Goal: Find specific page/section: Find specific page/section

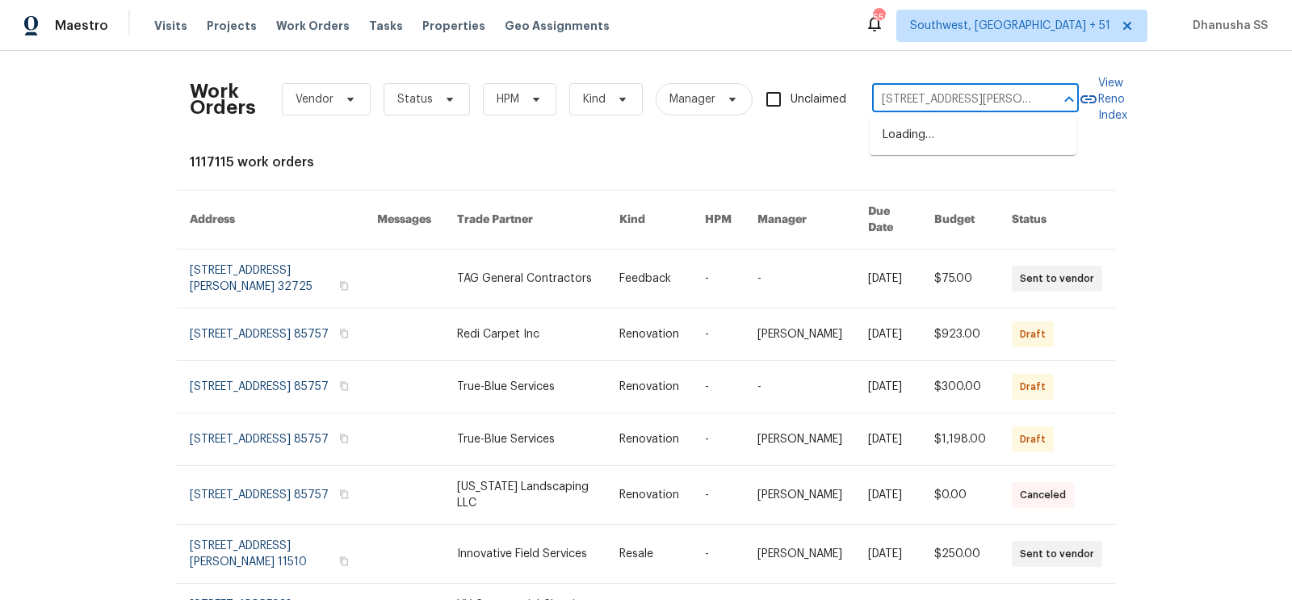
type input "[STREET_ADDRESS][PERSON_NAME]"
click at [995, 145] on li "[STREET_ADDRESS][PERSON_NAME]" at bounding box center [972, 144] width 207 height 44
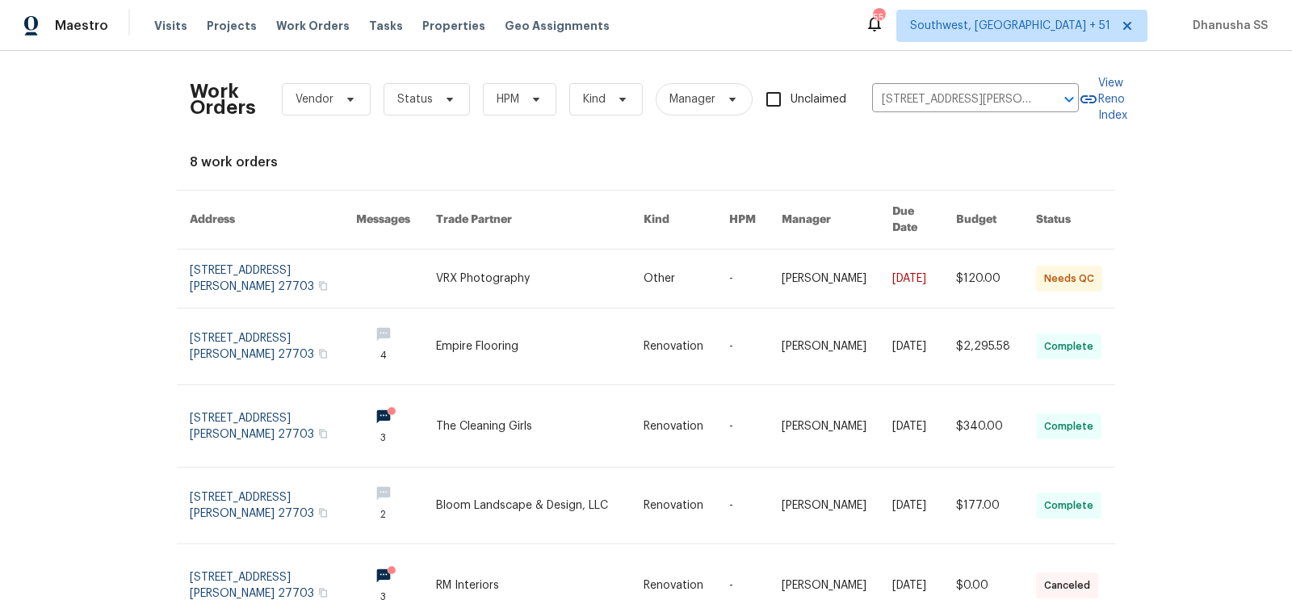
click at [632, 249] on link at bounding box center [539, 278] width 207 height 58
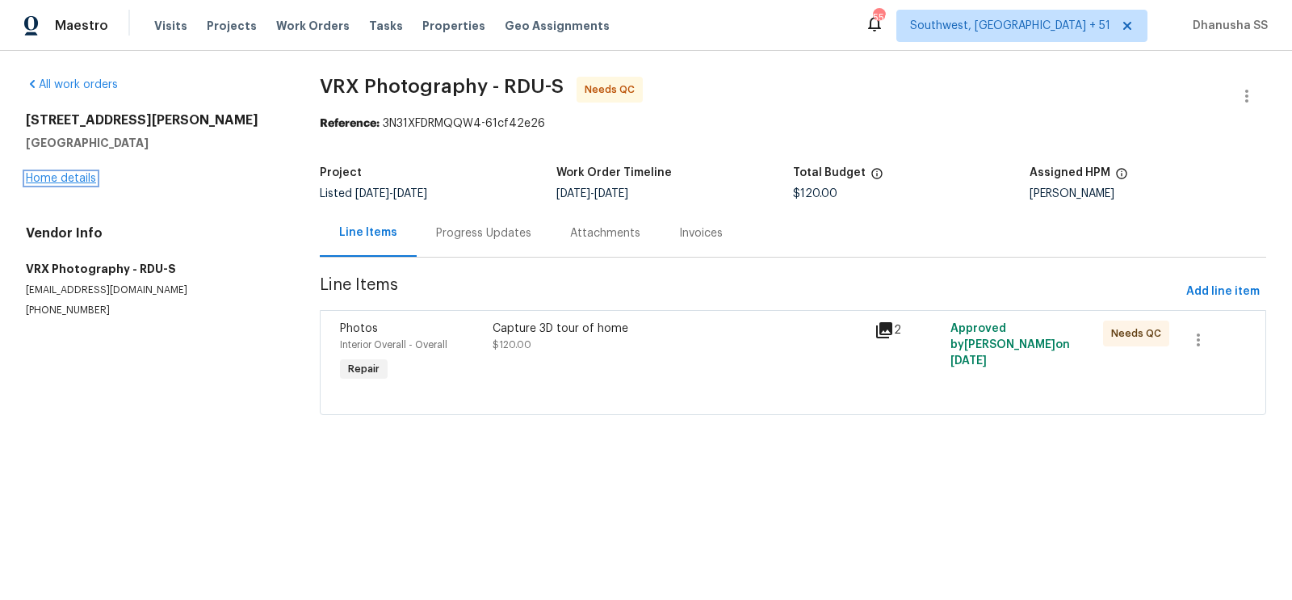
click at [42, 182] on link "Home details" at bounding box center [61, 178] width 70 height 11
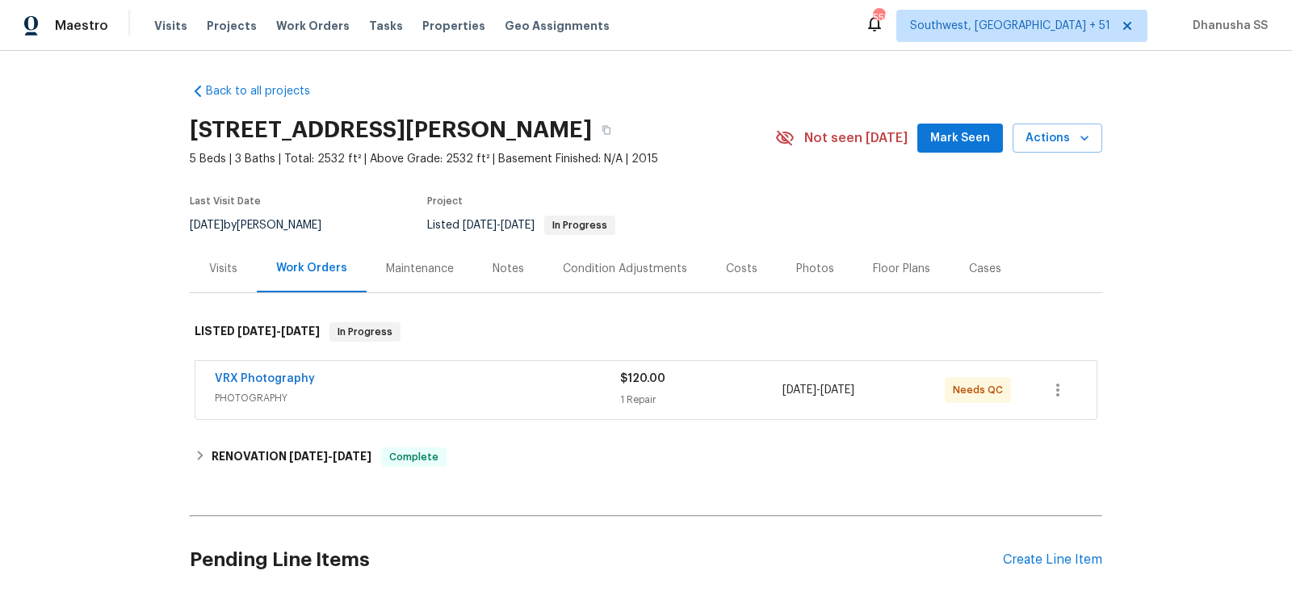
click at [234, 264] on div "Visits" at bounding box center [223, 269] width 28 height 16
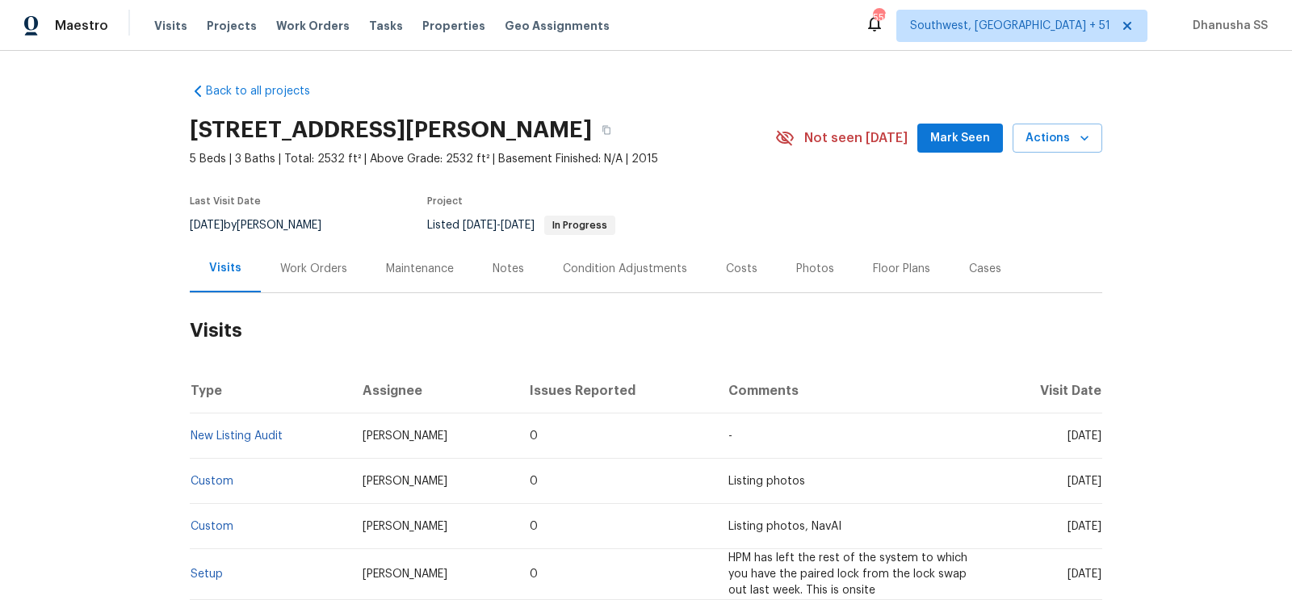
scroll to position [289, 0]
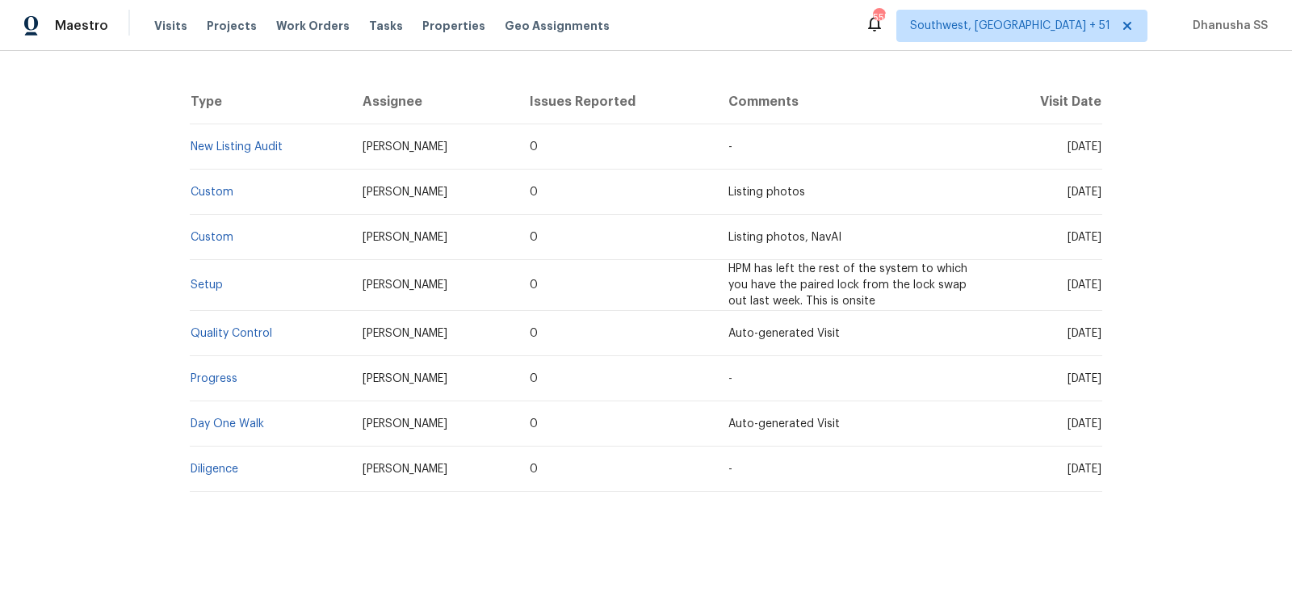
click at [206, 296] on td "Setup" at bounding box center [270, 285] width 160 height 51
click at [206, 291] on td "Setup" at bounding box center [270, 285] width 160 height 51
click at [206, 289] on link "Setup" at bounding box center [207, 284] width 32 height 11
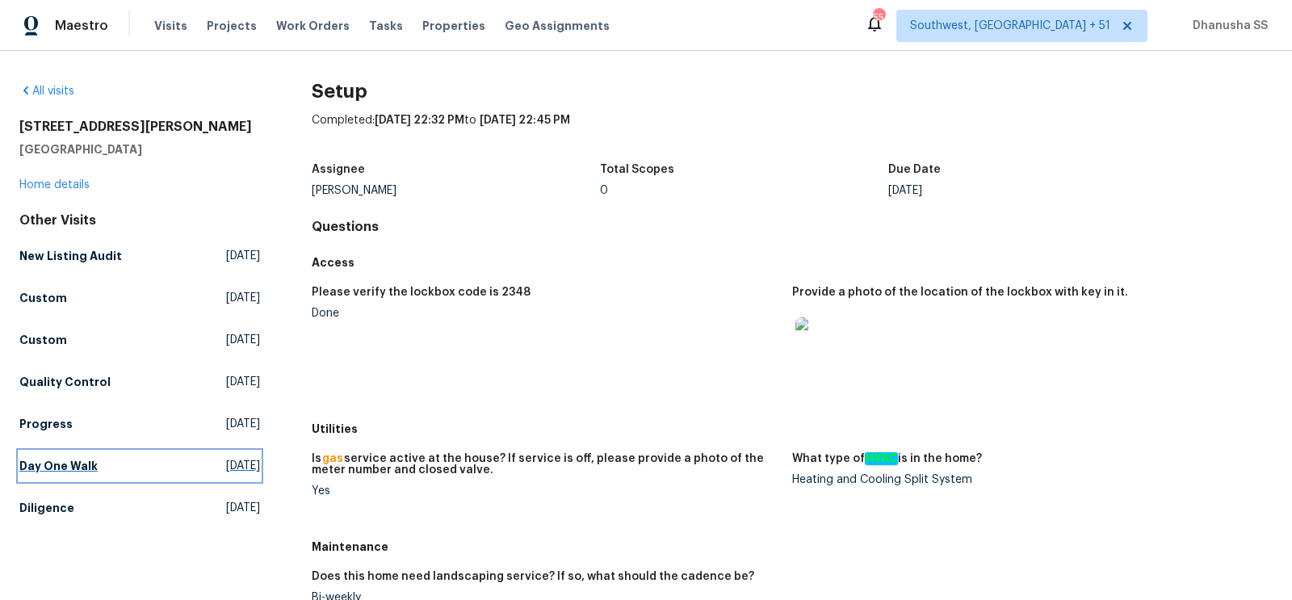
click at [87, 459] on h5 "Day One Walk" at bounding box center [58, 466] width 78 height 16
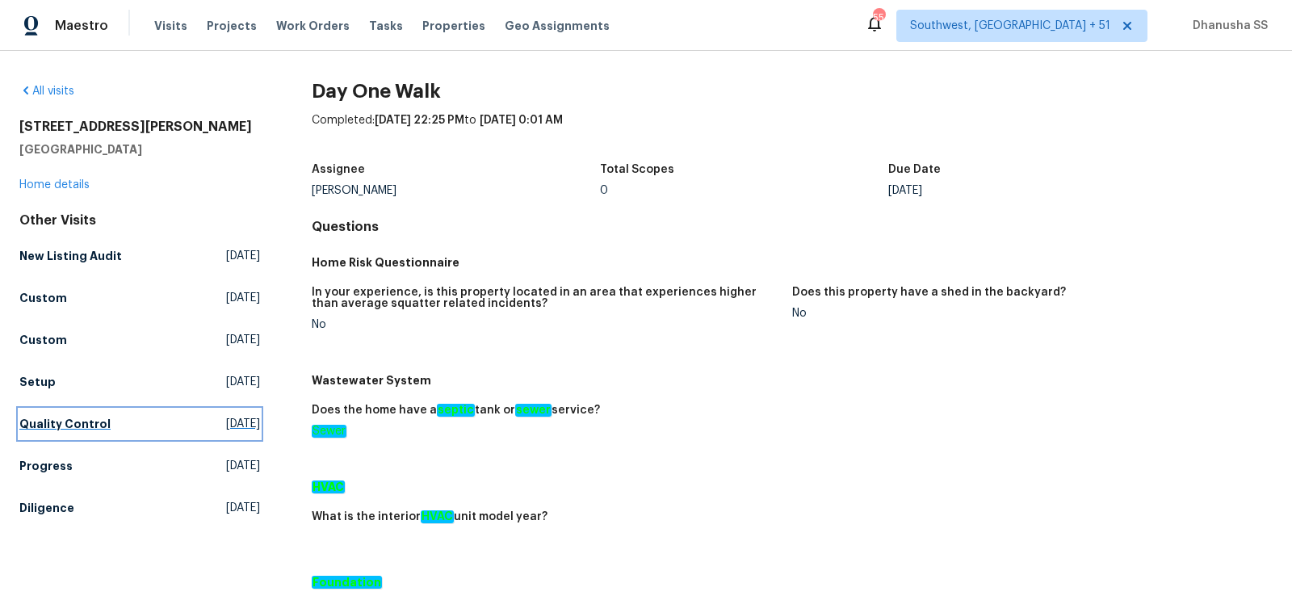
click at [76, 437] on link "Quality Control [DATE]" at bounding box center [139, 423] width 241 height 29
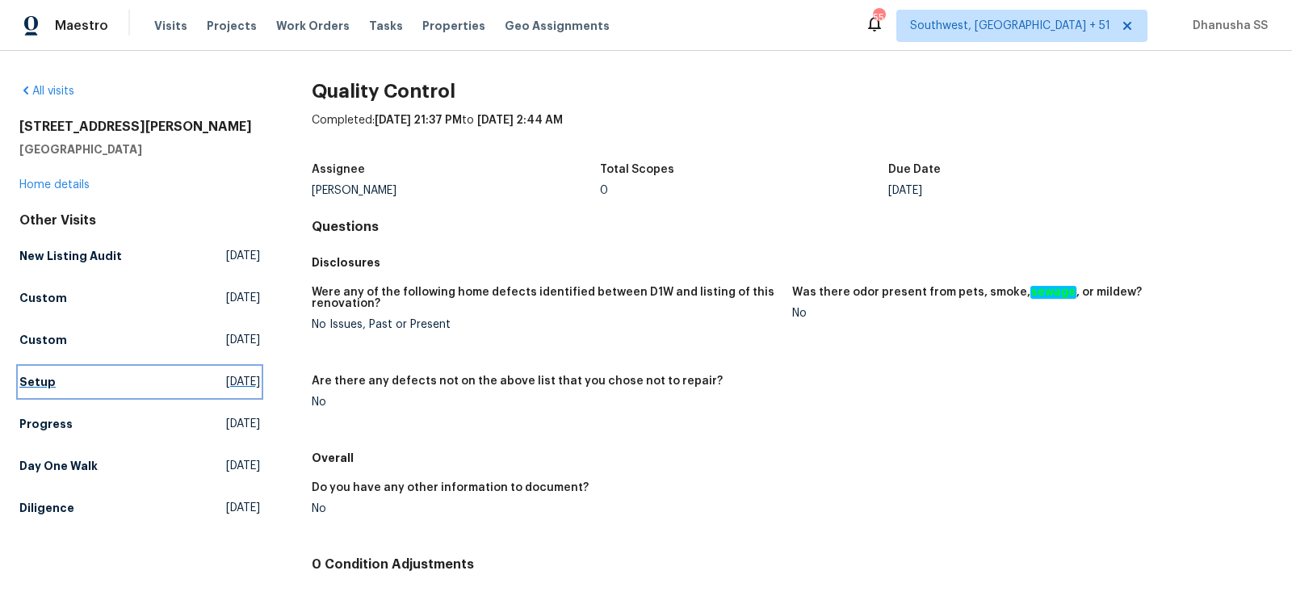
click at [51, 383] on h5 "Setup" at bounding box center [37, 382] width 36 height 16
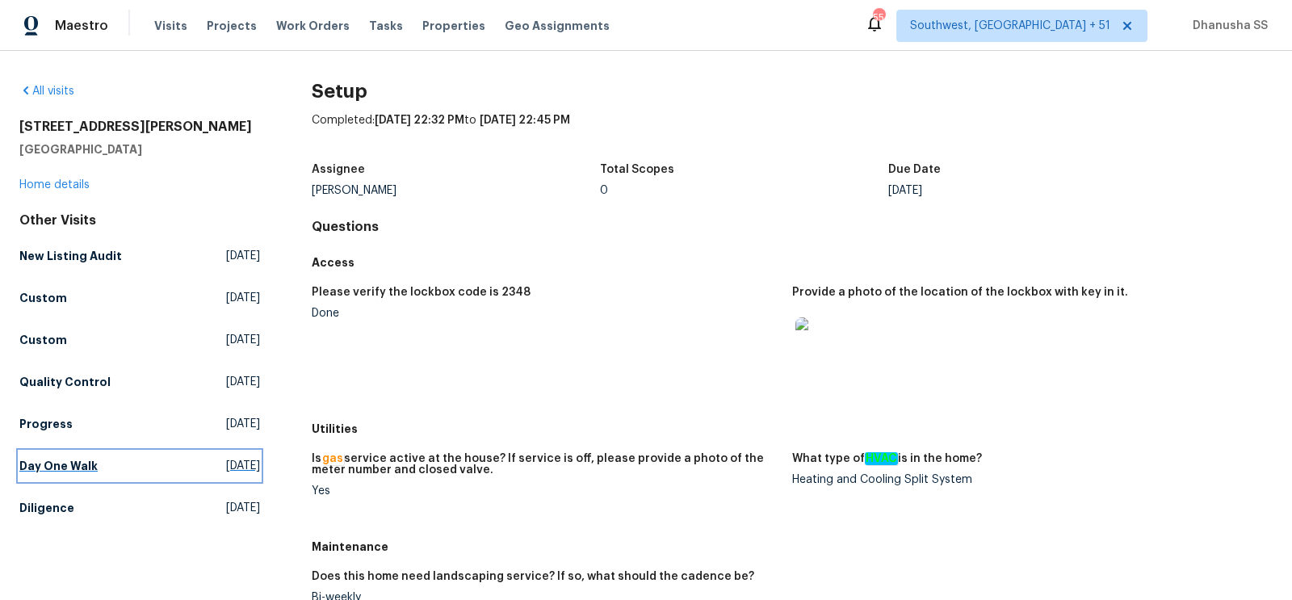
click at [73, 461] on h5 "Day One Walk" at bounding box center [58, 466] width 78 height 16
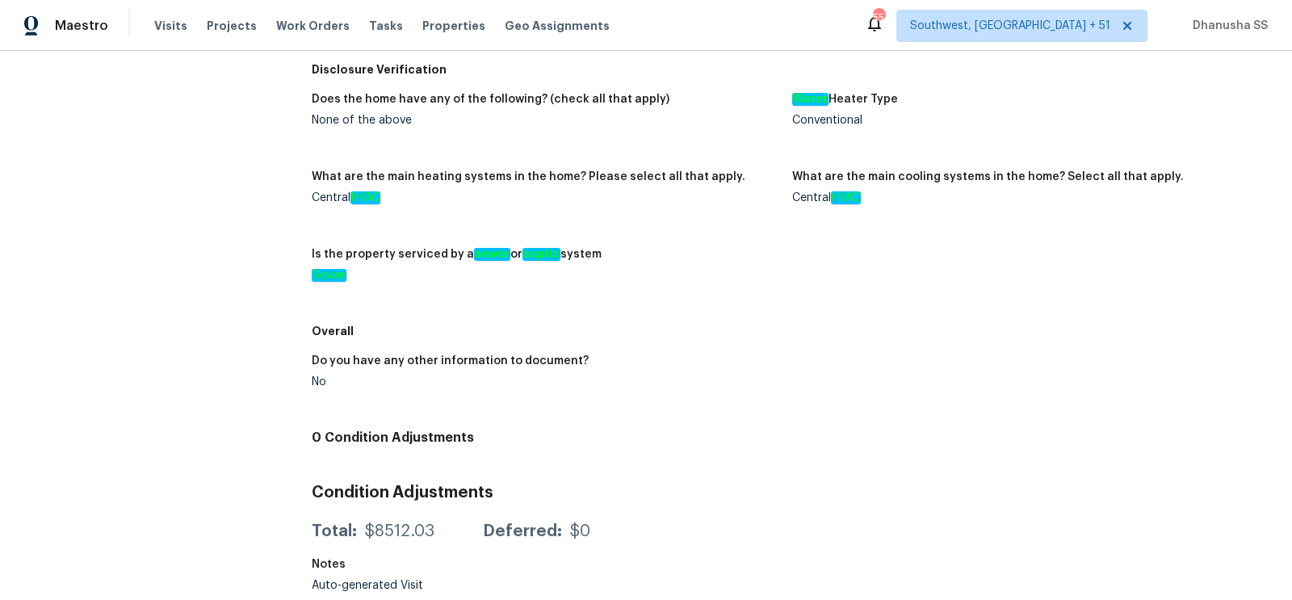
scroll to position [585, 0]
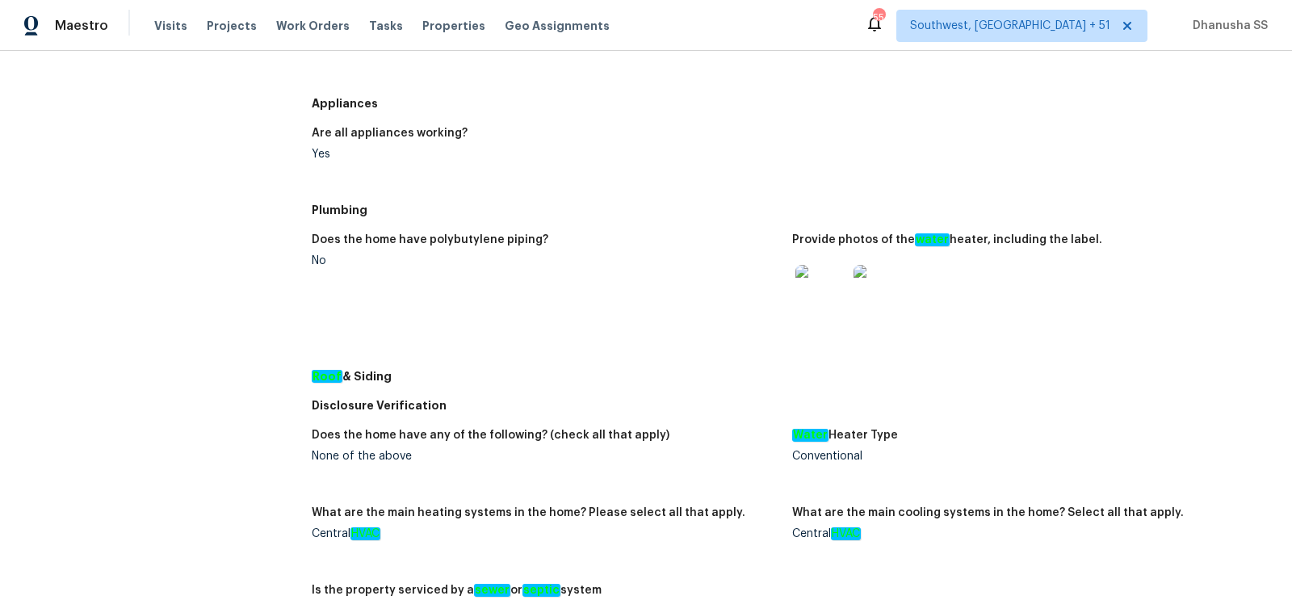
click at [806, 288] on img at bounding box center [821, 291] width 52 height 52
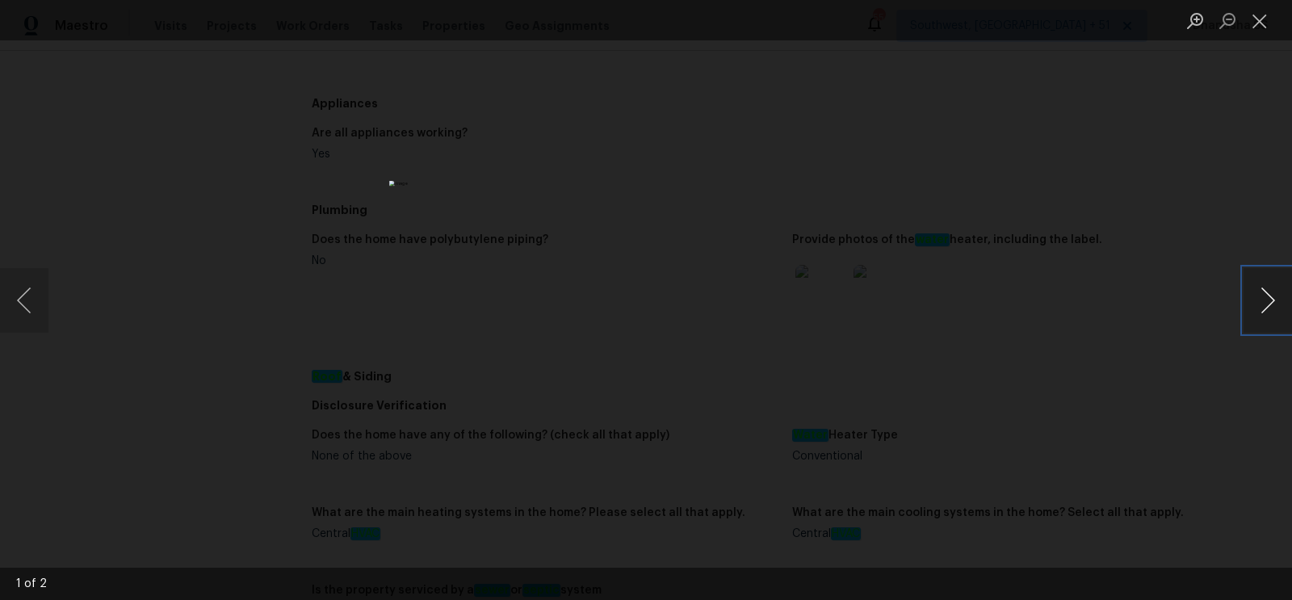
click at [1263, 309] on button "Next image" at bounding box center [1267, 300] width 48 height 65
click at [555, 304] on img "Lightbox" at bounding box center [645, 300] width 513 height 238
click at [597, 279] on img "Lightbox" at bounding box center [645, 300] width 513 height 238
click at [1013, 122] on div "Lightbox" at bounding box center [646, 300] width 1292 height 600
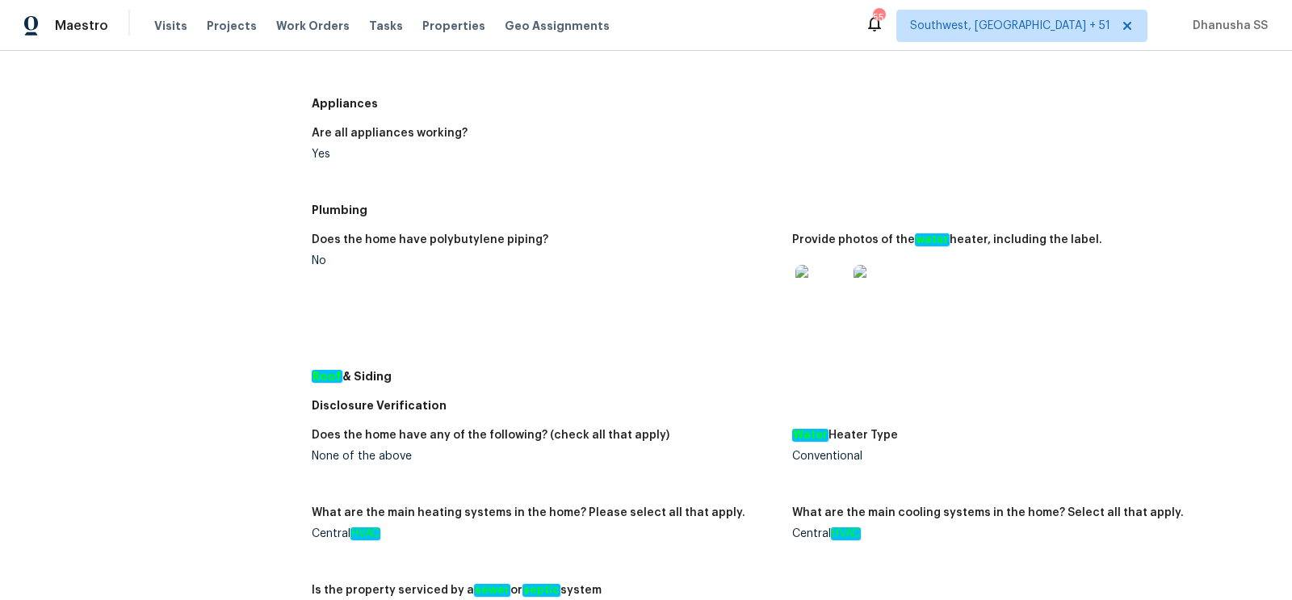
click at [873, 268] on img at bounding box center [879, 291] width 52 height 52
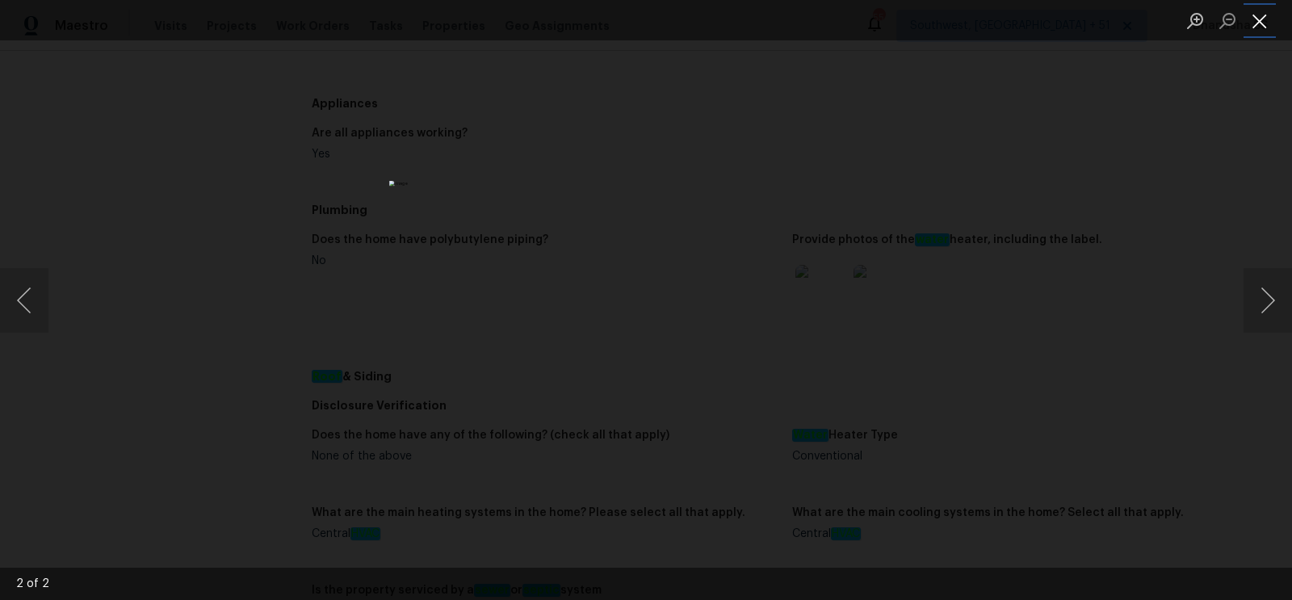
click at [1251, 21] on button "Close lightbox" at bounding box center [1259, 20] width 32 height 28
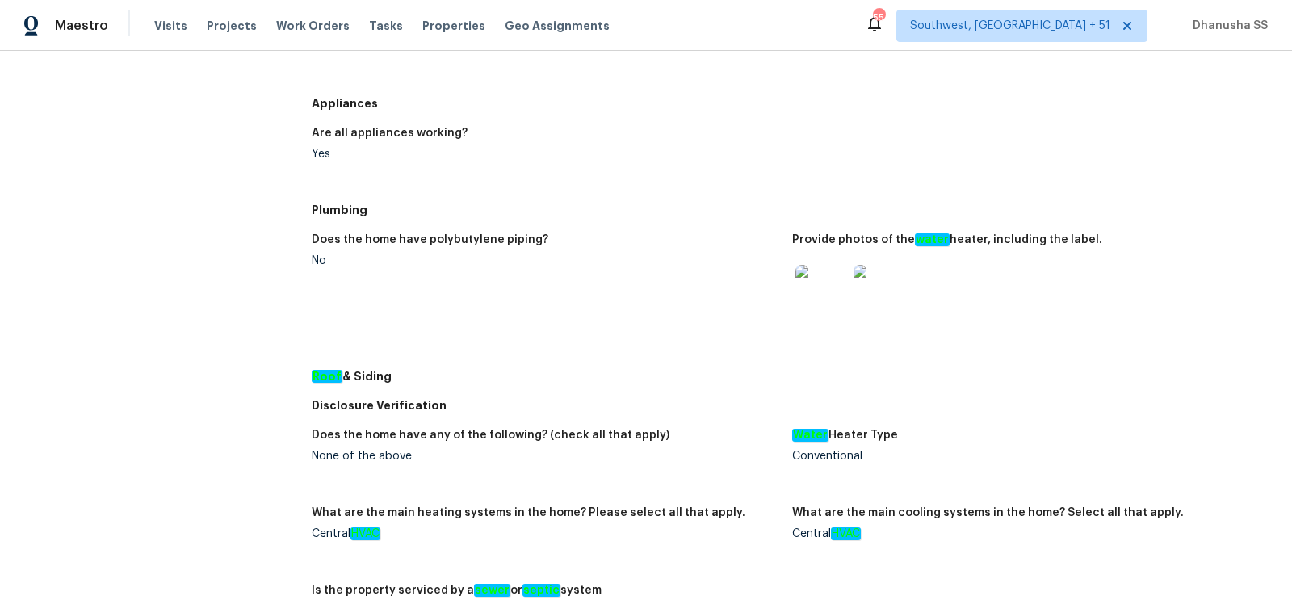
scroll to position [0, 0]
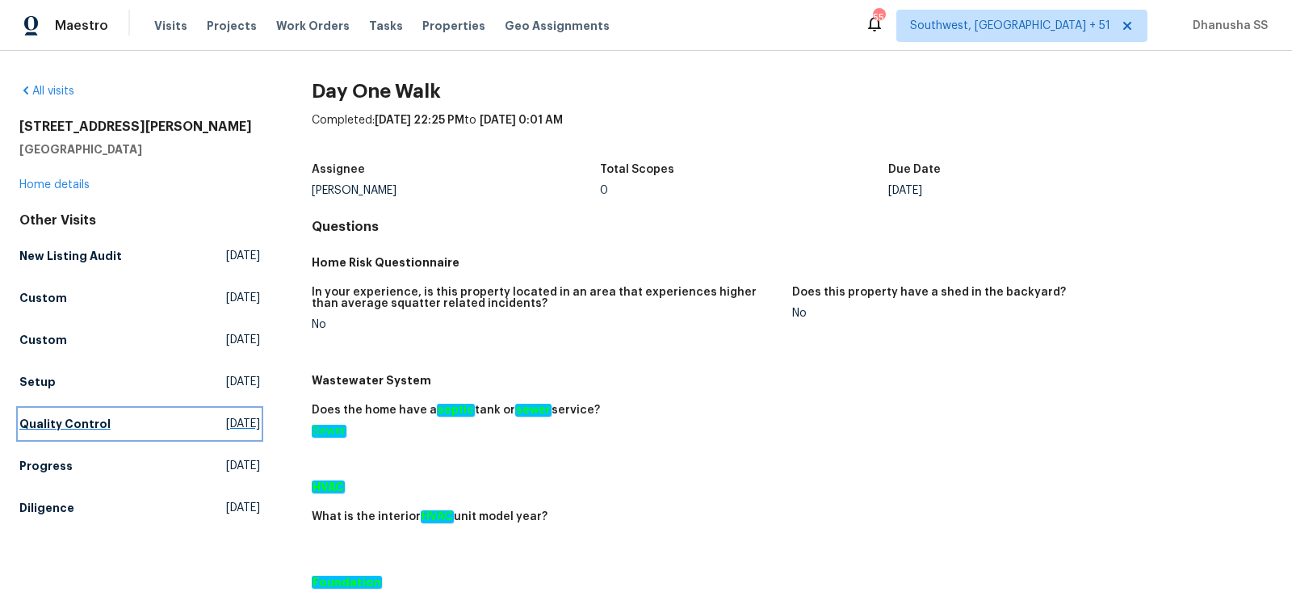
click at [82, 421] on h5 "Quality Control" at bounding box center [64, 424] width 91 height 16
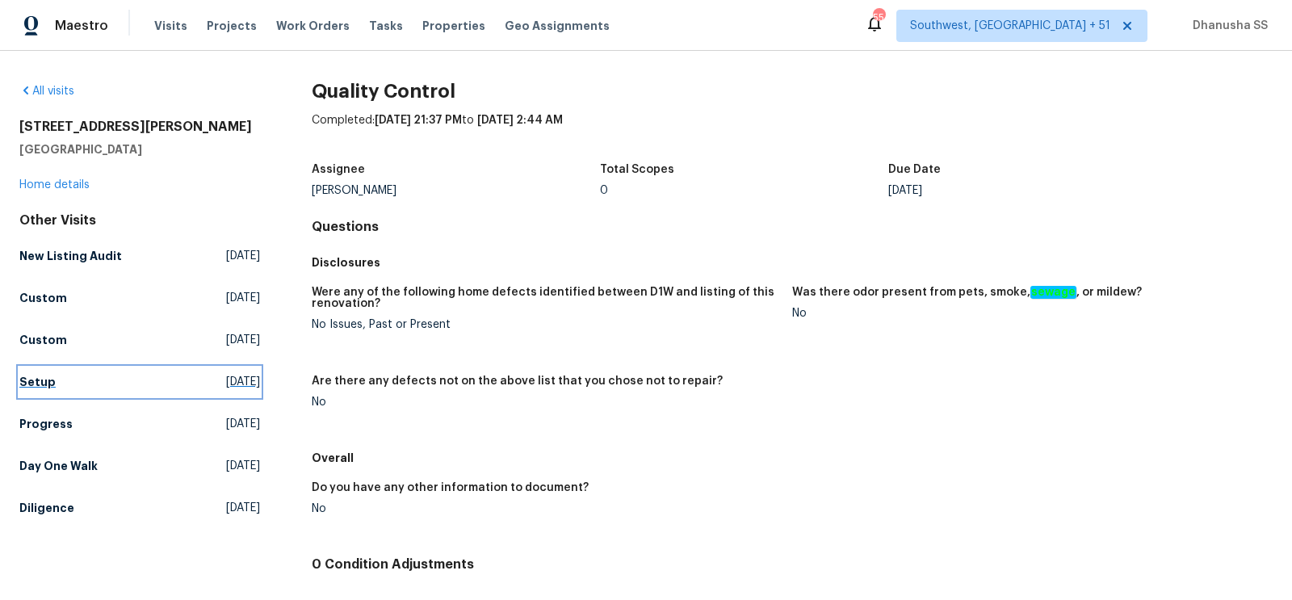
click at [33, 385] on h5 "Setup" at bounding box center [37, 382] width 36 height 16
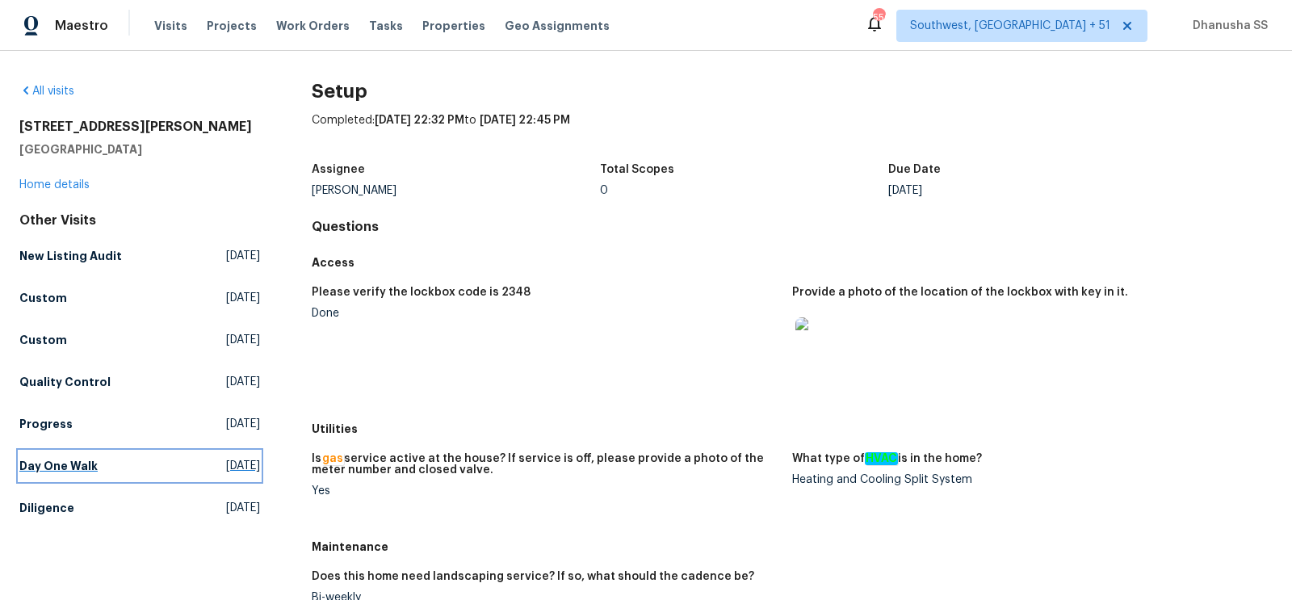
click at [107, 463] on link "Day One Walk [DATE]" at bounding box center [139, 465] width 241 height 29
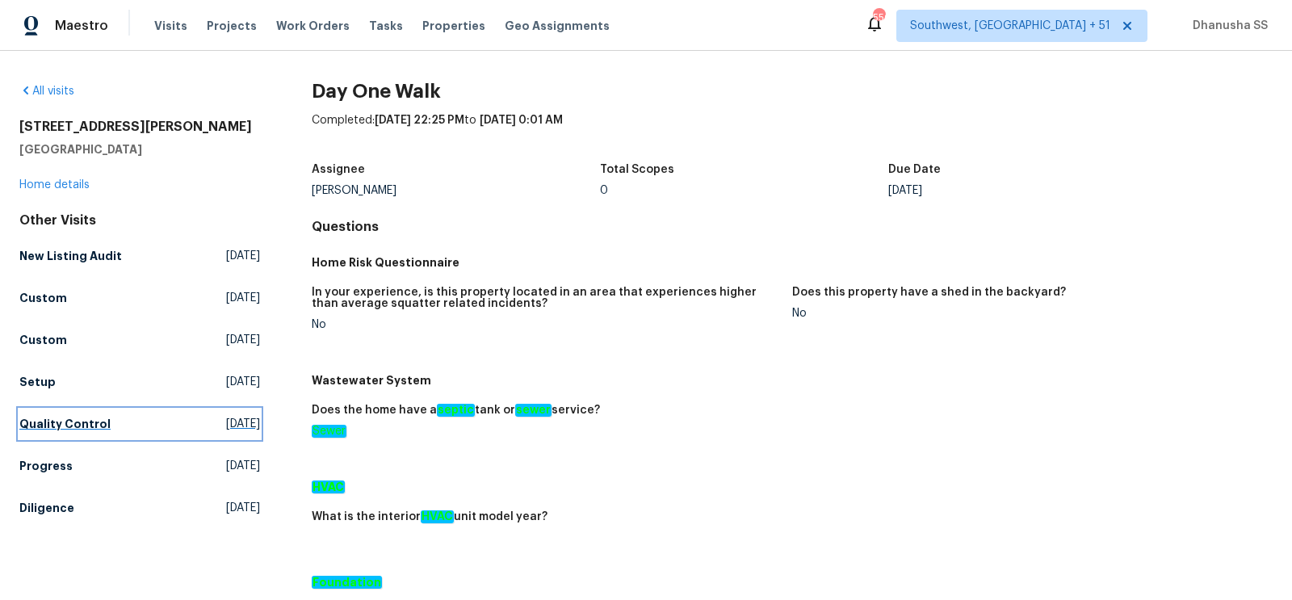
click at [226, 423] on span "[DATE]" at bounding box center [243, 424] width 34 height 16
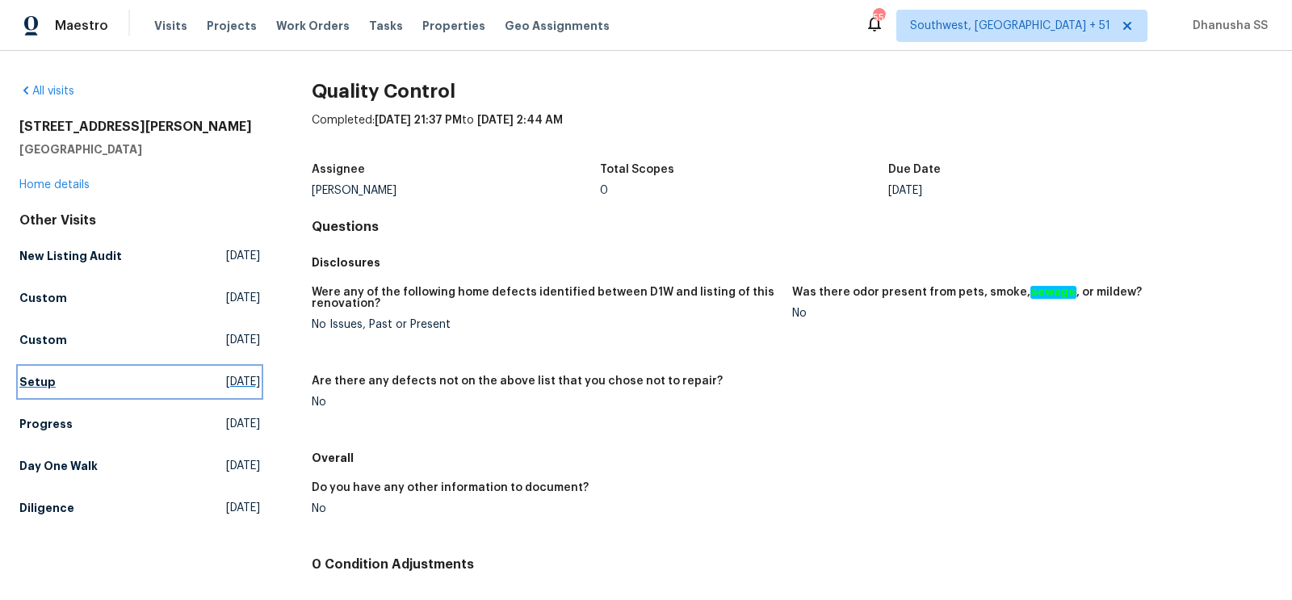
click at [226, 375] on span "[DATE]" at bounding box center [243, 382] width 34 height 16
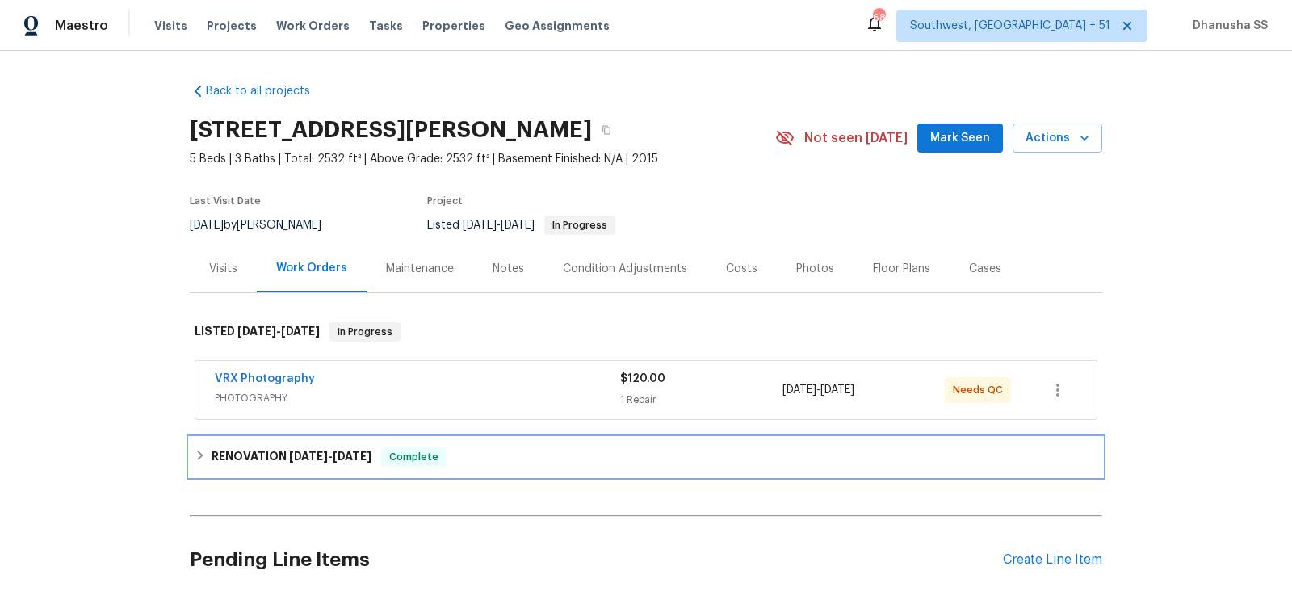
click at [484, 456] on div "RENOVATION 9/3/25 - 9/10/25 Complete" at bounding box center [646, 456] width 903 height 19
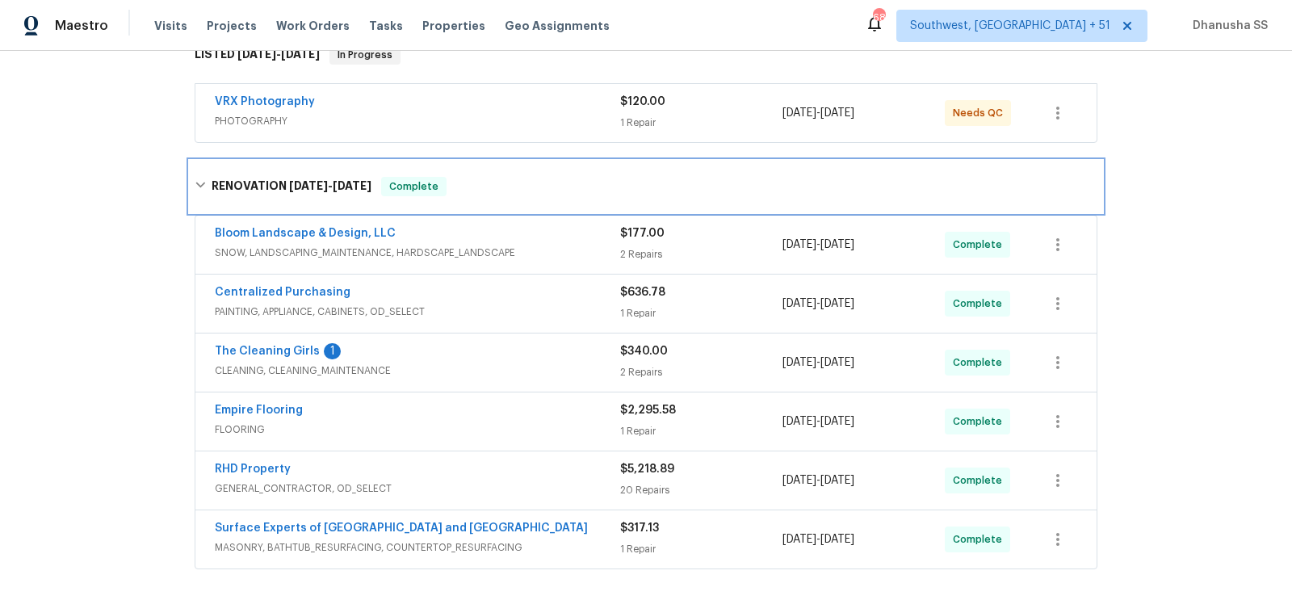
scroll to position [491, 0]
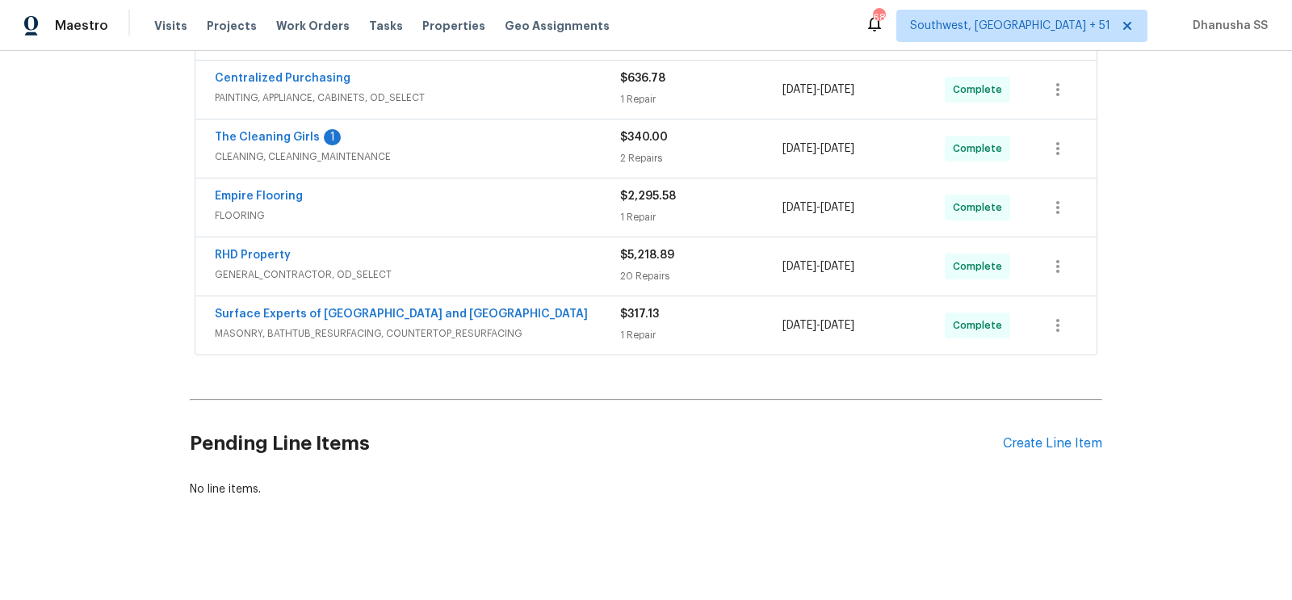
click at [555, 333] on span "MASONRY, BATHTUB_RESURFACING, COUNTERTOP_RESURFACING" at bounding box center [417, 333] width 405 height 16
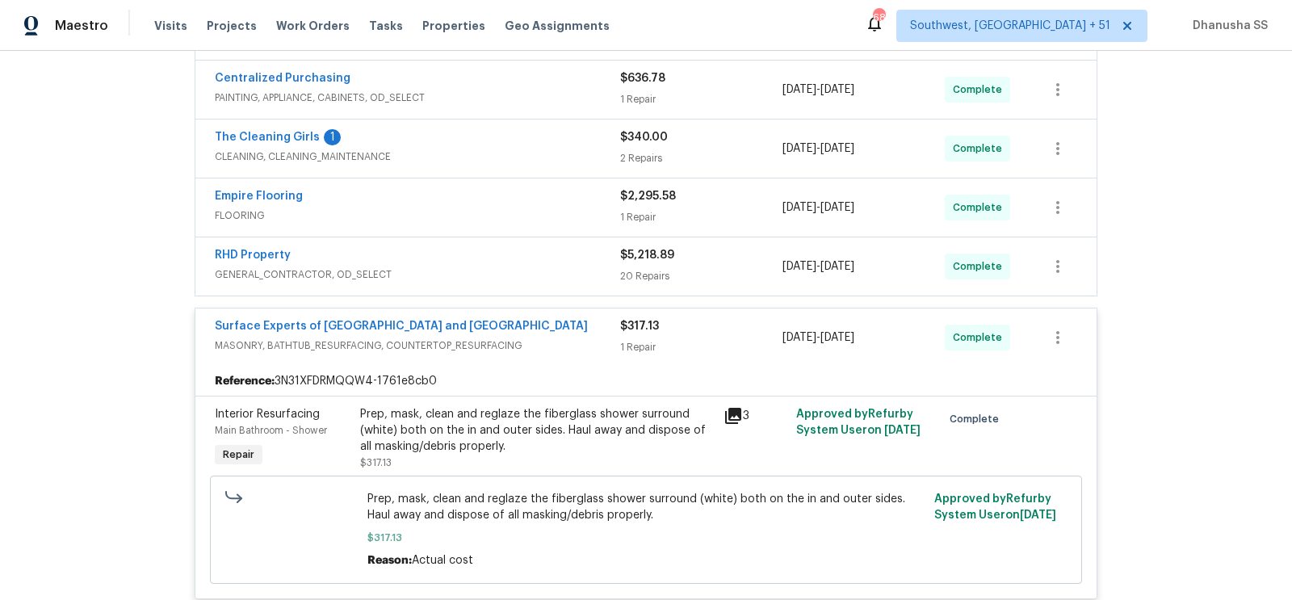
click at [545, 272] on span "GENERAL_CONTRACTOR, OD_SELECT" at bounding box center [417, 274] width 405 height 16
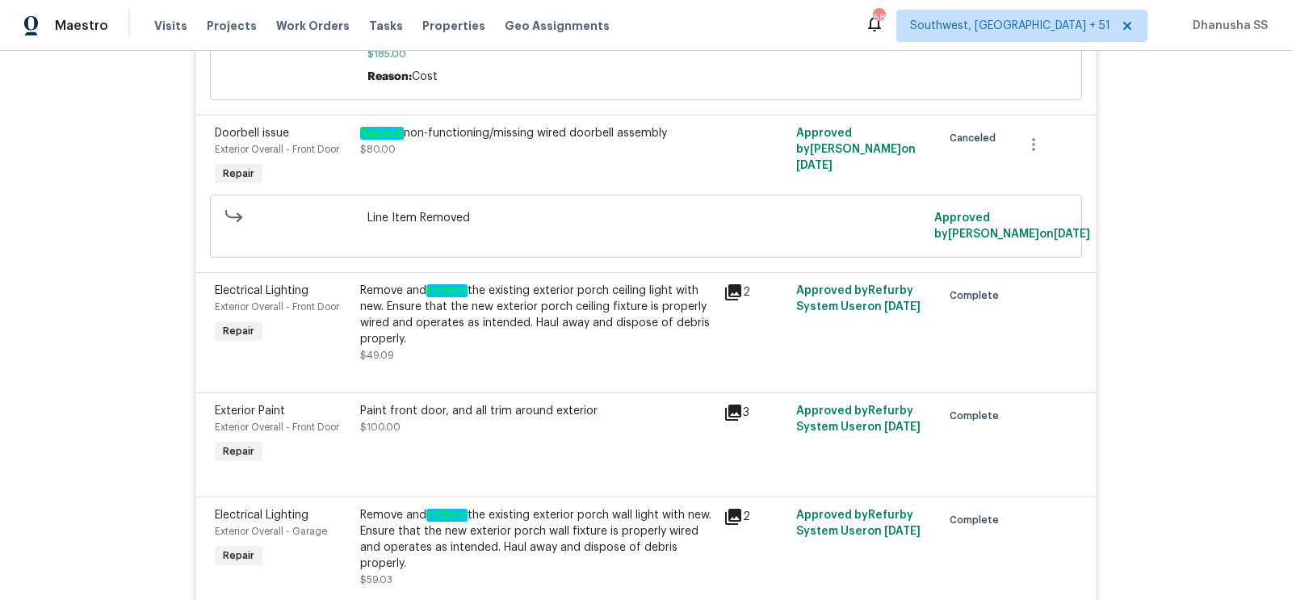
scroll to position [425, 0]
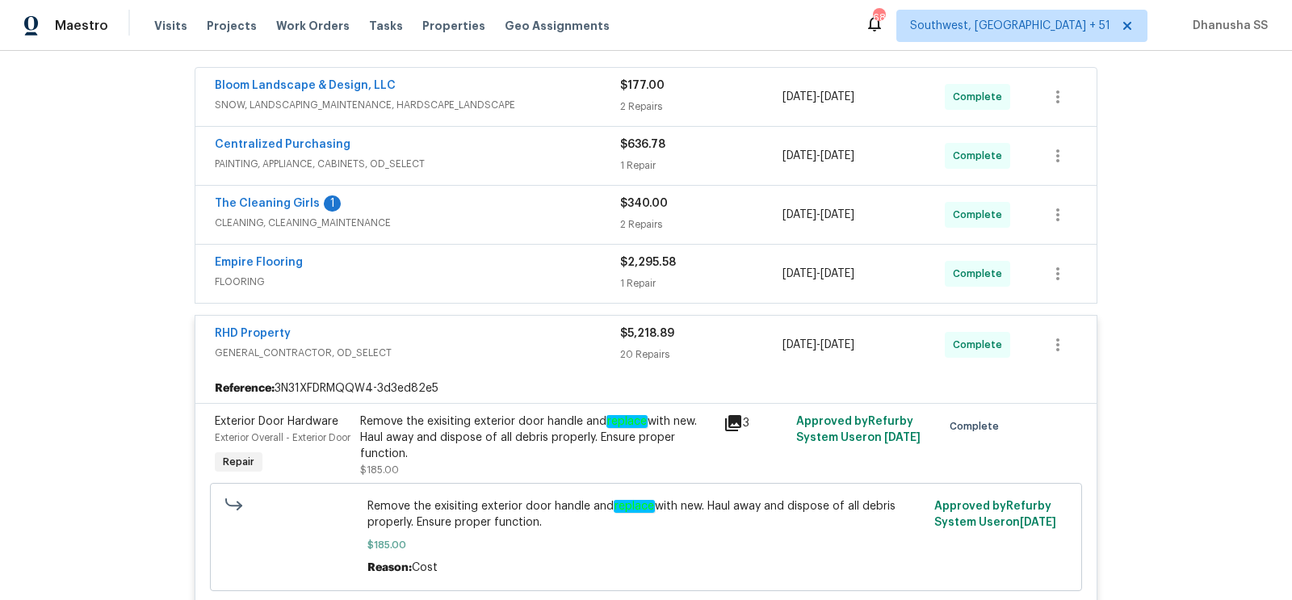
click at [548, 263] on div "Empire Flooring" at bounding box center [417, 263] width 405 height 19
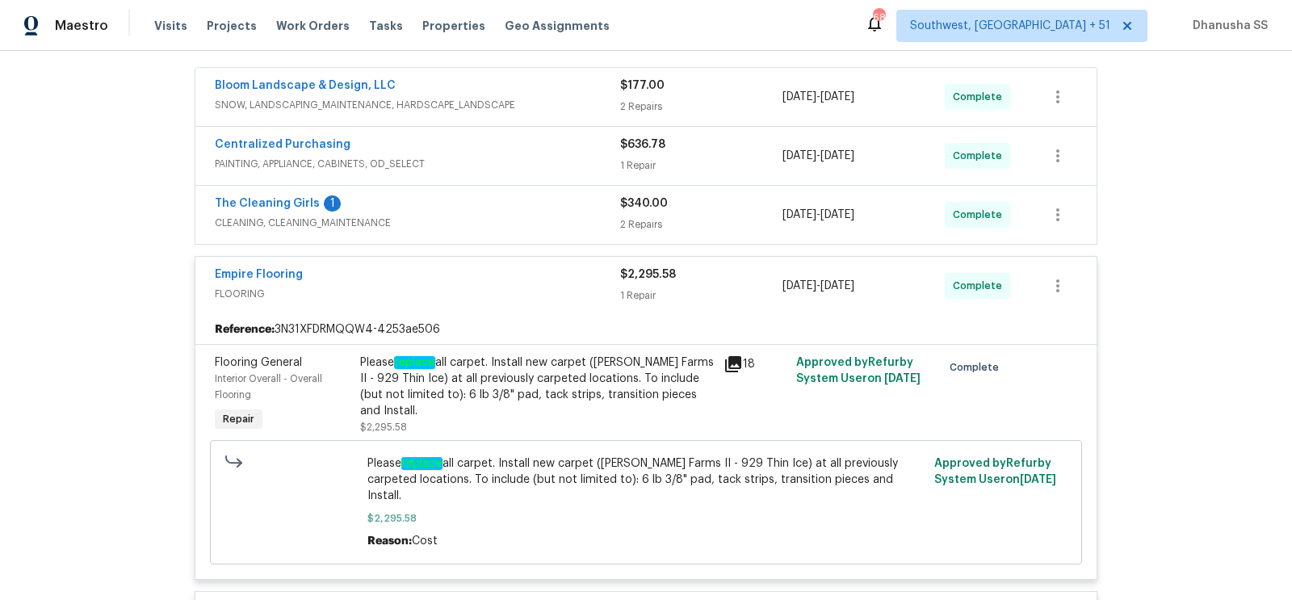
click at [538, 223] on span "CLEANING, CLEANING_MAINTENANCE" at bounding box center [417, 223] width 405 height 16
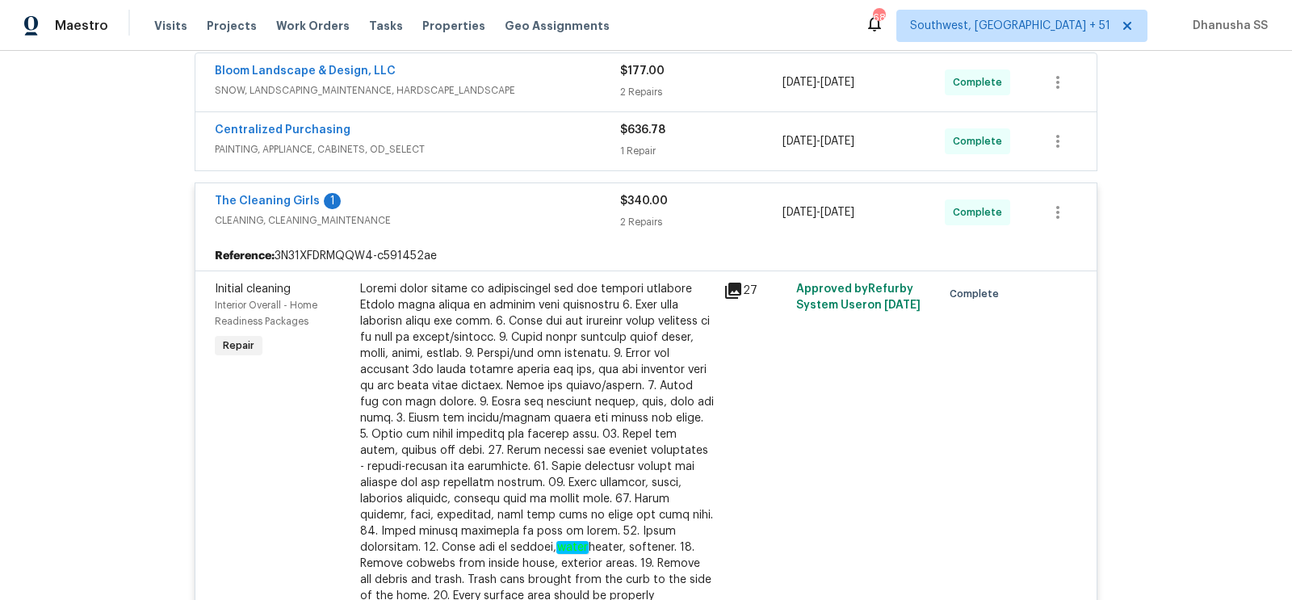
scroll to position [365, 0]
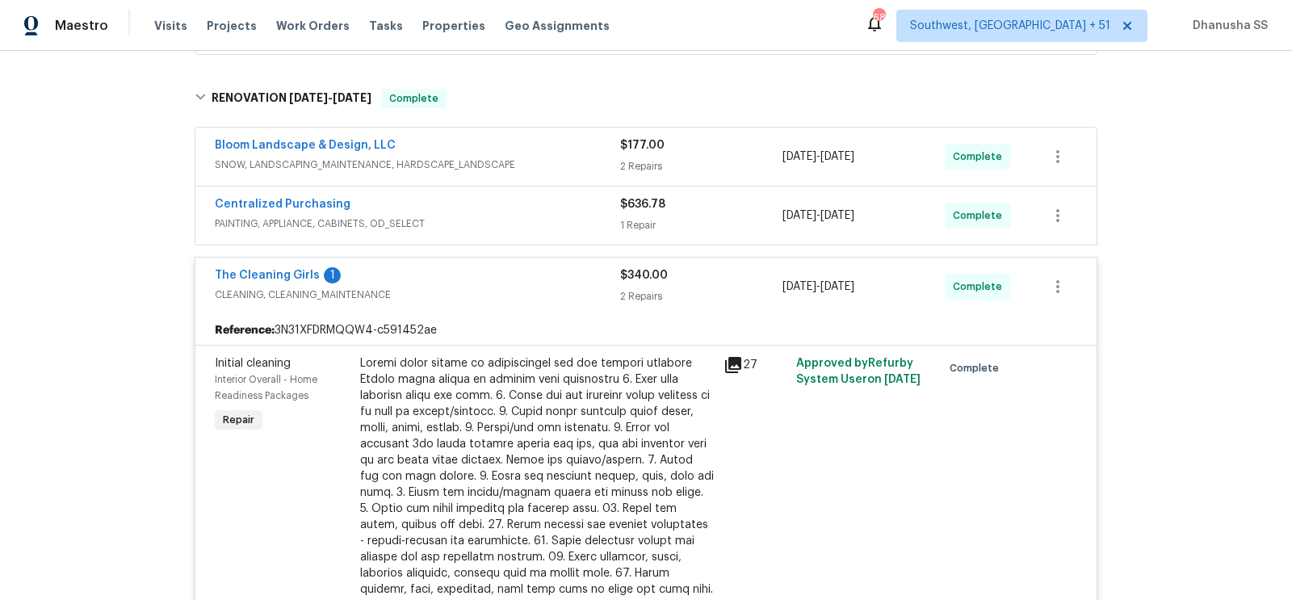
click at [546, 223] on span "PAINTING, APPLIANCE, CABINETS, OD_SELECT" at bounding box center [417, 224] width 405 height 16
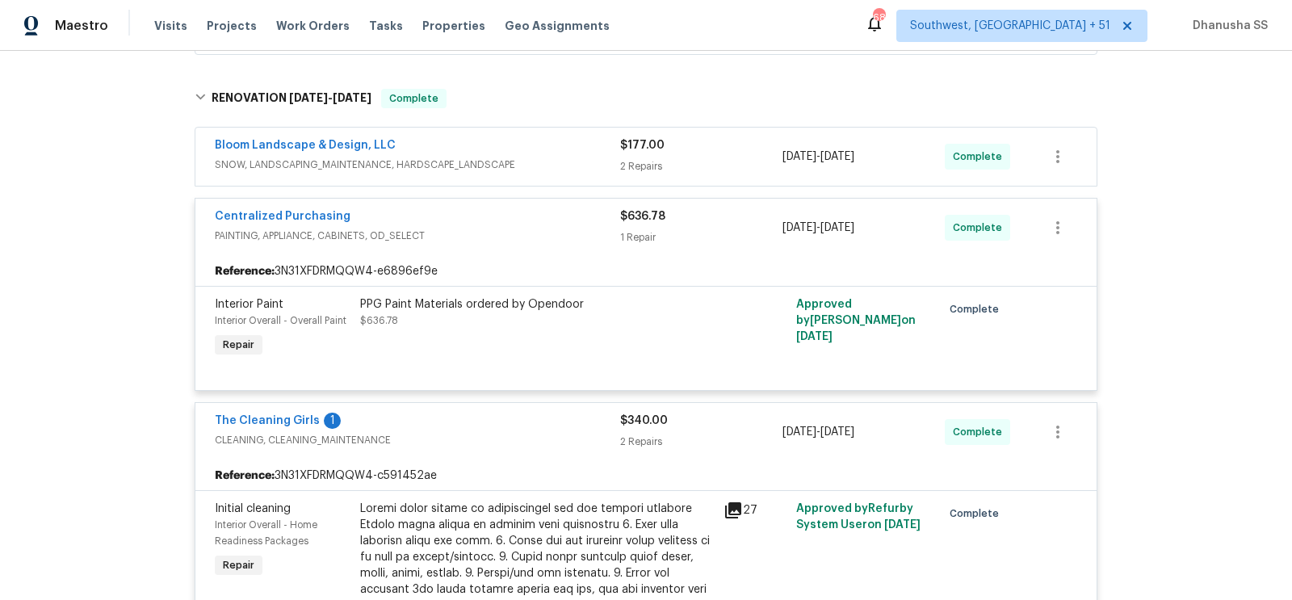
click at [562, 145] on div "Bloom Landscape & Design, LLC" at bounding box center [417, 146] width 405 height 19
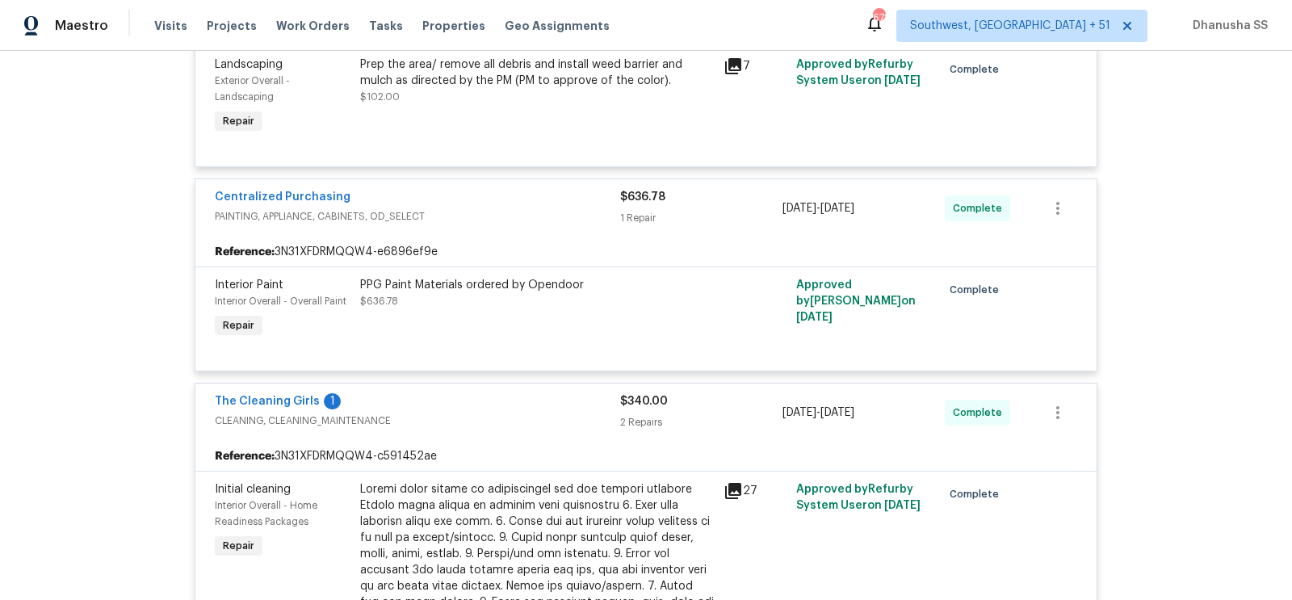
scroll to position [0, 0]
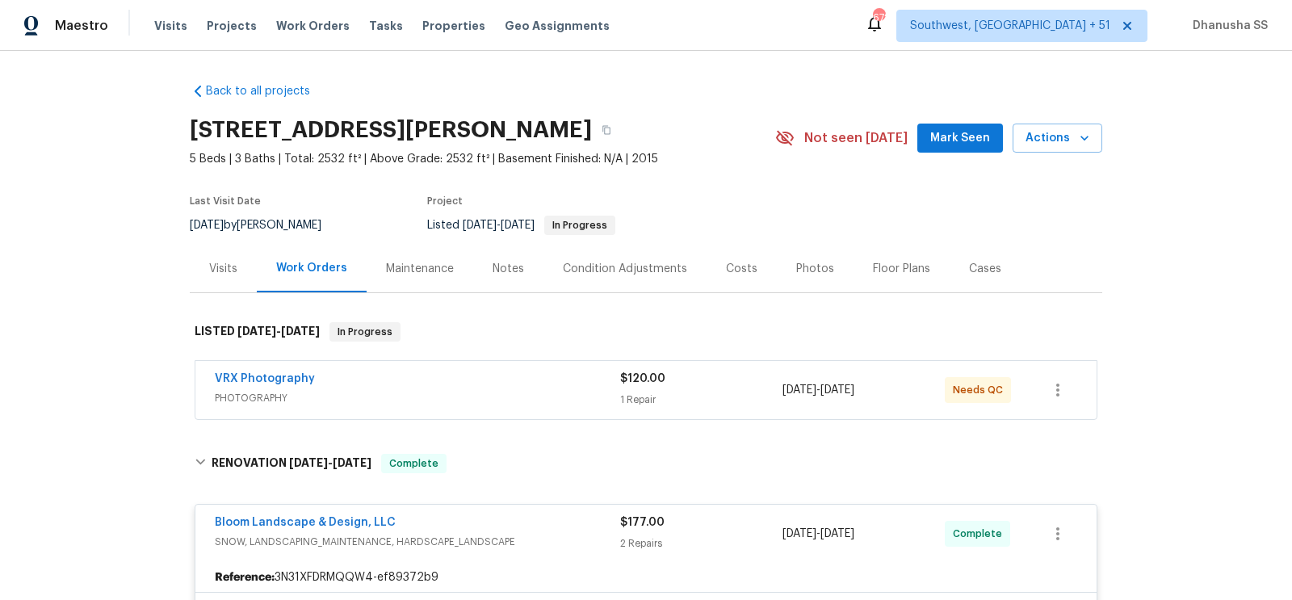
click at [505, 392] on span "PHOTOGRAPHY" at bounding box center [417, 398] width 405 height 16
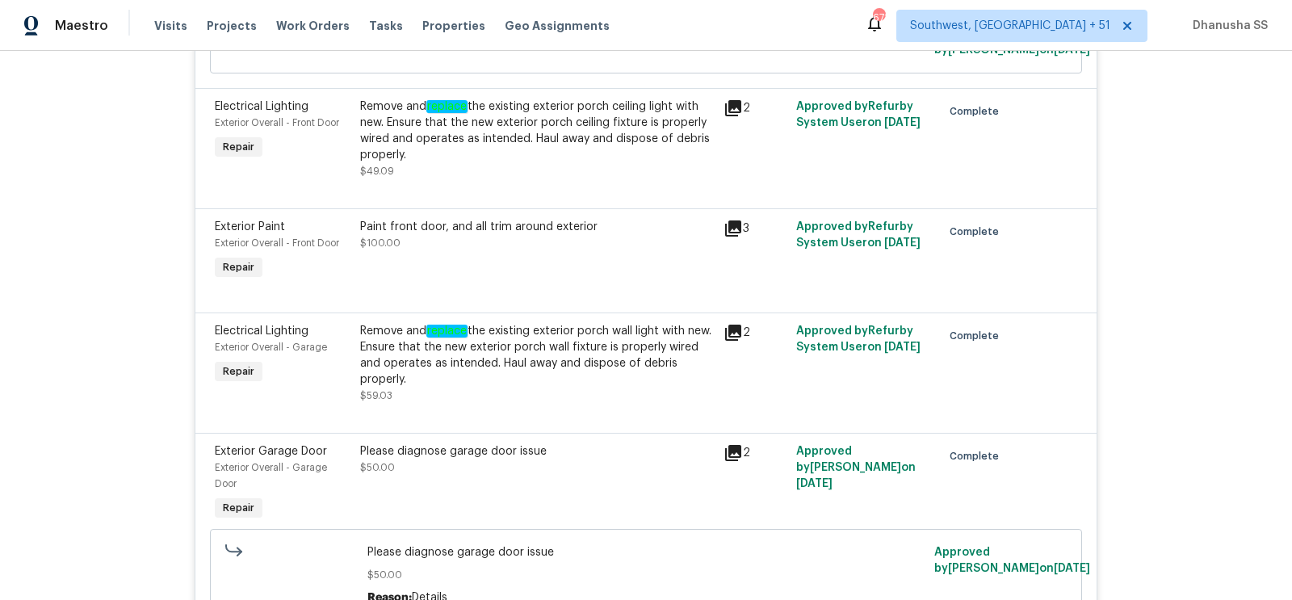
scroll to position [2508, 0]
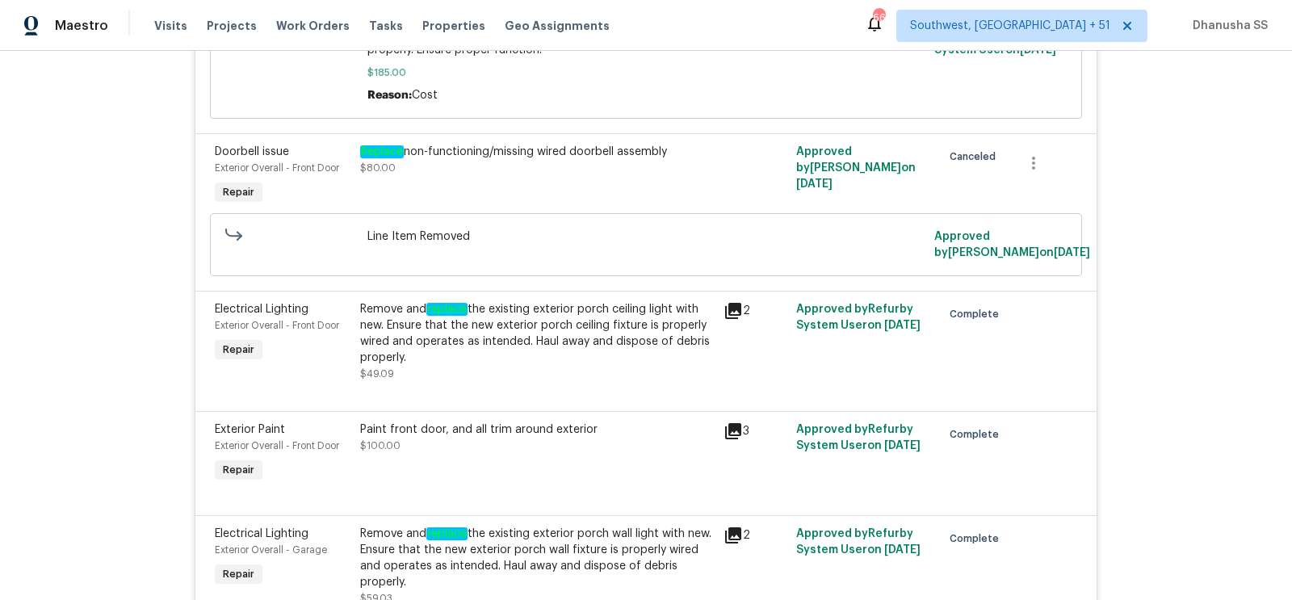
click at [284, 10] on div "Visits Projects Work Orders Tasks Properties Geo Assignments" at bounding box center [391, 26] width 475 height 32
click at [287, 18] on span "Work Orders" at bounding box center [312, 26] width 73 height 16
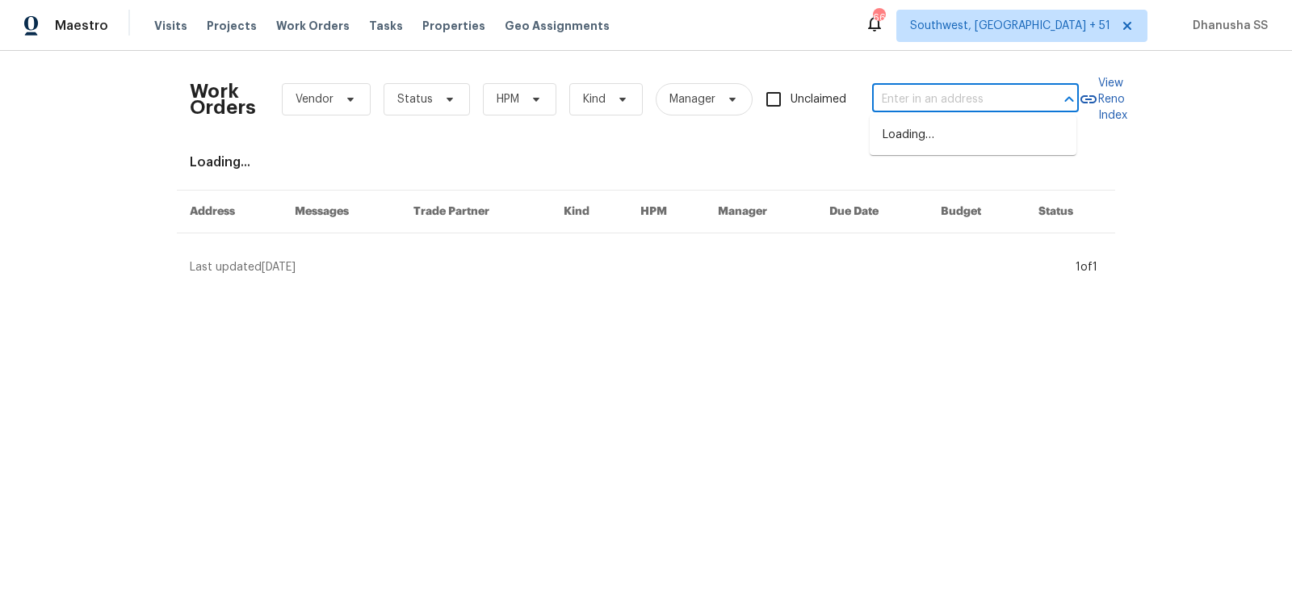
click at [954, 96] on input "text" at bounding box center [952, 99] width 161 height 25
paste input "3801 Crown Point Rd Unit 1311, Jacksonville, FL 32257"
drag, startPoint x: 889, startPoint y: 96, endPoint x: 1291, endPoint y: 194, distance: 413.7
click at [1291, 194] on div "Work Orders Vendor Status HPM Kind Manager Unclaimed 3801 Crown Point Rd Unit 1…" at bounding box center [646, 169] width 1292 height 237
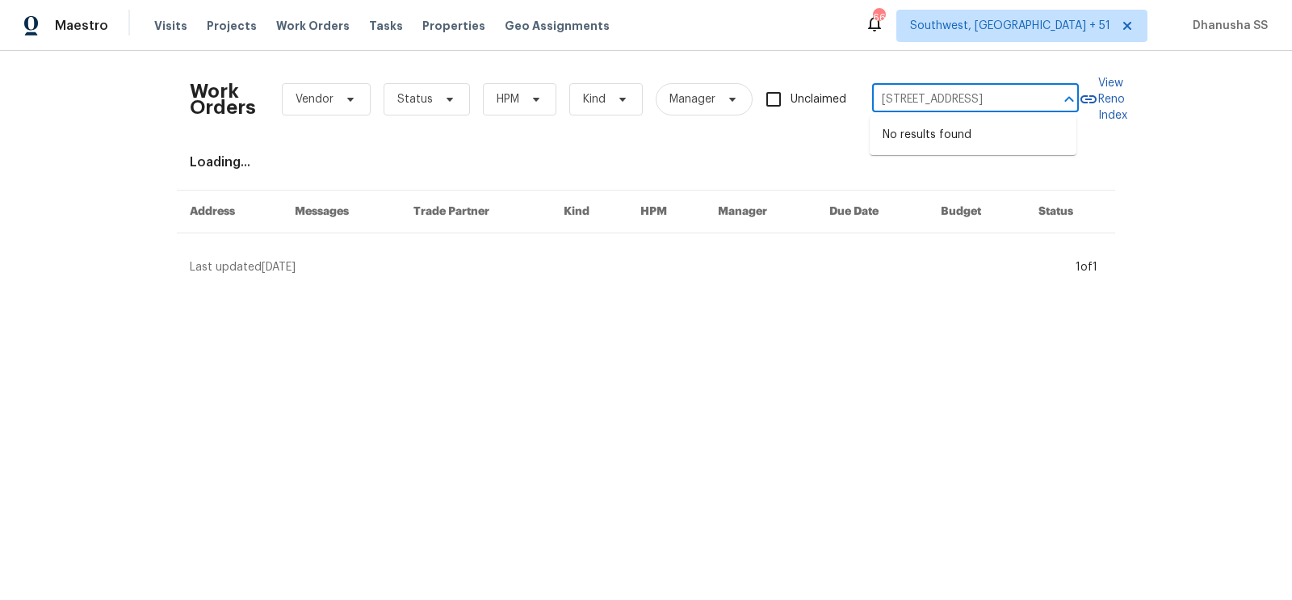
scroll to position [0, 0]
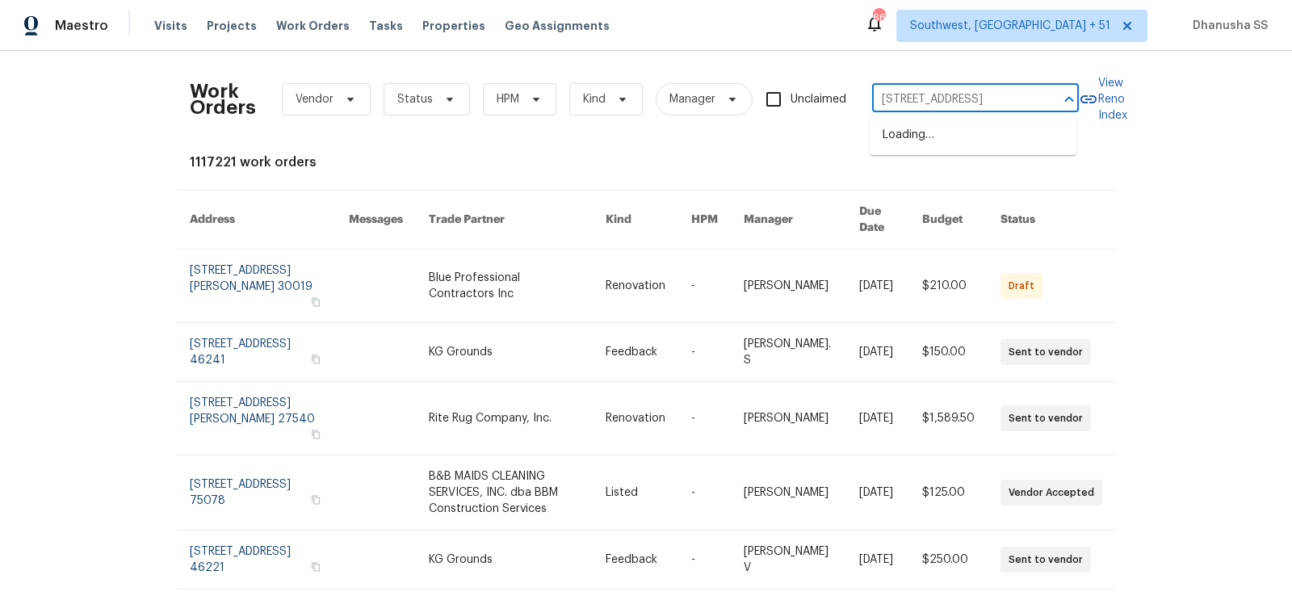
type input "3801 Crown Point Rd"
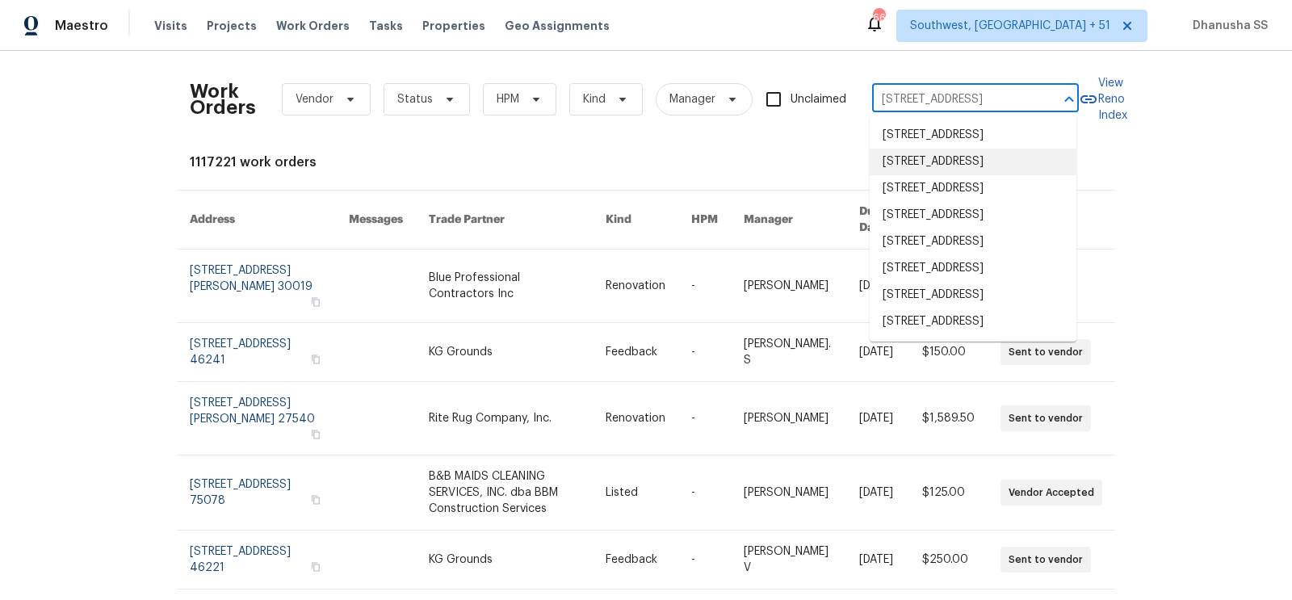
click at [994, 175] on li "3801 Crown Point Rd Unit 1311, Jacksonville, FL 32257" at bounding box center [972, 162] width 207 height 27
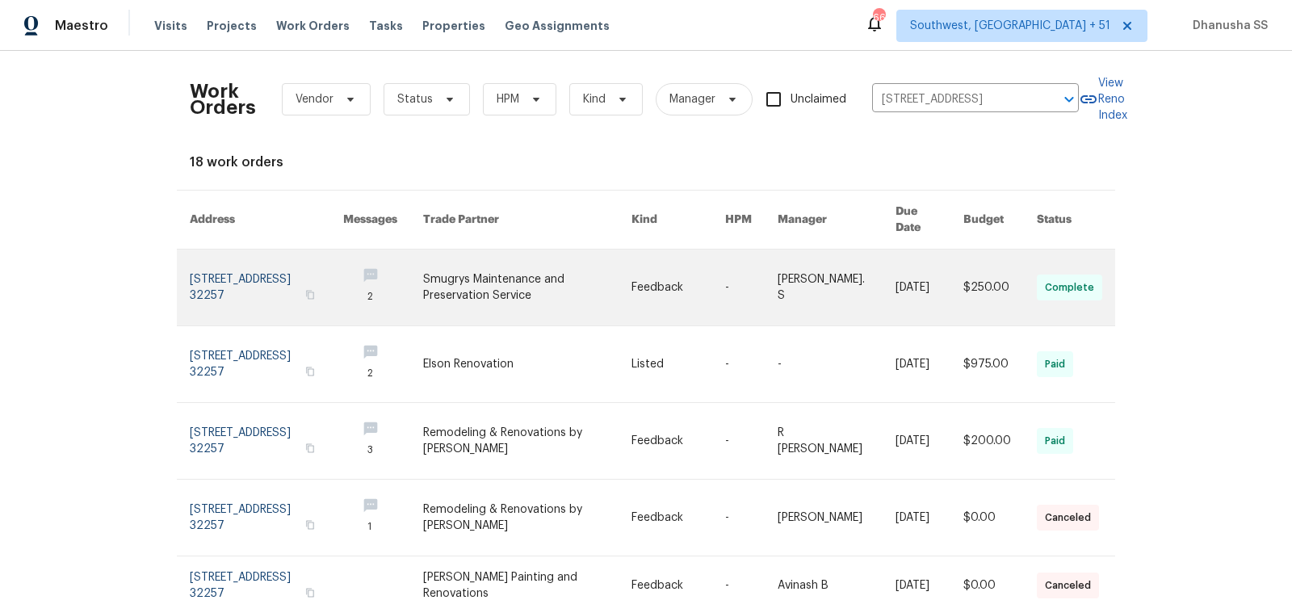
click at [598, 263] on link at bounding box center [527, 287] width 208 height 76
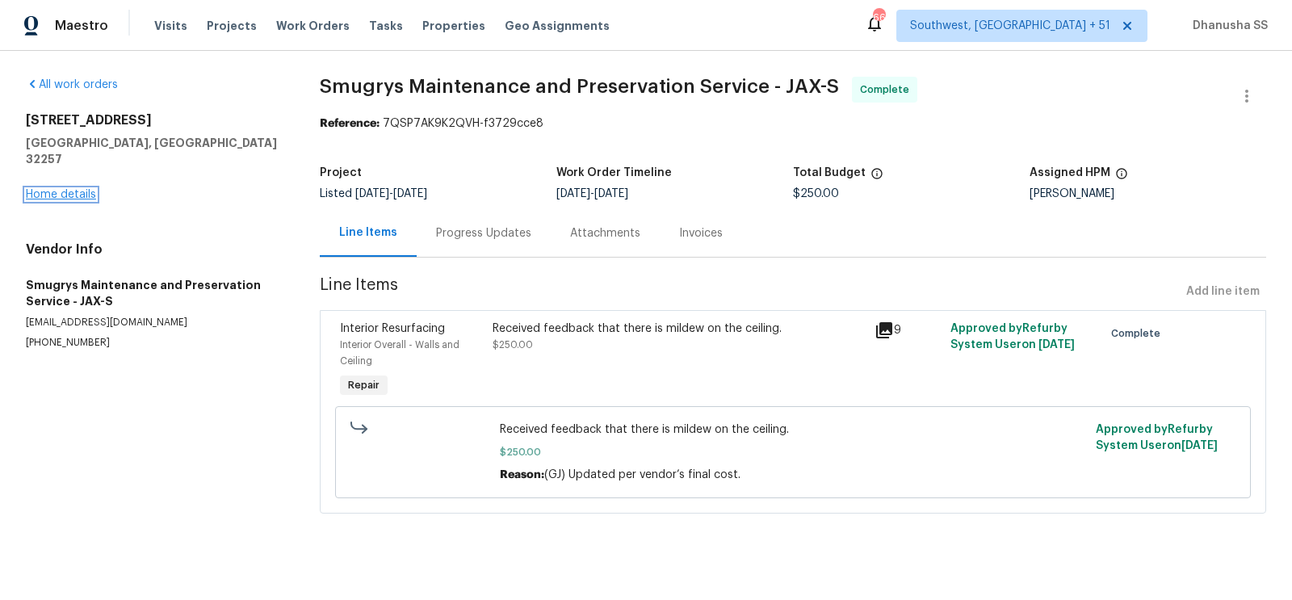
click at [65, 189] on link "Home details" at bounding box center [61, 194] width 70 height 11
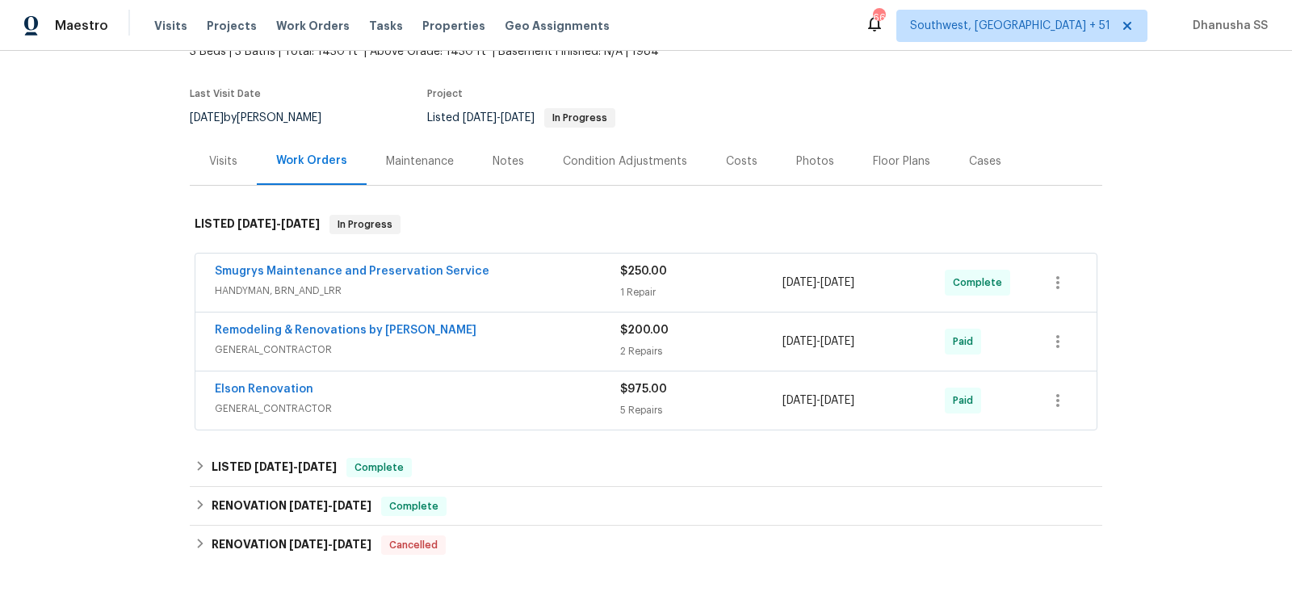
scroll to position [454, 0]
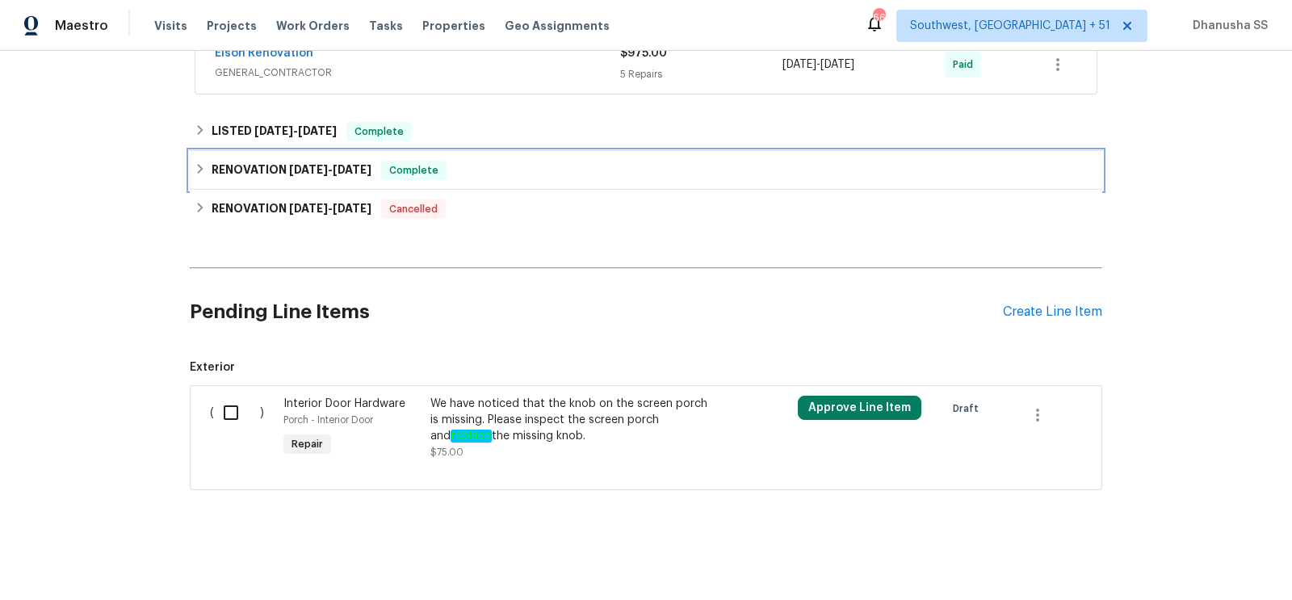
click at [483, 157] on div "RENOVATION 5/22/24 - 5/29/24 Complete" at bounding box center [646, 170] width 912 height 39
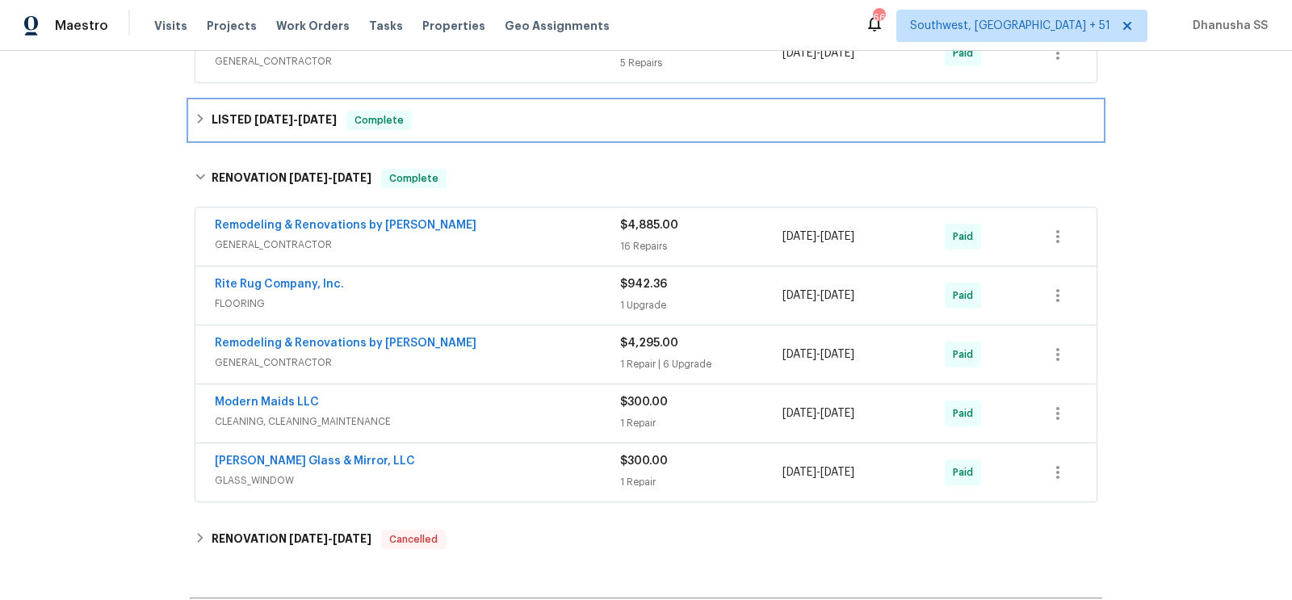
click at [503, 130] on div "LISTED 6/5/24 - 7/8/24 Complete" at bounding box center [646, 120] width 903 height 19
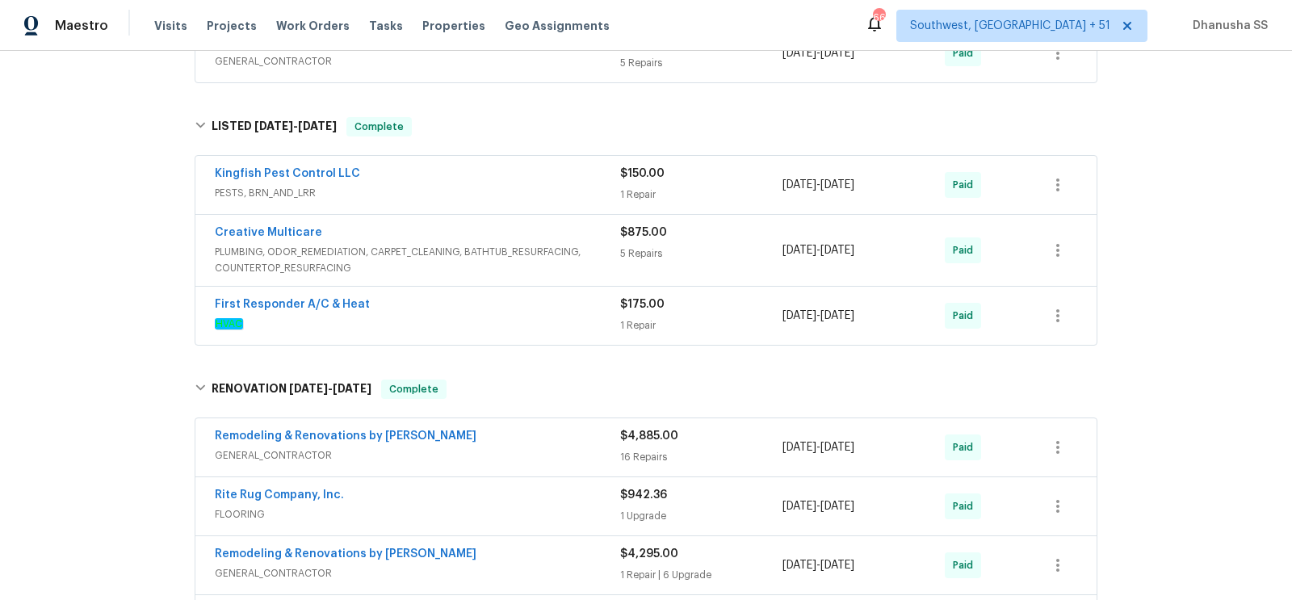
click at [545, 200] on span "PESTS, BRN_AND_LRR" at bounding box center [417, 193] width 405 height 16
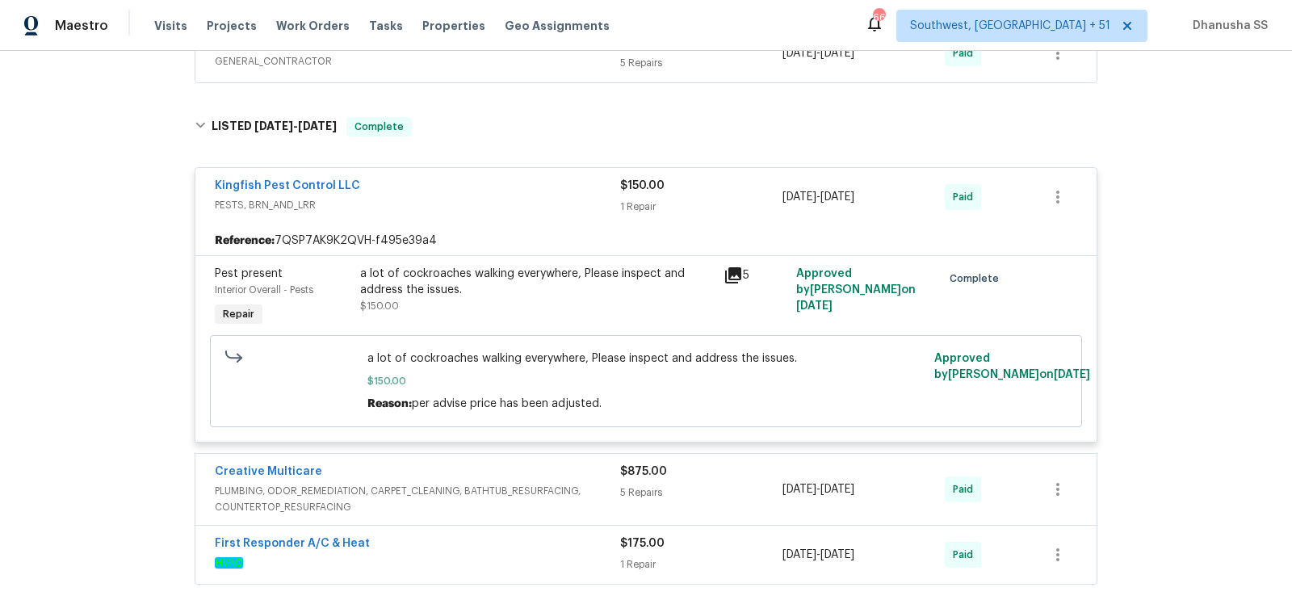
scroll to position [308, 0]
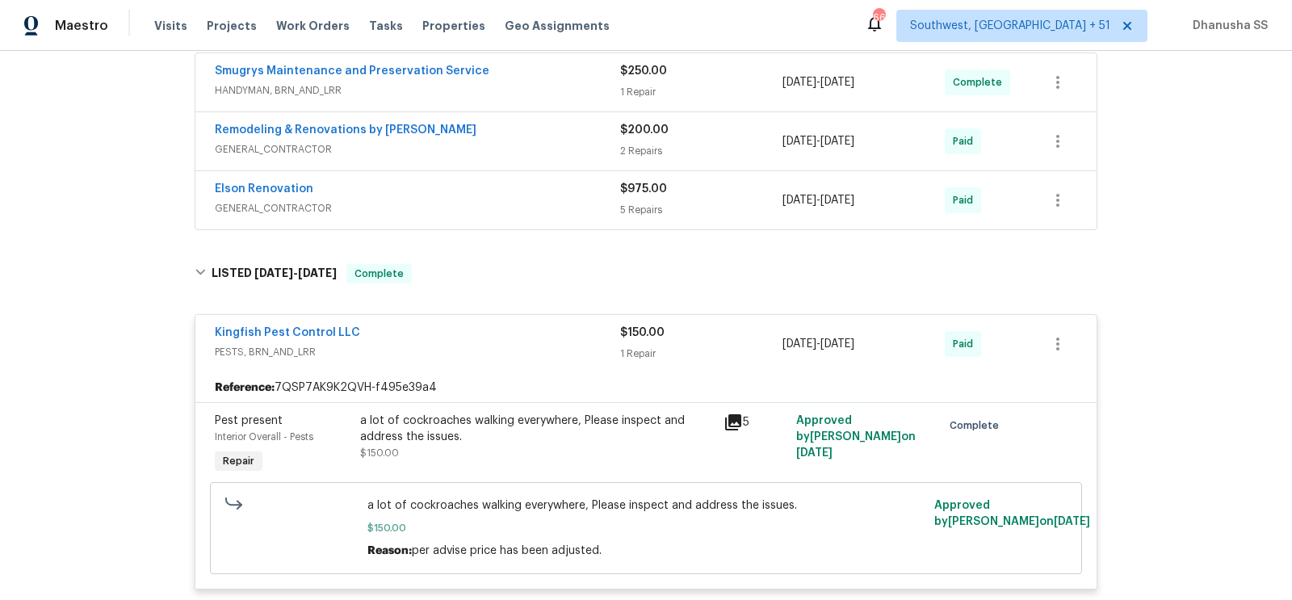
click at [496, 214] on span "GENERAL_CONTRACTOR" at bounding box center [417, 208] width 405 height 16
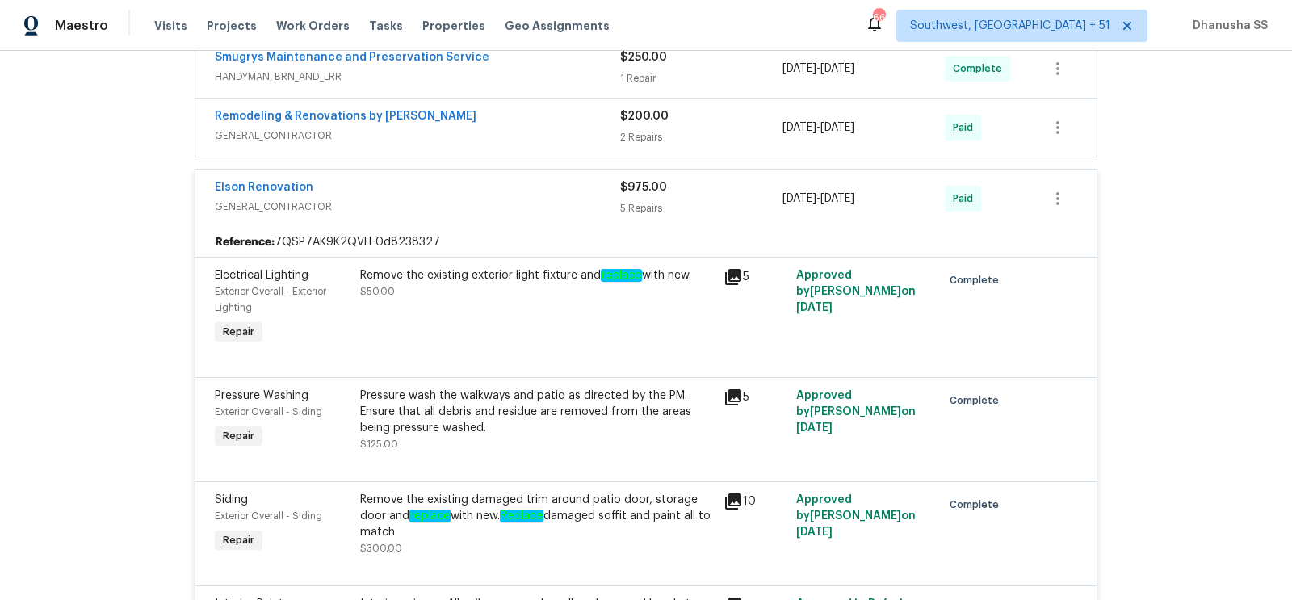
scroll to position [250, 0]
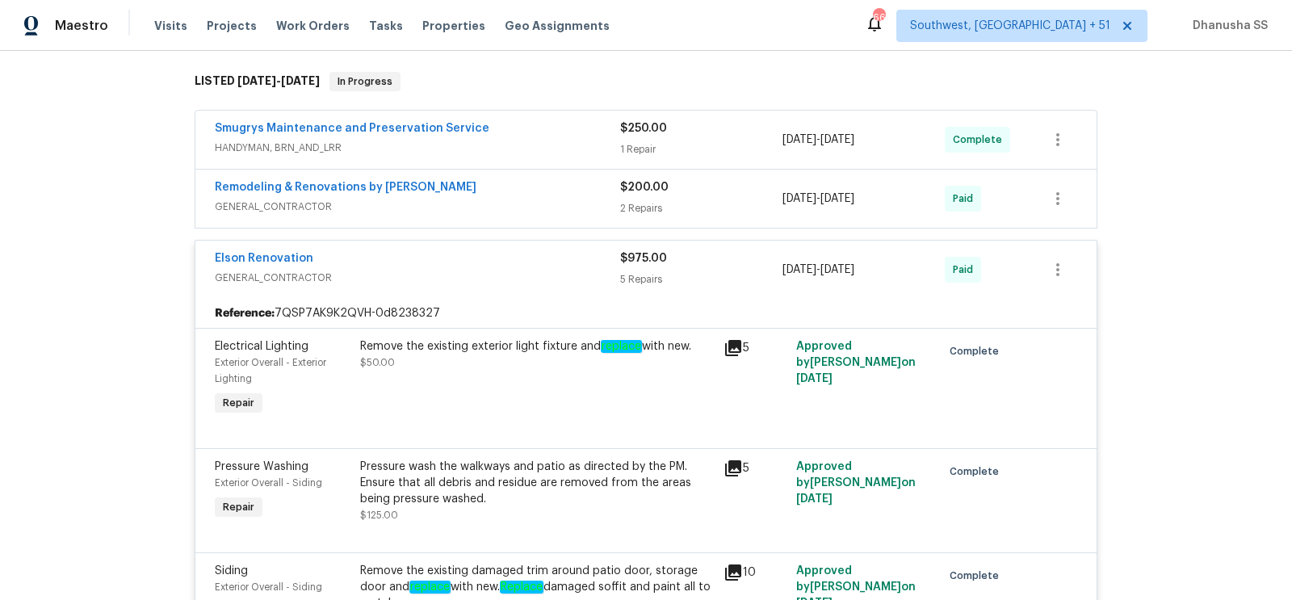
click at [496, 215] on span "GENERAL_CONTRACTOR" at bounding box center [417, 207] width 405 height 16
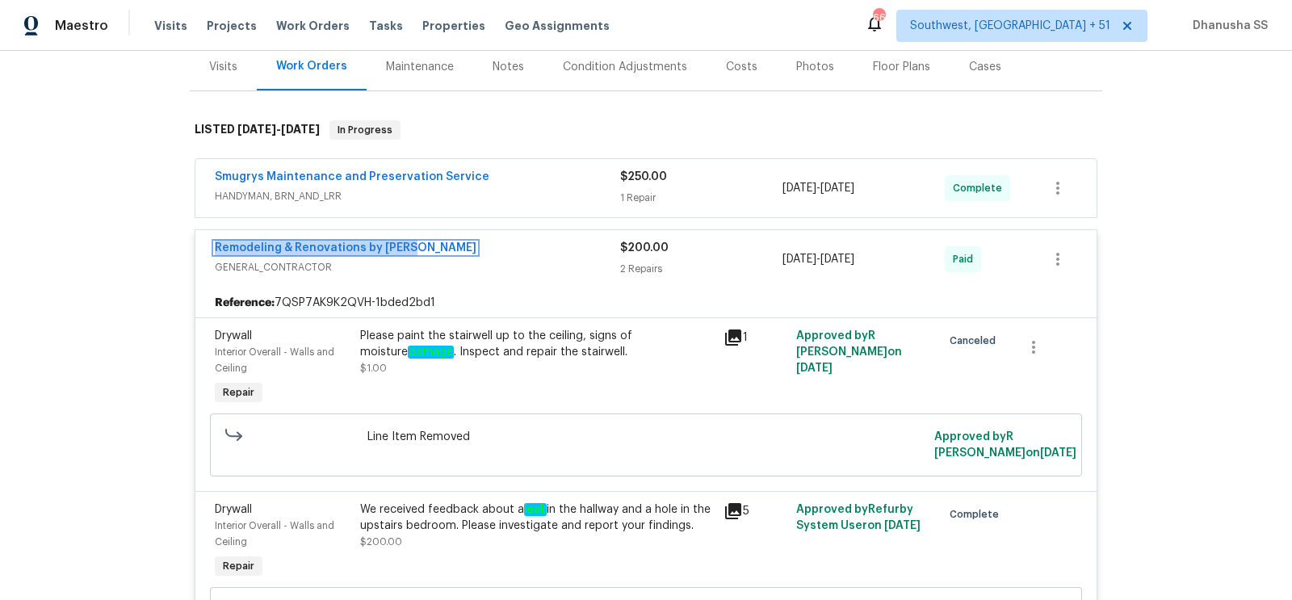
scroll to position [183, 0]
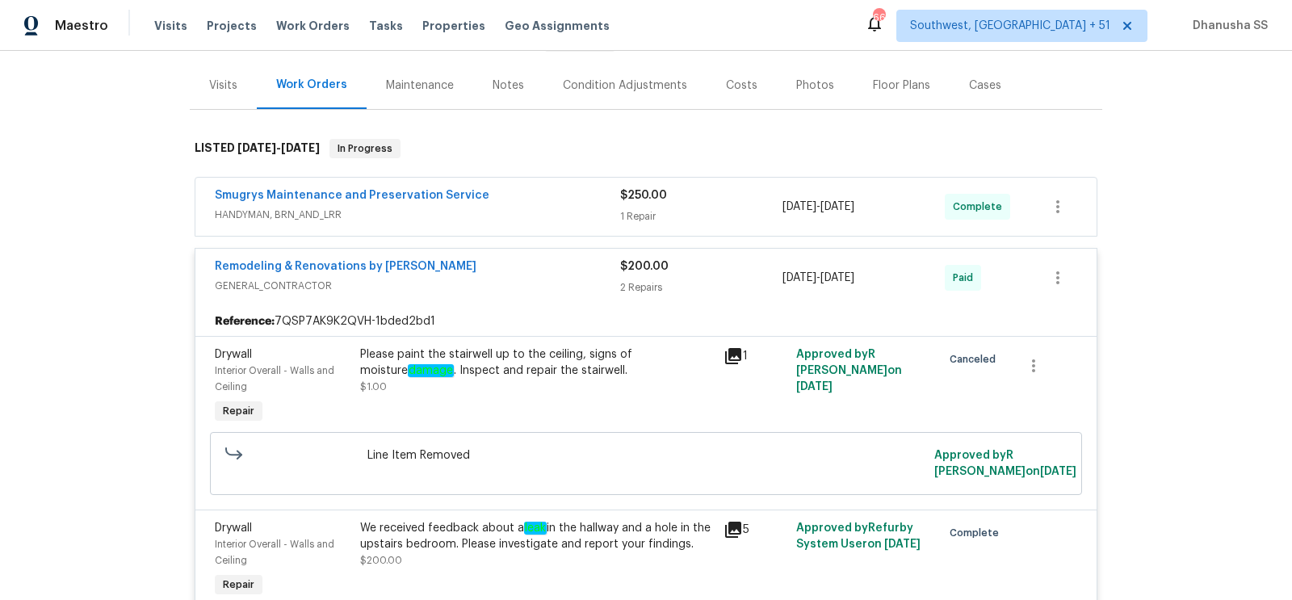
click at [573, 207] on div "Smugrys Maintenance and Preservation Service" at bounding box center [417, 196] width 405 height 19
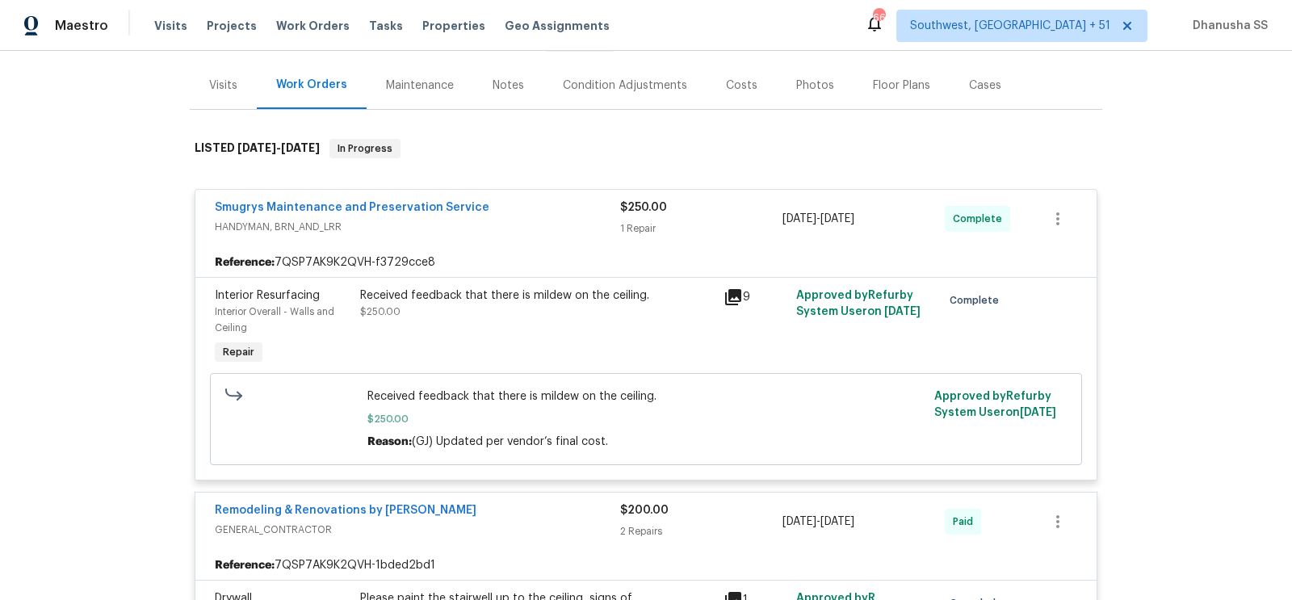
click at [413, 304] on div "Received feedback that there is mildew on the ceiling." at bounding box center [537, 295] width 354 height 16
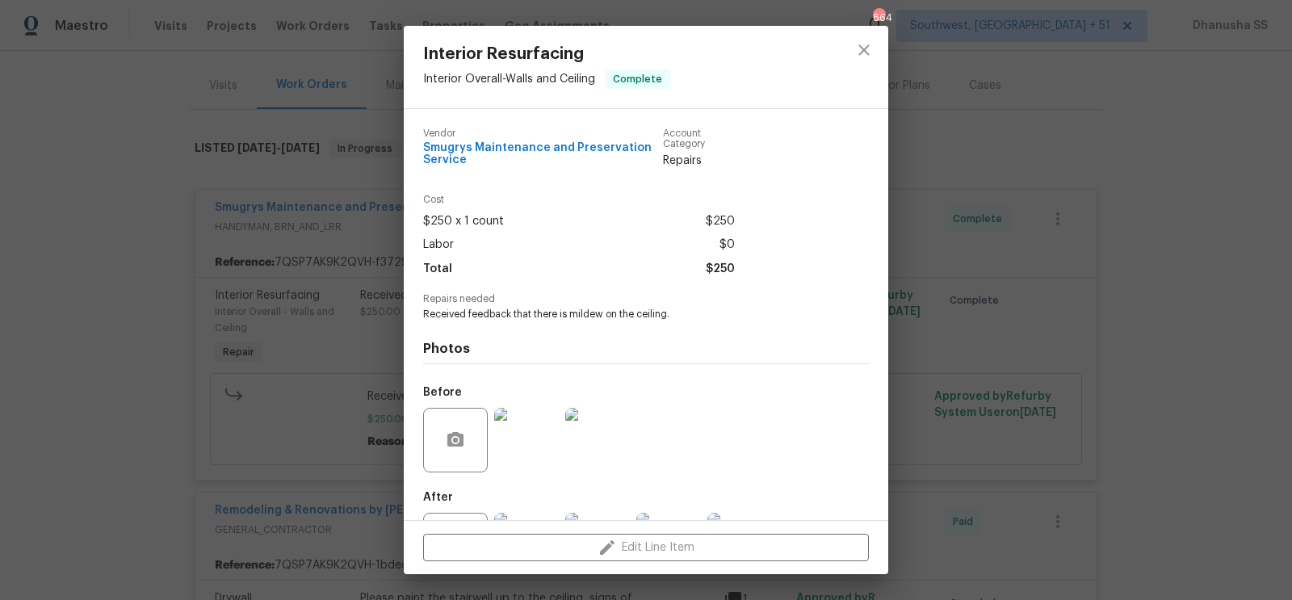
scroll to position [73, 0]
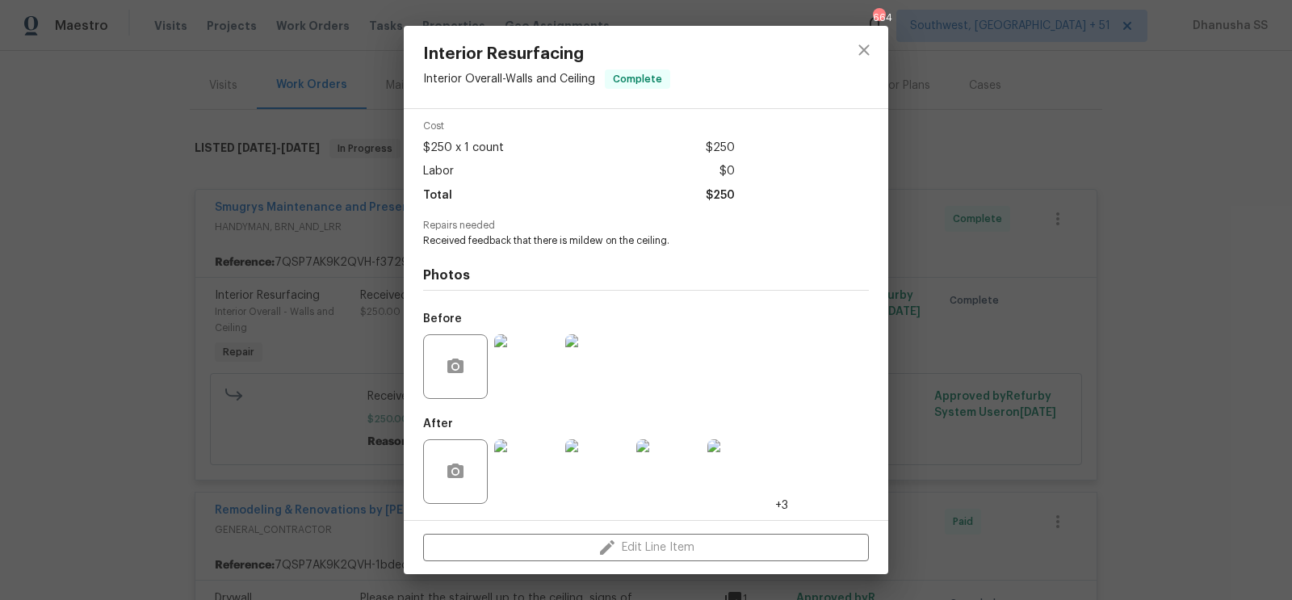
click at [535, 358] on img at bounding box center [526, 366] width 65 height 65
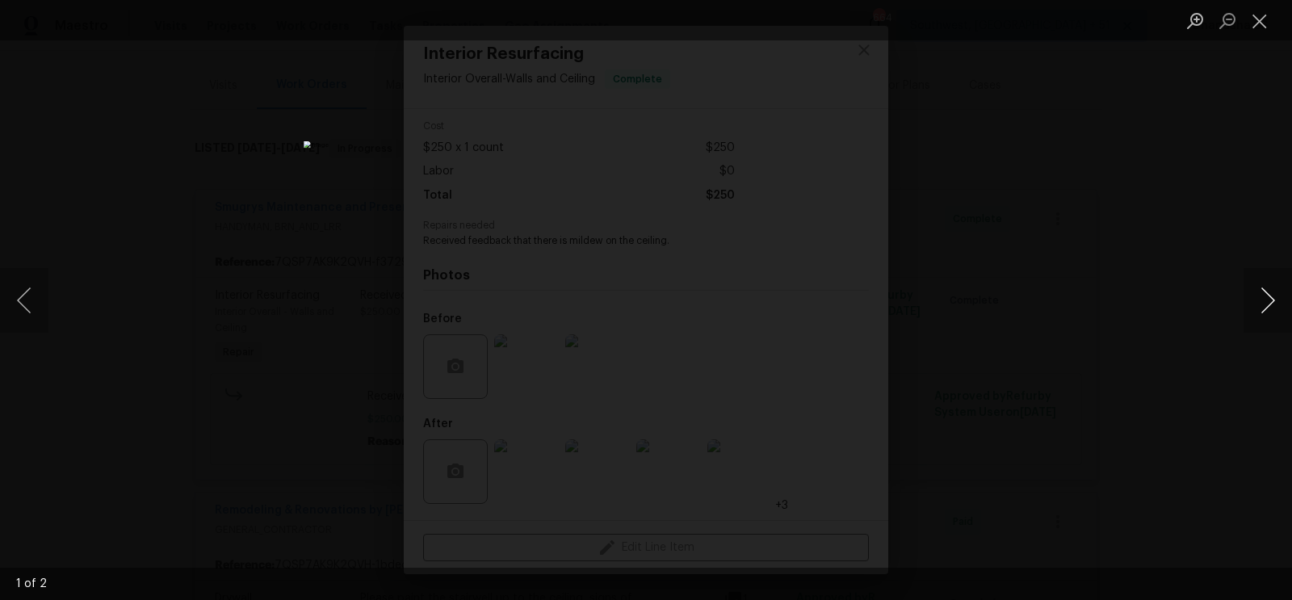
click at [1252, 319] on button "Next image" at bounding box center [1267, 300] width 48 height 65
click at [1097, 192] on div "Lightbox" at bounding box center [646, 300] width 1292 height 600
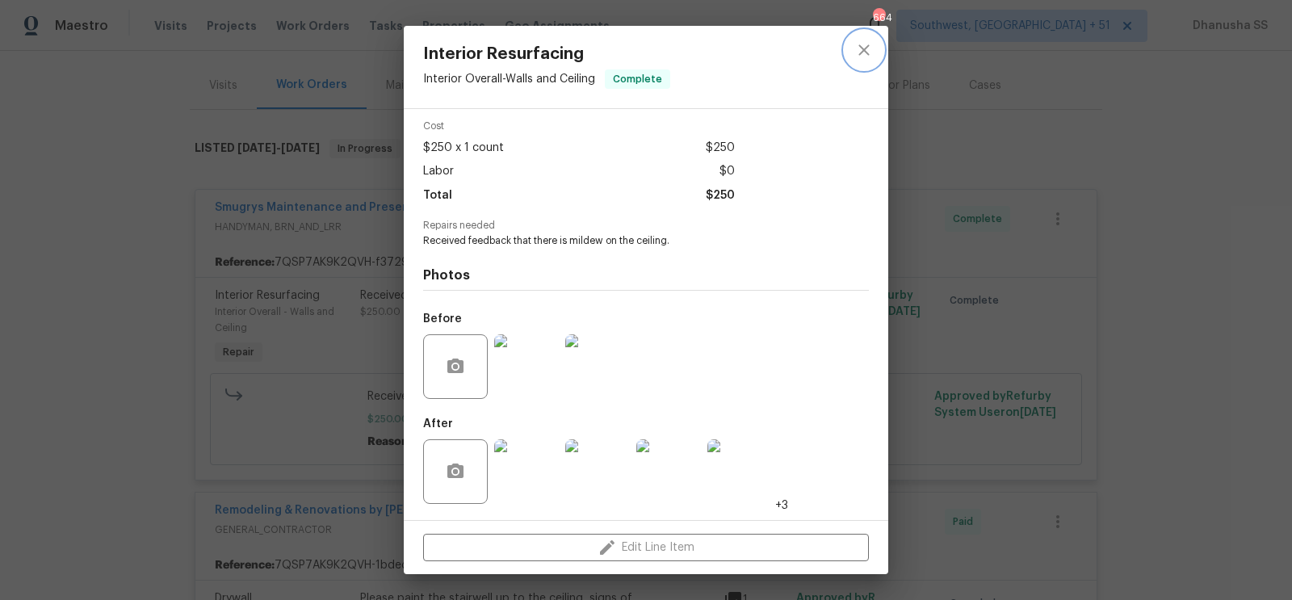
click at [858, 51] on icon "close" at bounding box center [863, 49] width 19 height 19
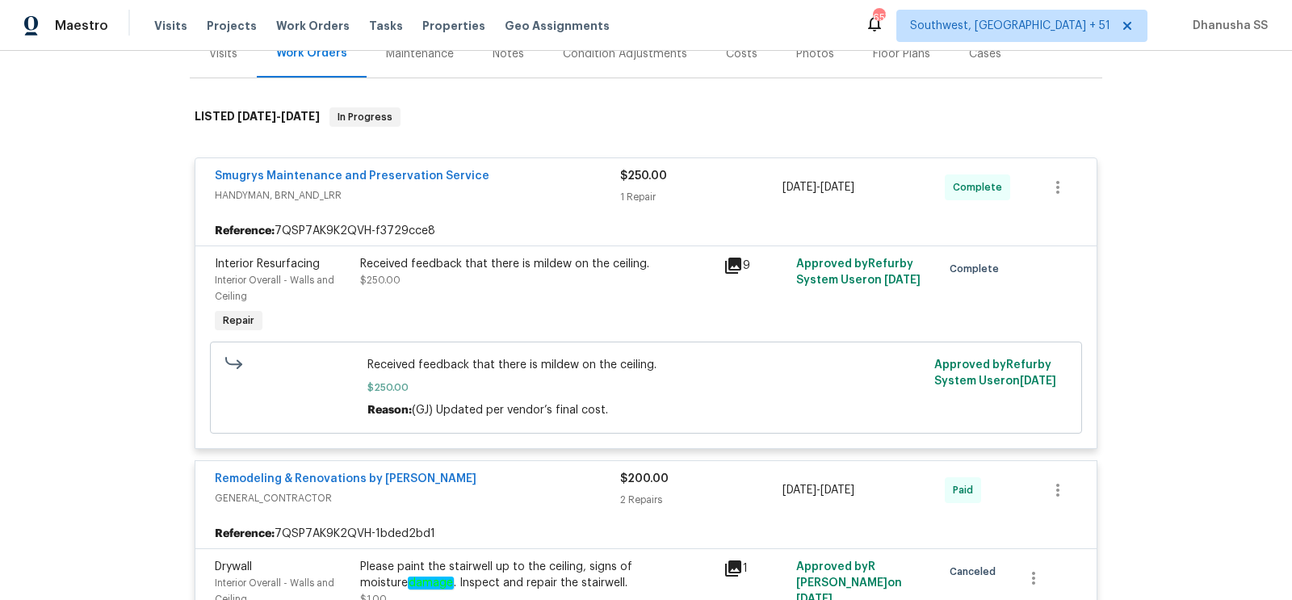
scroll to position [214, 0]
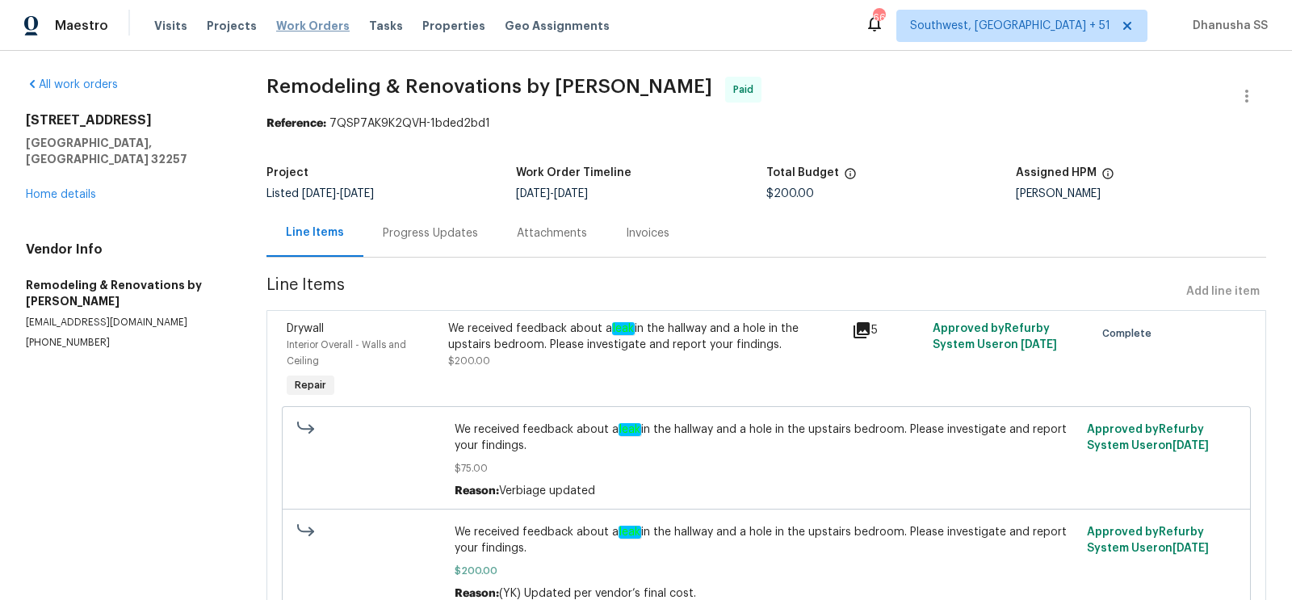
click at [301, 27] on span "Work Orders" at bounding box center [312, 26] width 73 height 16
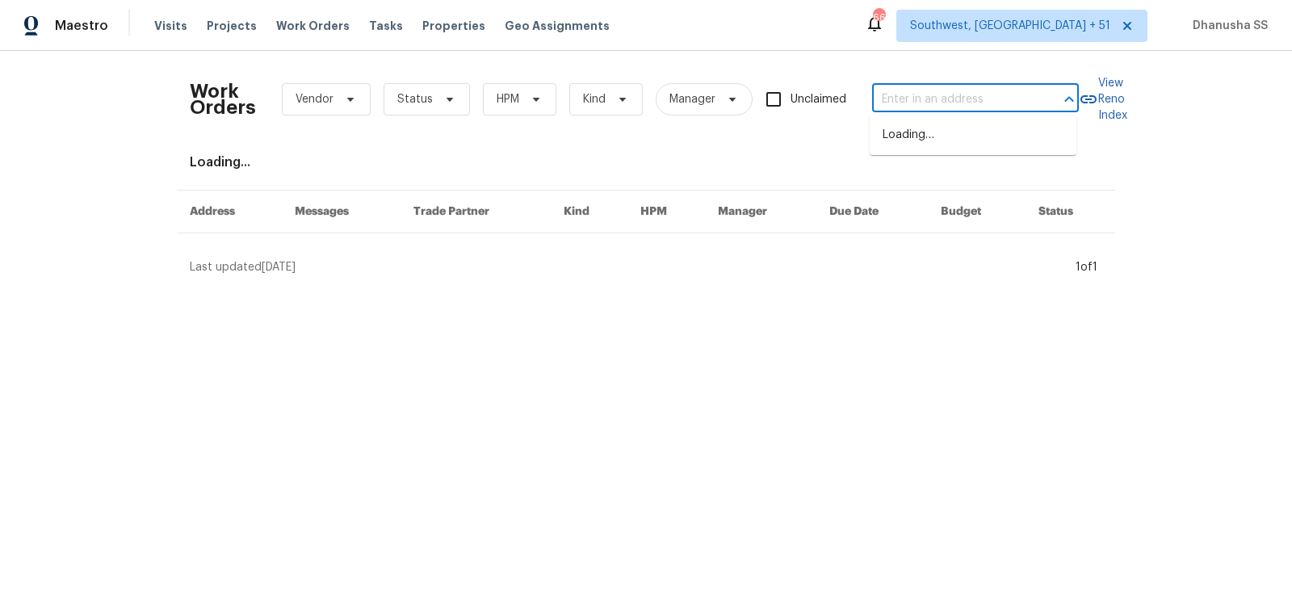
click at [988, 111] on input "text" at bounding box center [952, 99] width 161 height 25
paste input "21822 Boneset Way, Germantown, MD 20876"
type input "21822 Boneset Way, Germantown, MD 20876"
click at [957, 136] on li "21822 Boneset Way, Germantown, MD 20876" at bounding box center [972, 135] width 207 height 27
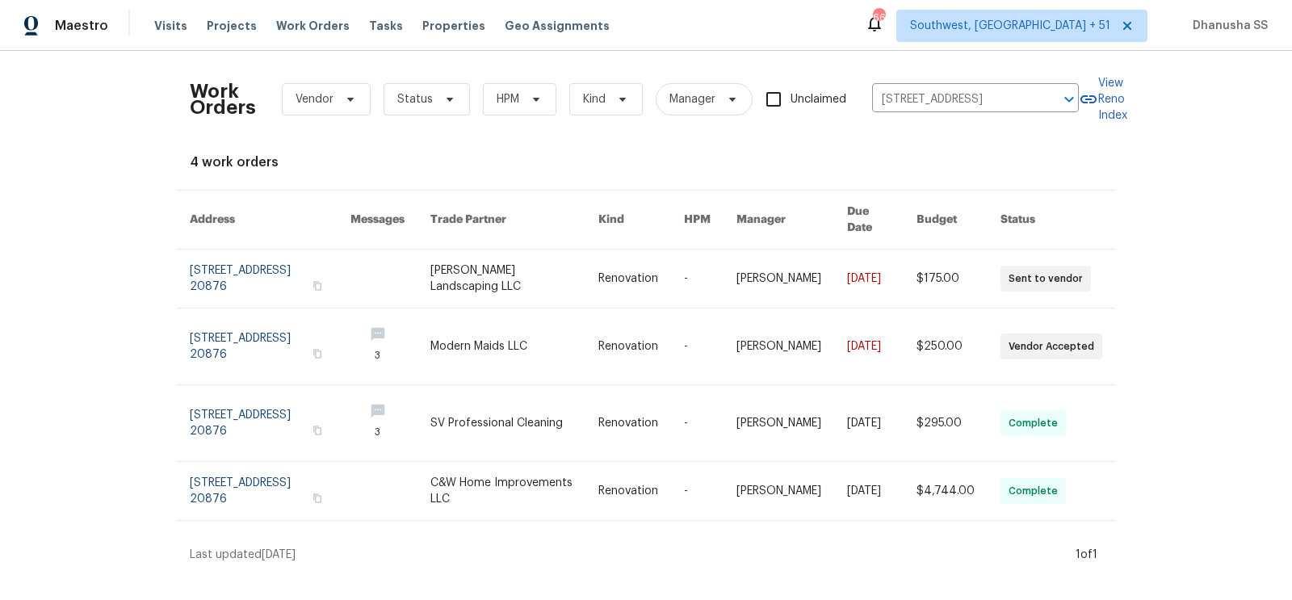
click at [649, 258] on link at bounding box center [641, 278] width 86 height 58
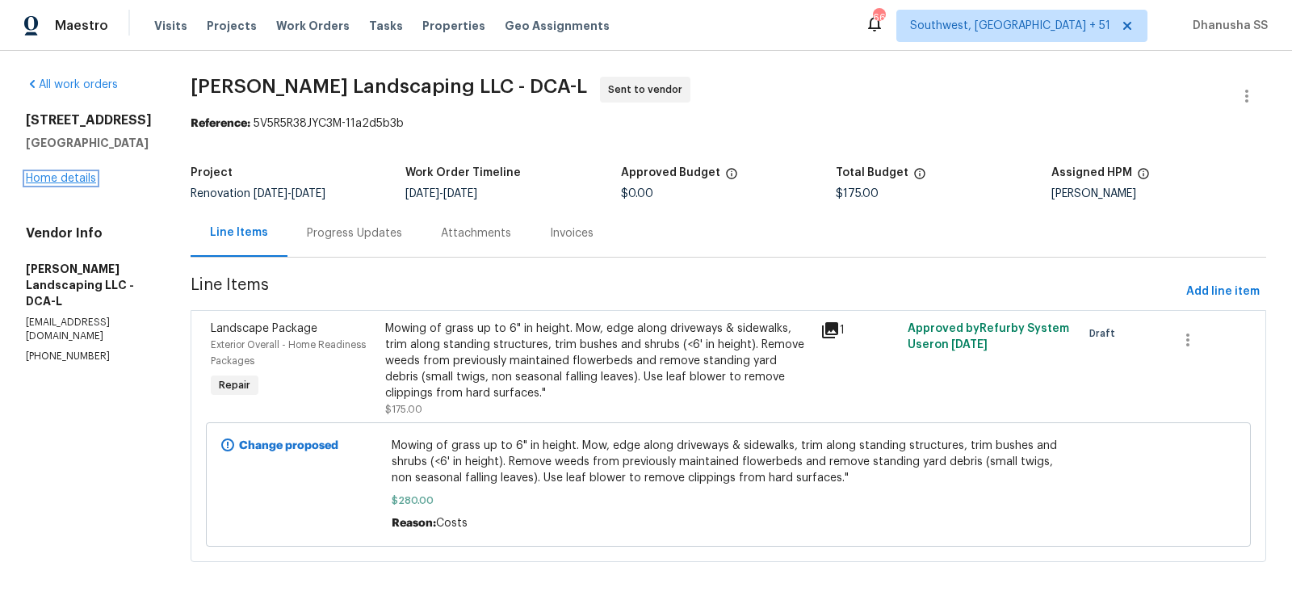
click at [72, 178] on link "Home details" at bounding box center [61, 178] width 70 height 11
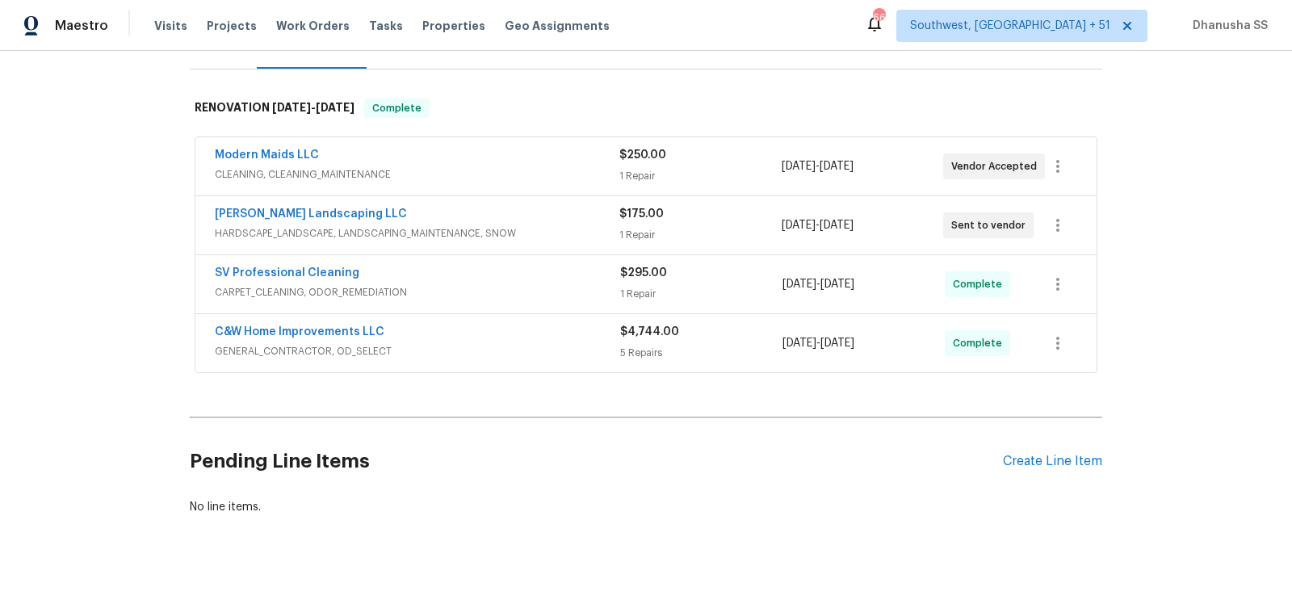
scroll to position [244, 0]
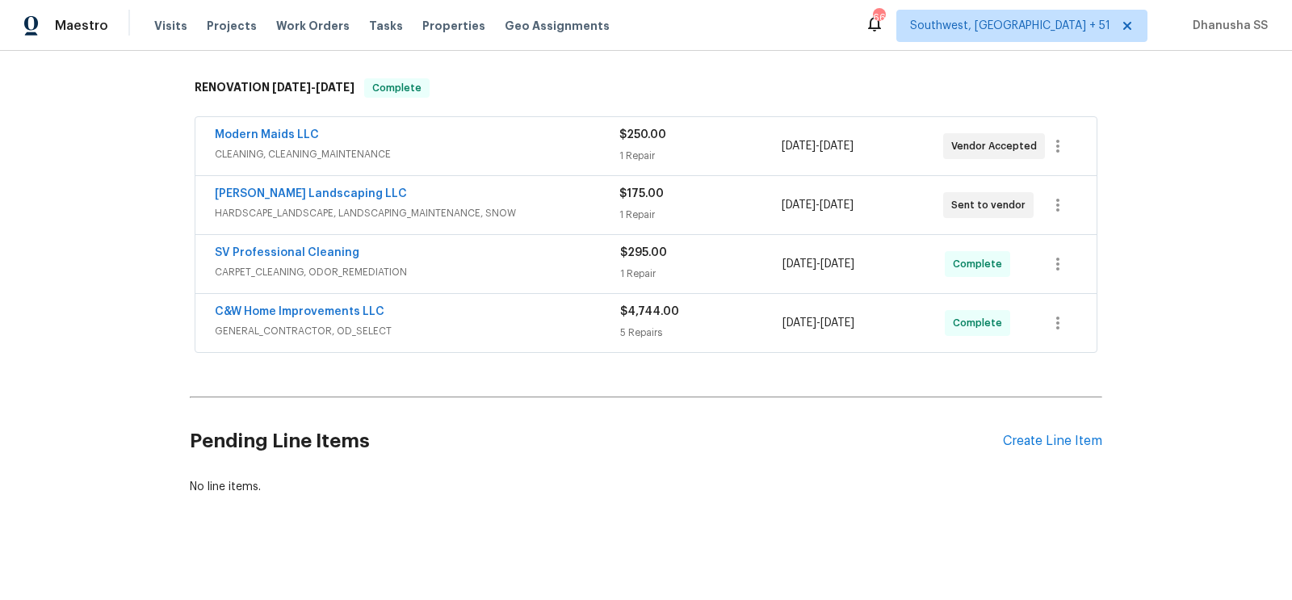
click at [516, 344] on div "C&W Home Improvements LLC GENERAL_CONTRACTOR, OD_SELECT $4,744.00 5 Repairs 9/9…" at bounding box center [645, 323] width 901 height 58
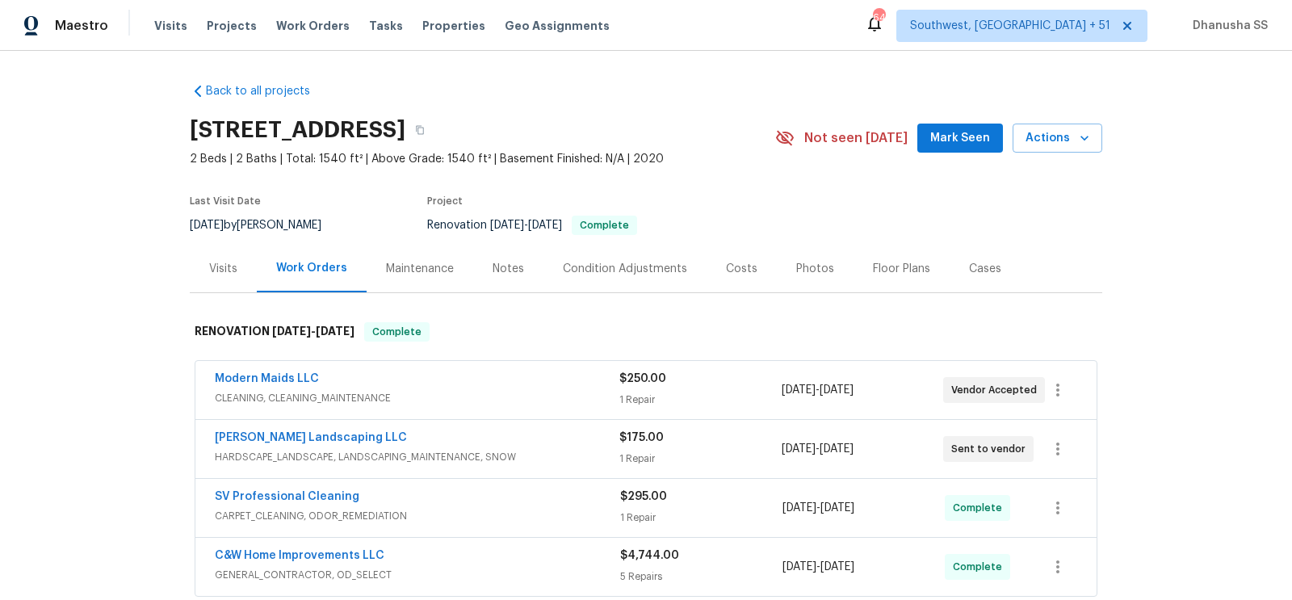
click at [233, 266] on div "Visits" at bounding box center [223, 269] width 28 height 16
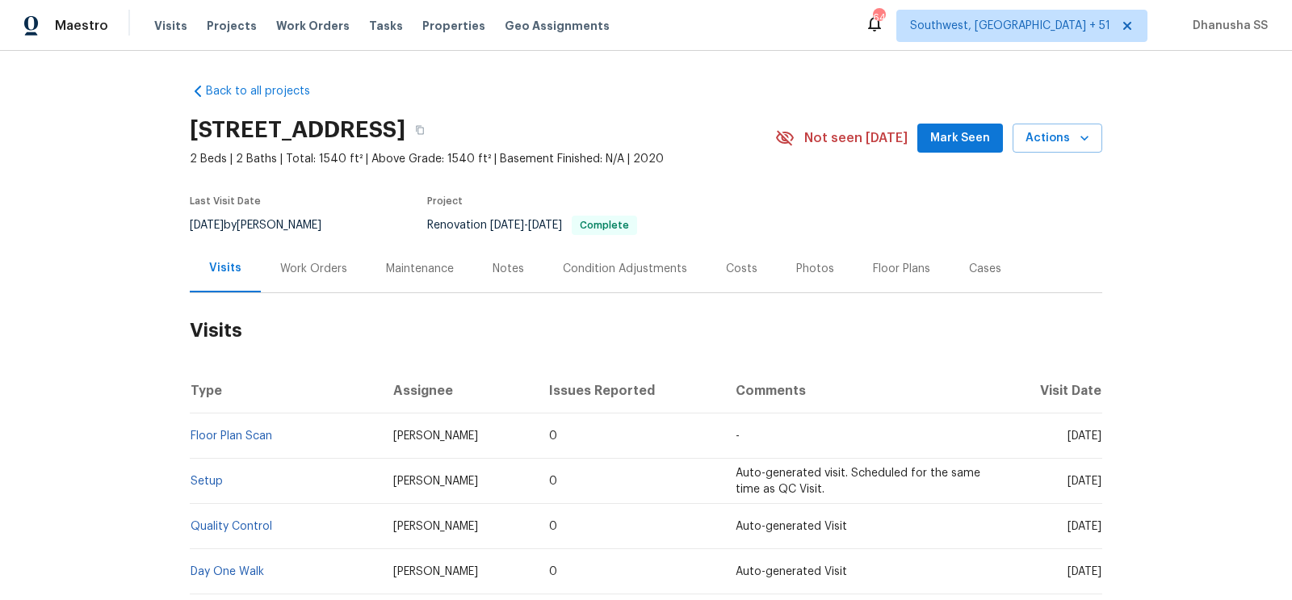
scroll to position [149, 0]
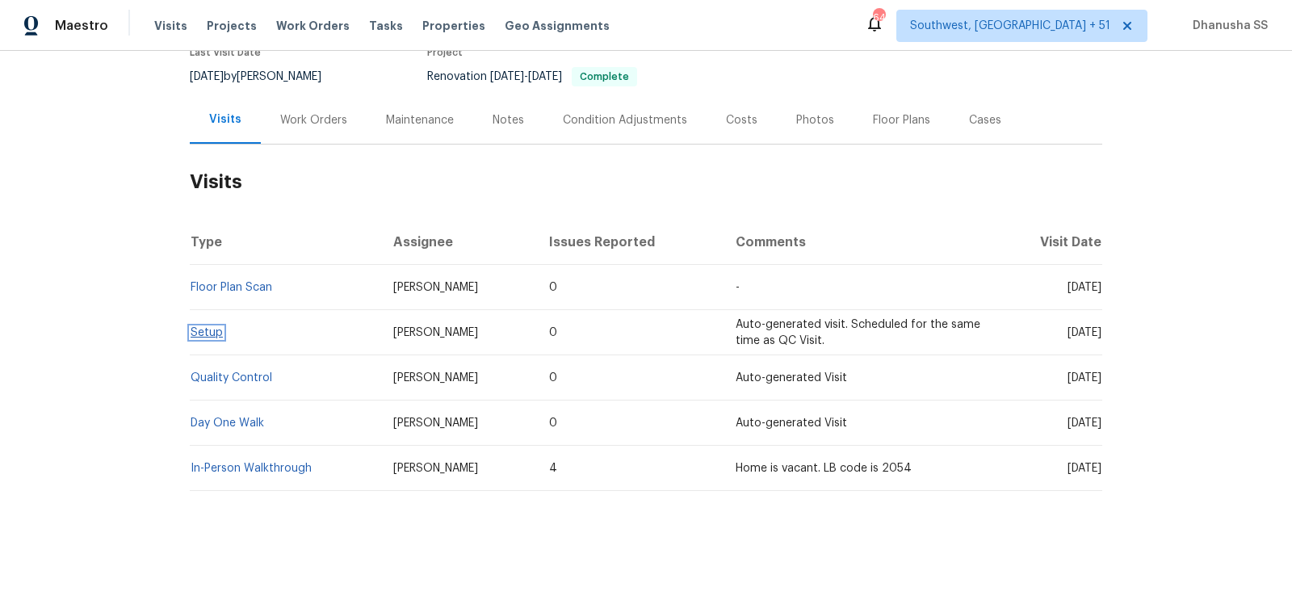
click at [213, 333] on link "Setup" at bounding box center [207, 332] width 32 height 11
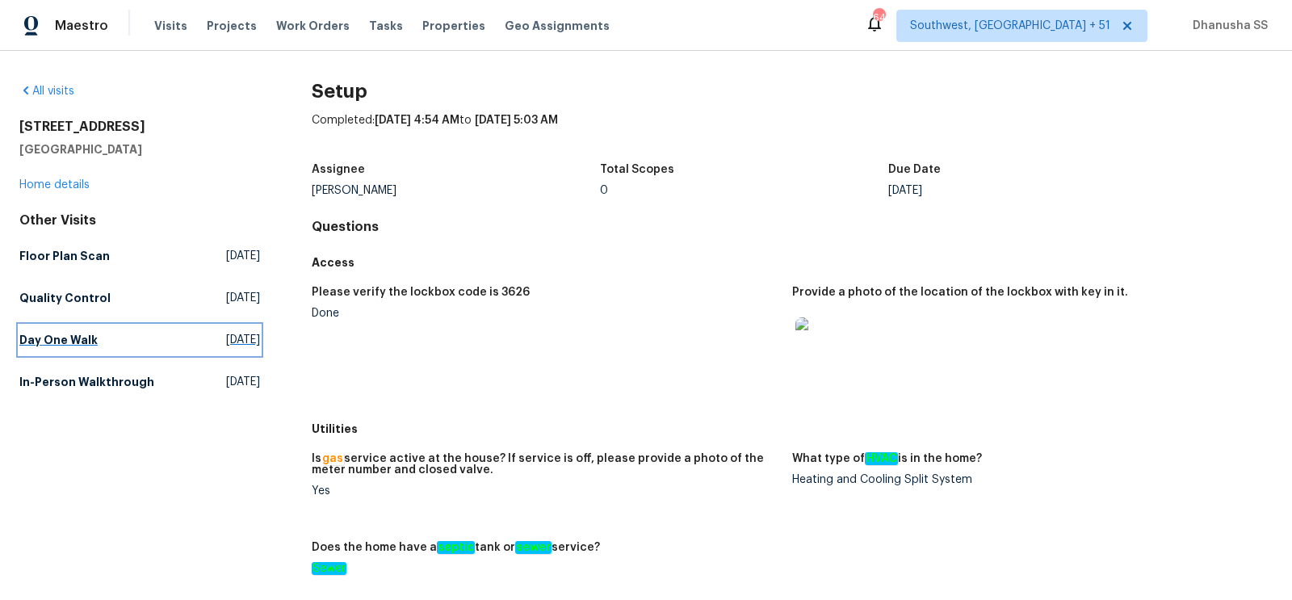
click at [145, 341] on link "Day One Walk Wed, Sep 10 2025" at bounding box center [139, 339] width 241 height 29
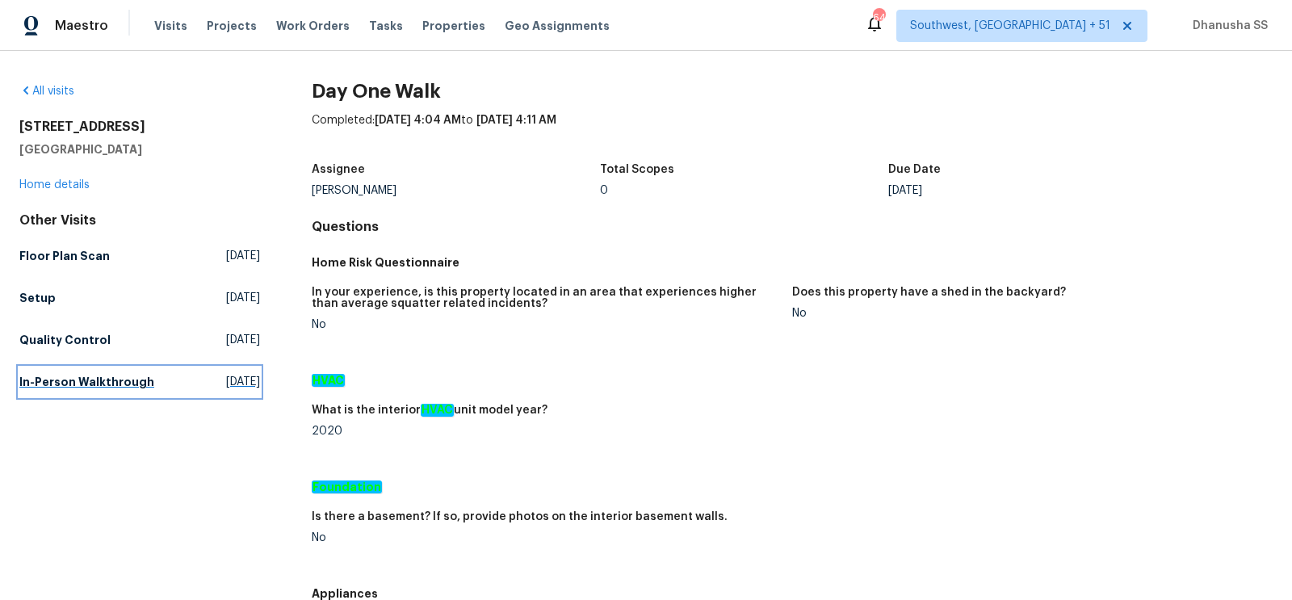
click at [124, 383] on h5 "In-Person Walkthrough" at bounding box center [86, 382] width 135 height 16
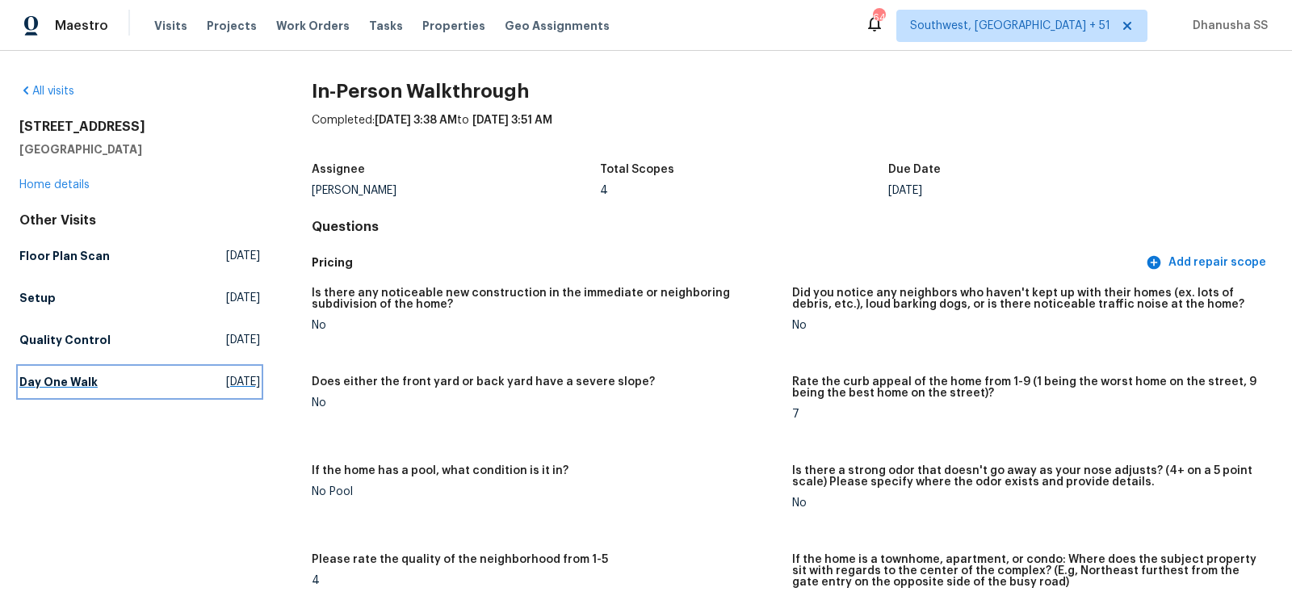
click at [90, 384] on h5 "Day One Walk" at bounding box center [58, 382] width 78 height 16
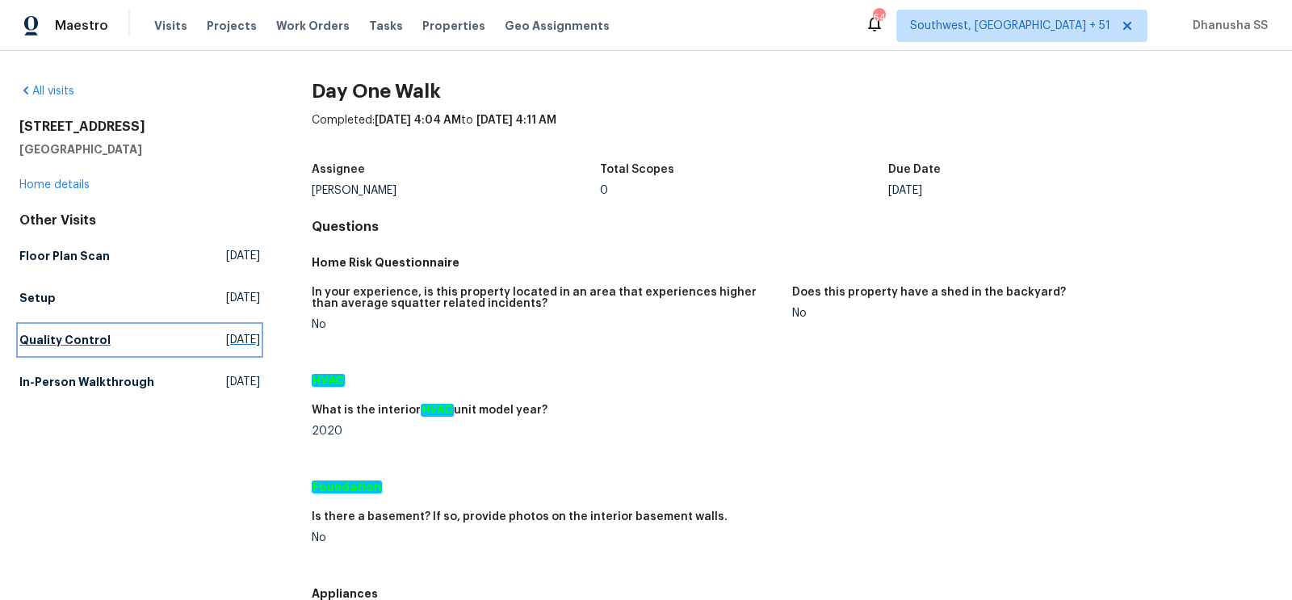
click at [154, 337] on link "Quality Control Tue, Sep 16 2025" at bounding box center [139, 339] width 241 height 29
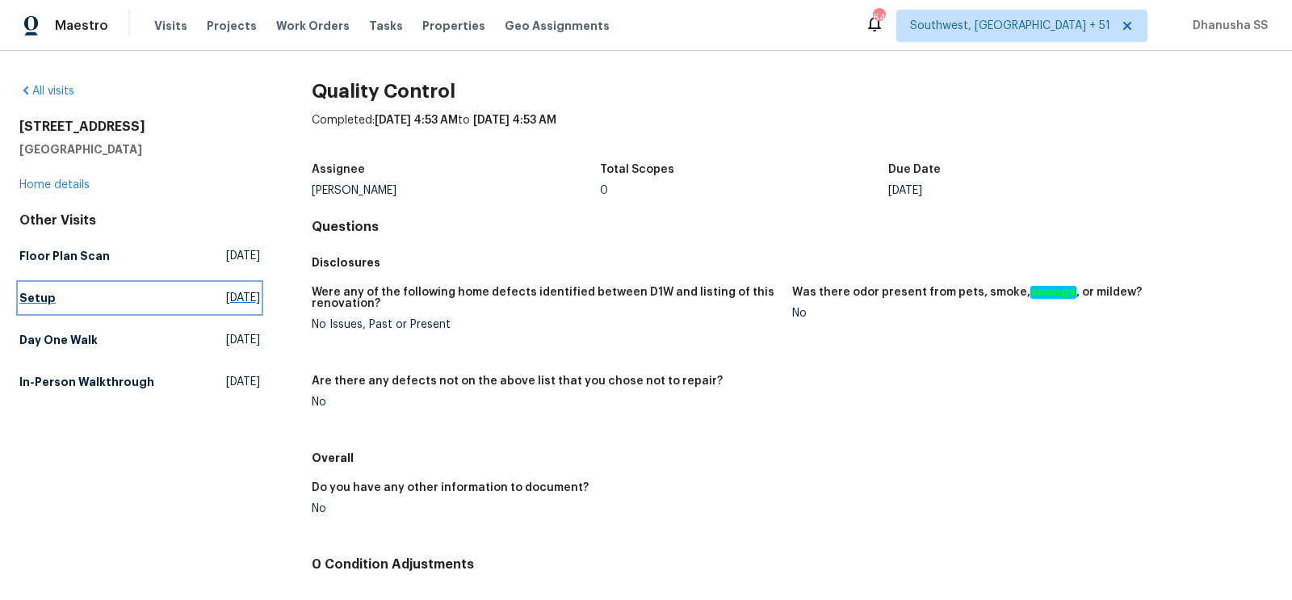
click at [68, 304] on link "Setup Tue, Sep 16 2025" at bounding box center [139, 297] width 241 height 29
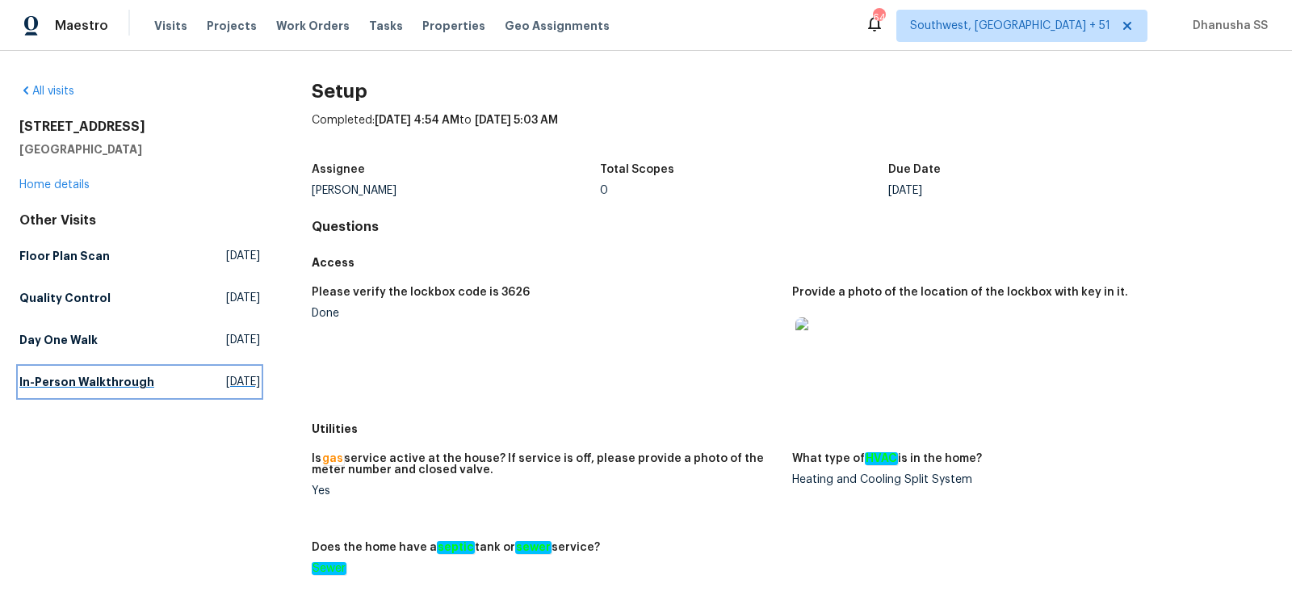
click at [62, 379] on h5 "In-Person Walkthrough" at bounding box center [86, 382] width 135 height 16
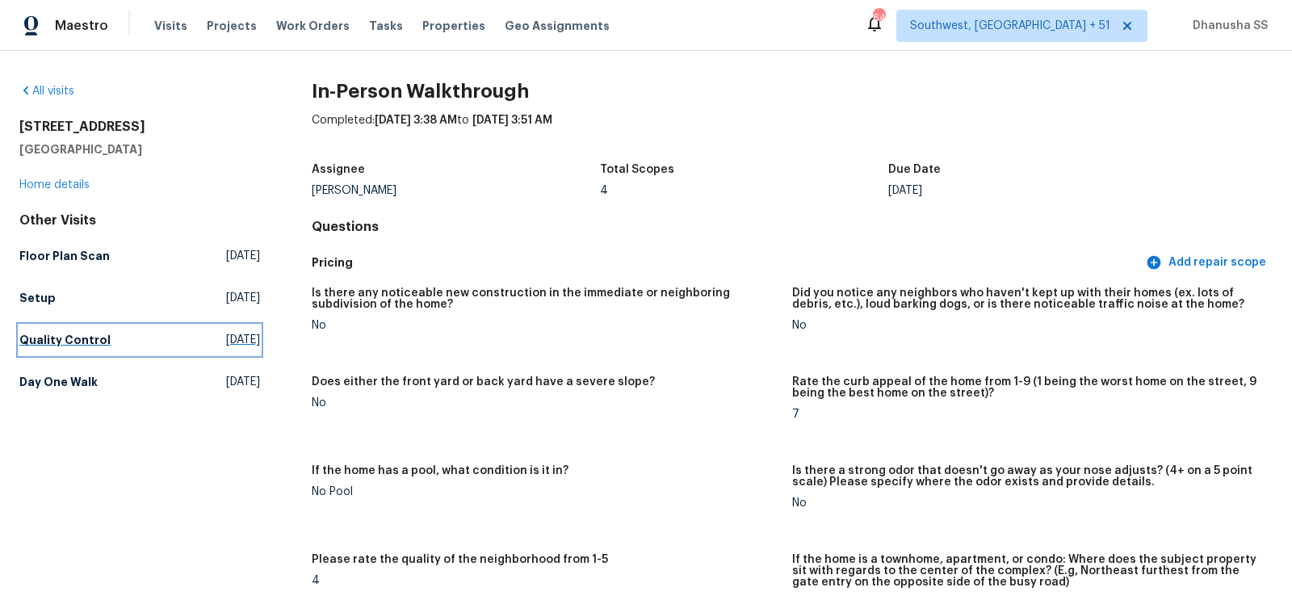
click at [67, 340] on h5 "Quality Control" at bounding box center [64, 340] width 91 height 16
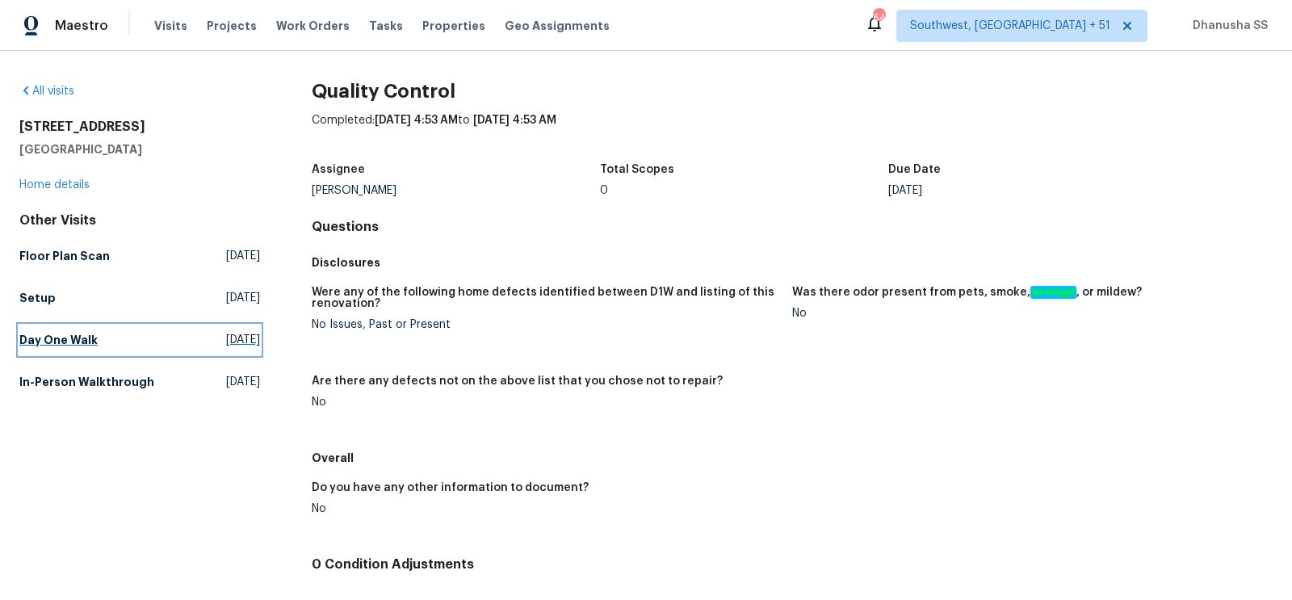
click at [60, 349] on link "Day One Walk Wed, Sep 10 2025" at bounding box center [139, 339] width 241 height 29
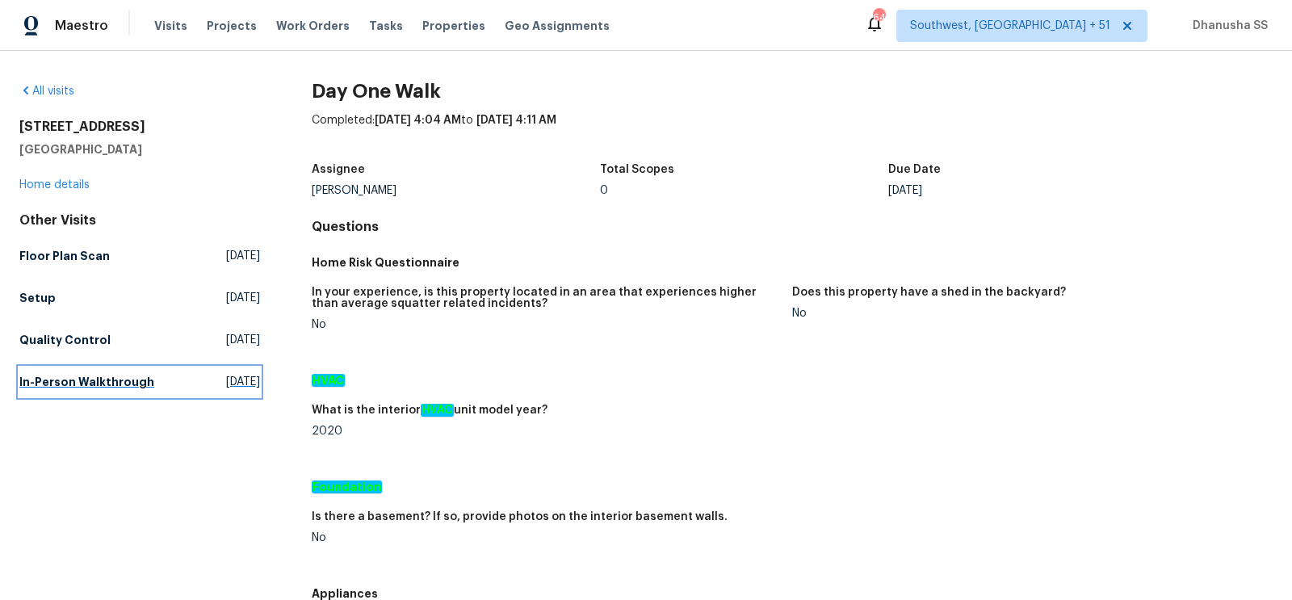
click at [115, 387] on h5 "In-Person Walkthrough" at bounding box center [86, 382] width 135 height 16
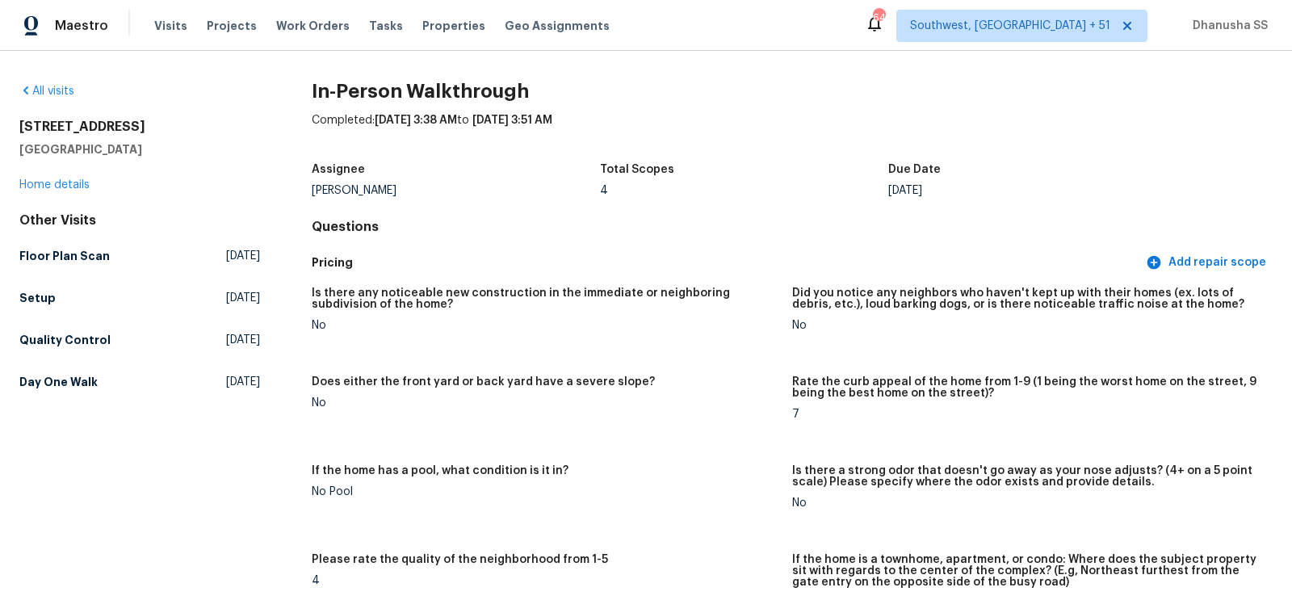
scroll to position [876, 0]
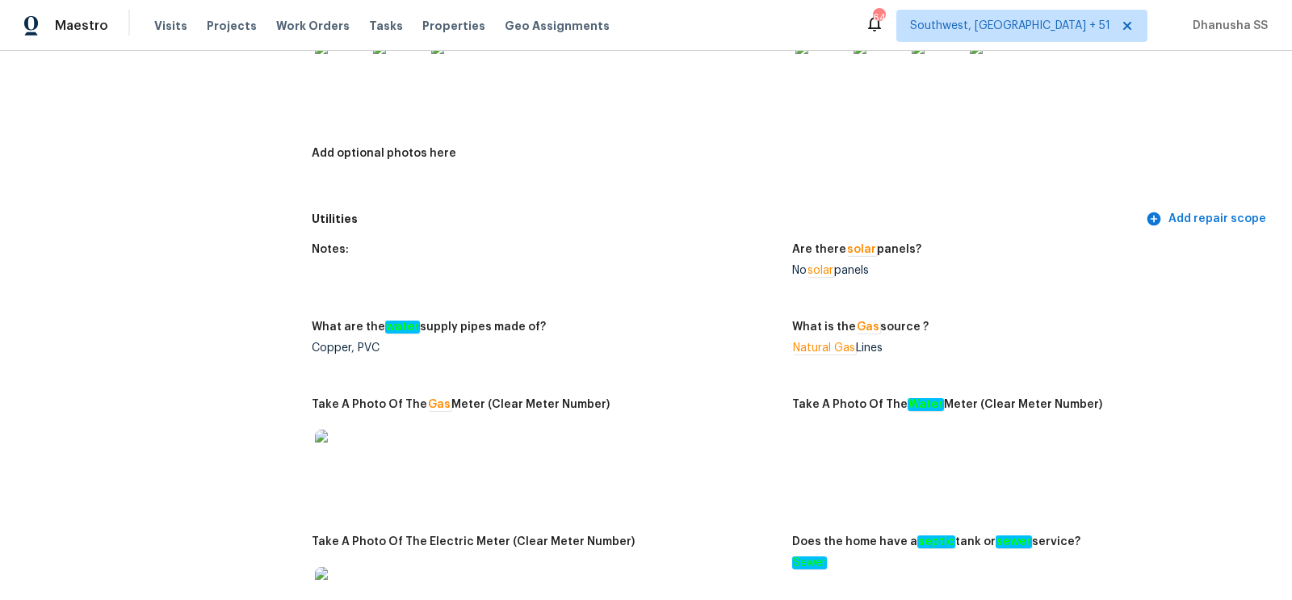
drag, startPoint x: 899, startPoint y: 354, endPoint x: 766, endPoint y: 352, distance: 132.4
click at [766, 352] on div "Notes: Are there solar panels? No solar panels What are the water supply pipes …" at bounding box center [792, 448] width 961 height 429
click at [754, 353] on figure "What are the water supply pipes made of? Copper, PVC" at bounding box center [552, 350] width 480 height 58
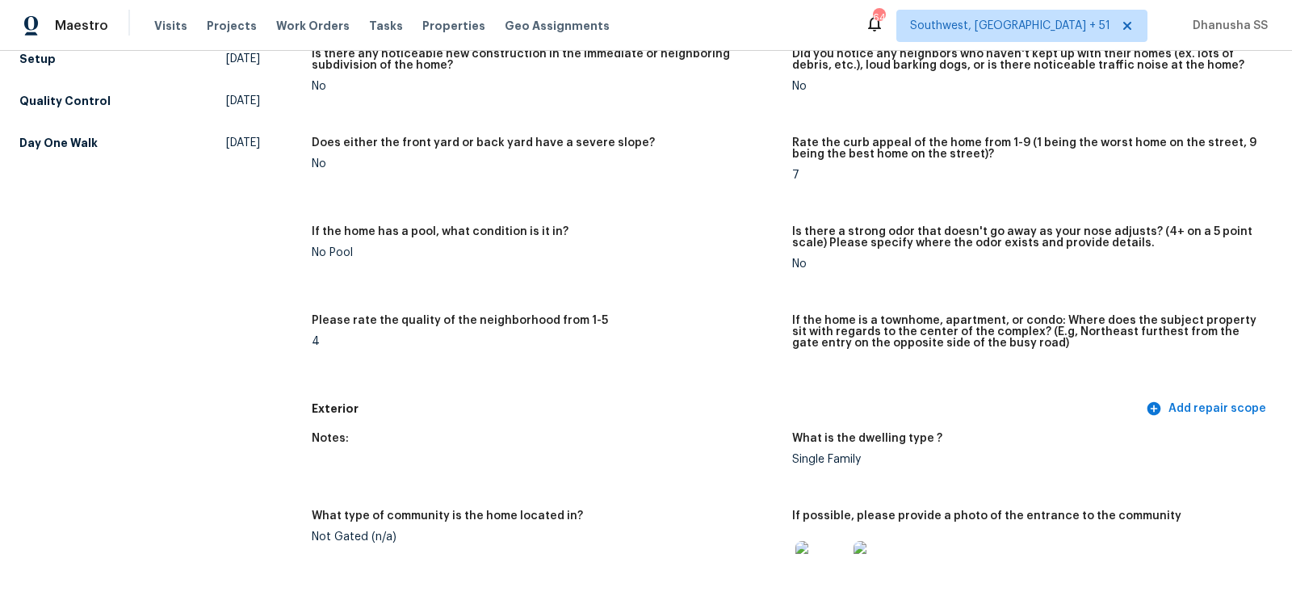
scroll to position [0, 0]
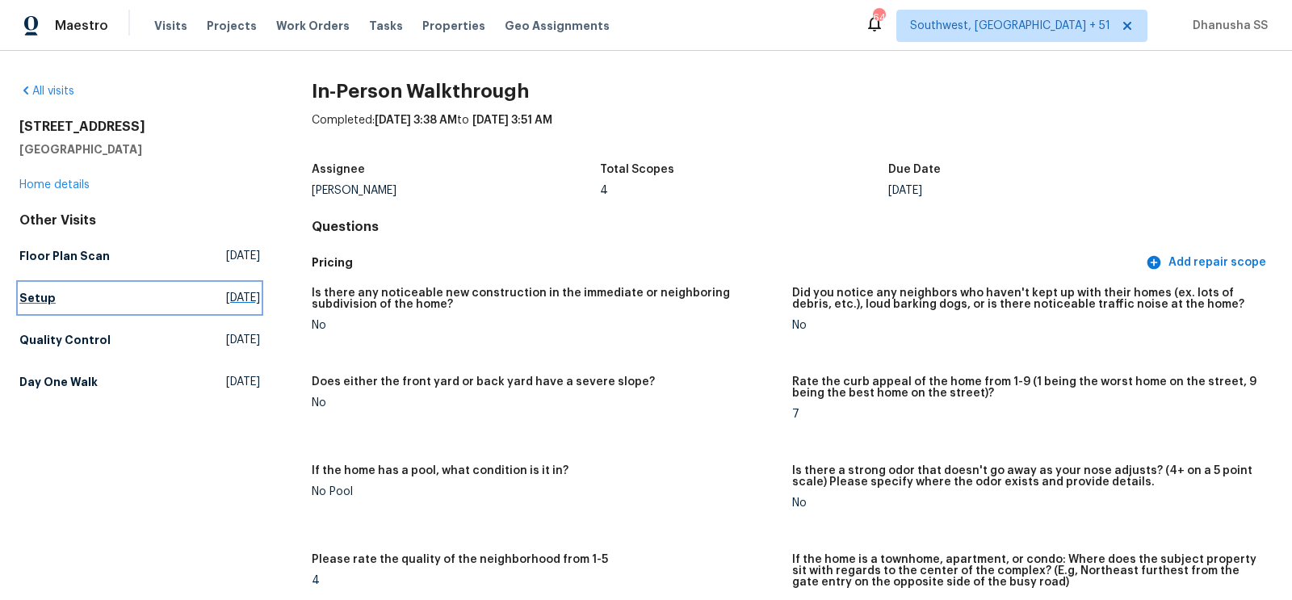
click at [41, 300] on h5 "Setup" at bounding box center [37, 298] width 36 height 16
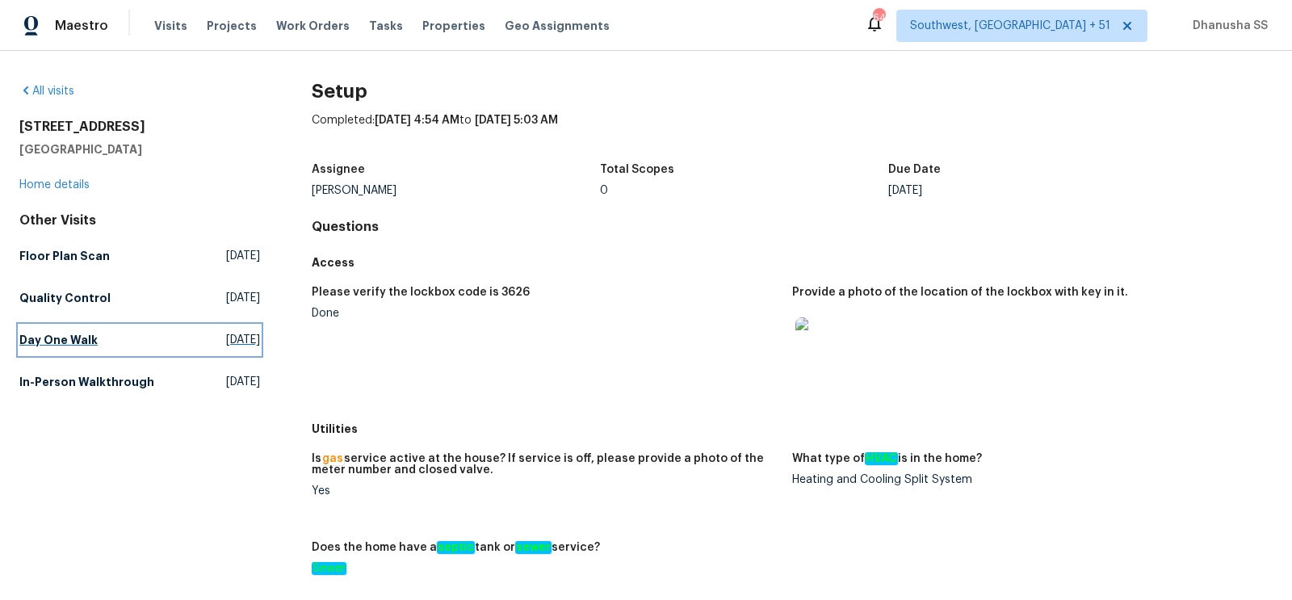
click at [81, 333] on h5 "Day One Walk" at bounding box center [58, 340] width 78 height 16
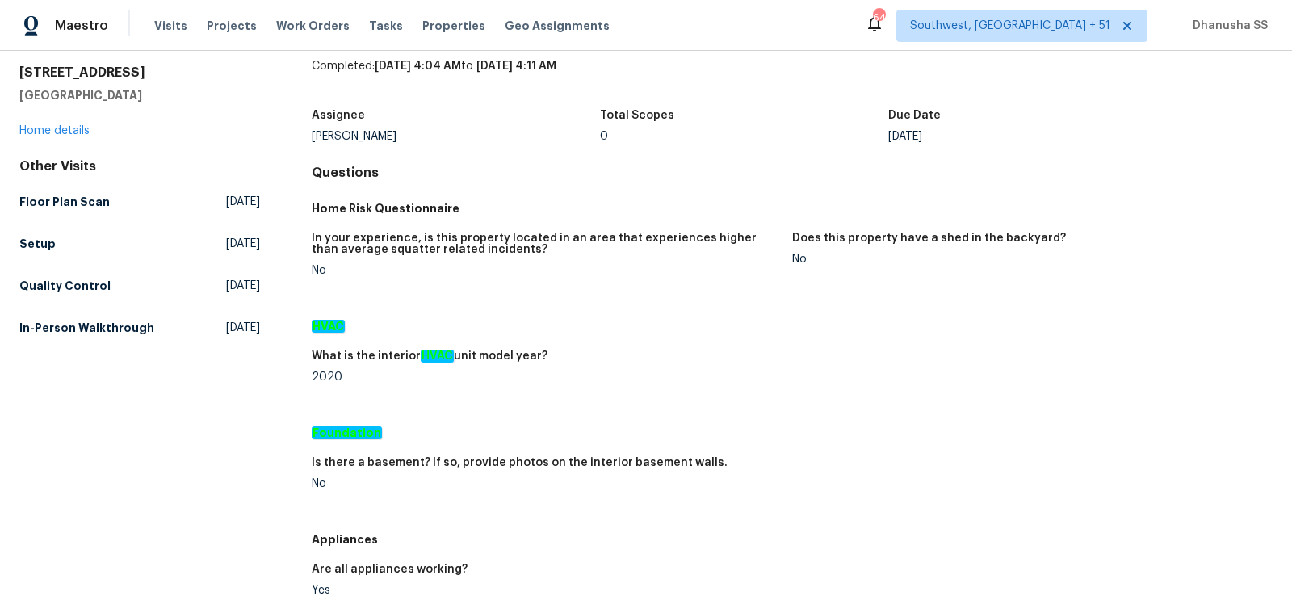
scroll to position [404, 0]
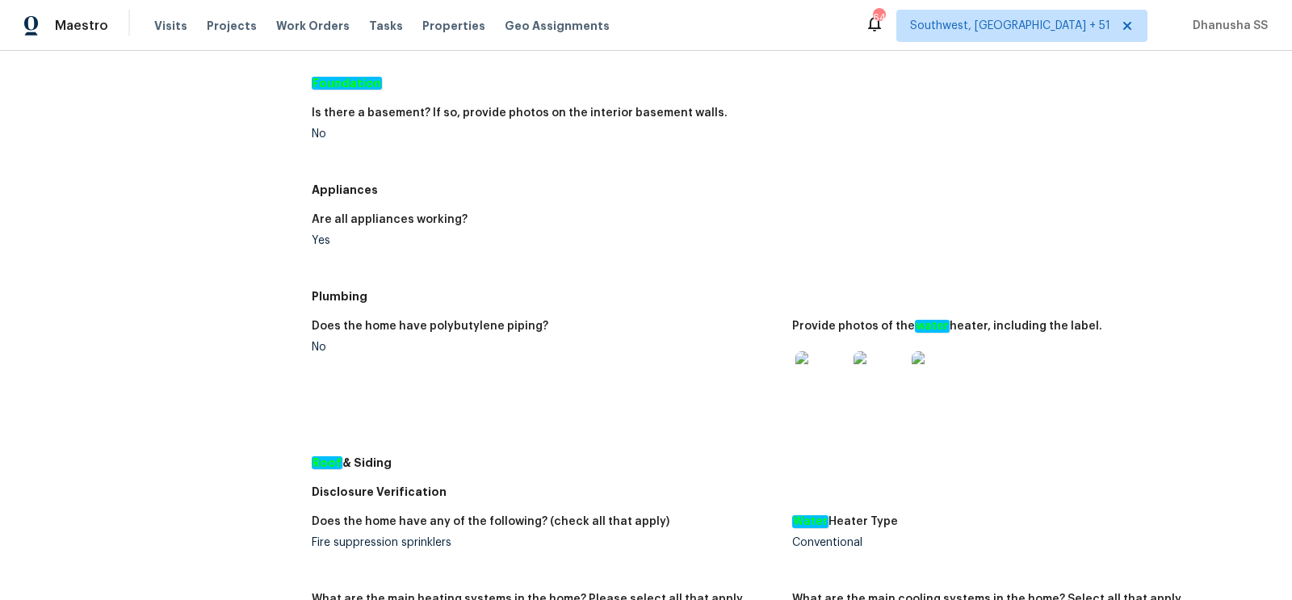
click at [823, 391] on img at bounding box center [821, 377] width 52 height 52
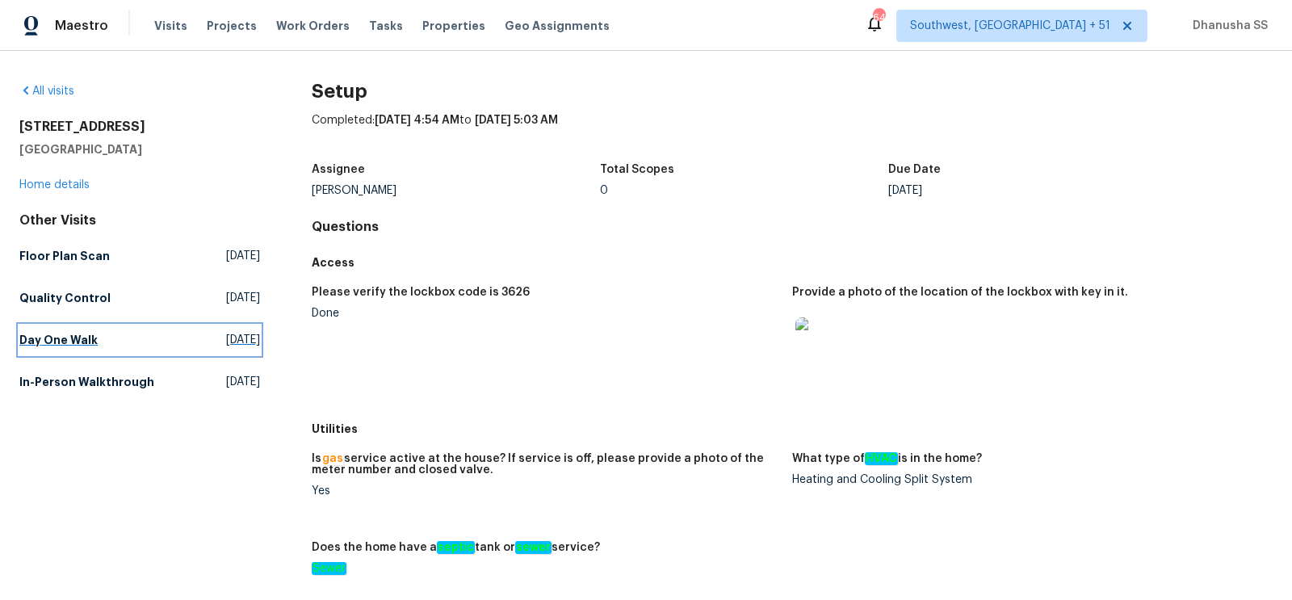
click at [115, 329] on link "Day One Walk Wed, Sep 10 2025" at bounding box center [139, 339] width 241 height 29
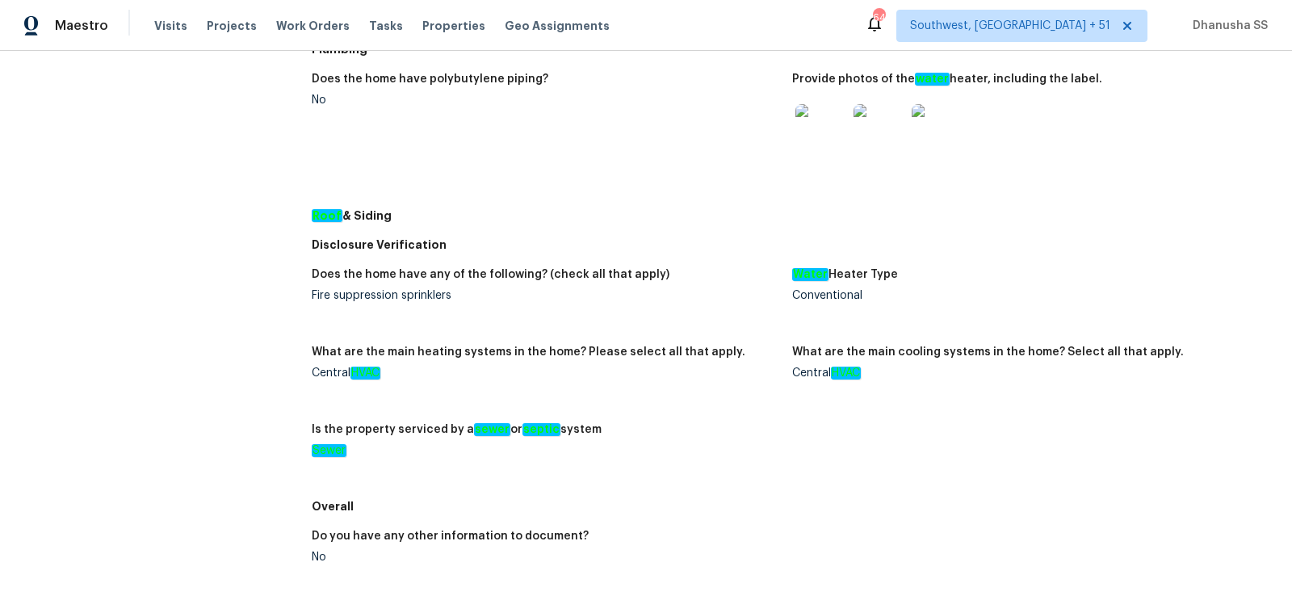
scroll to position [312, 0]
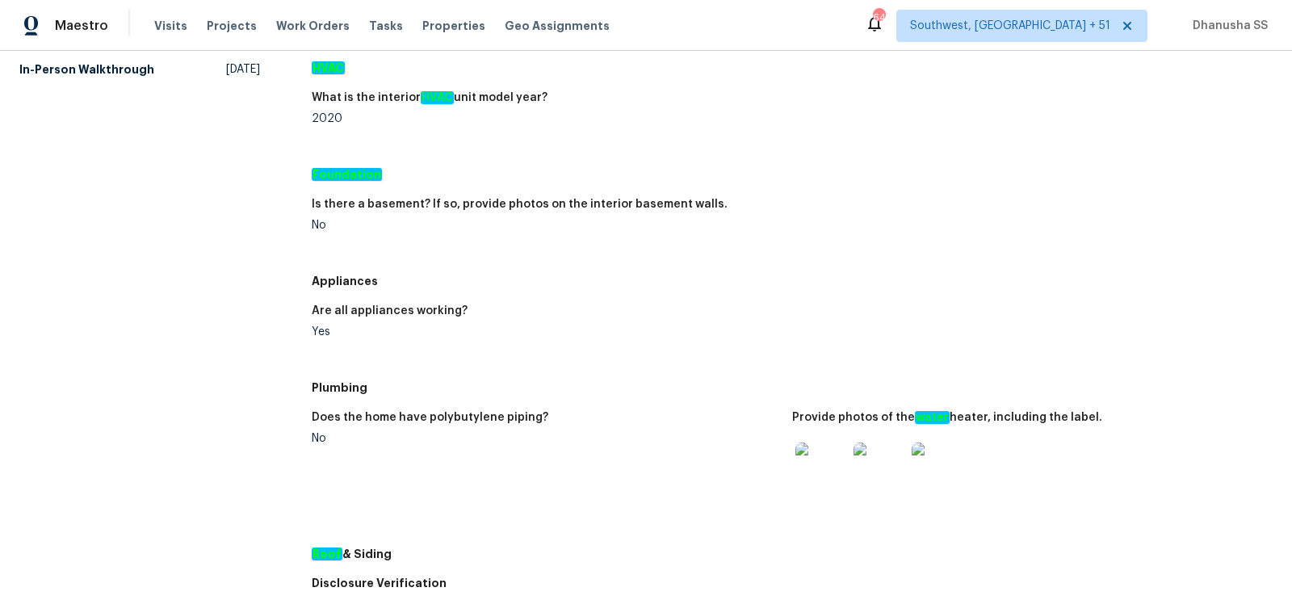
click at [874, 485] on img at bounding box center [879, 468] width 52 height 52
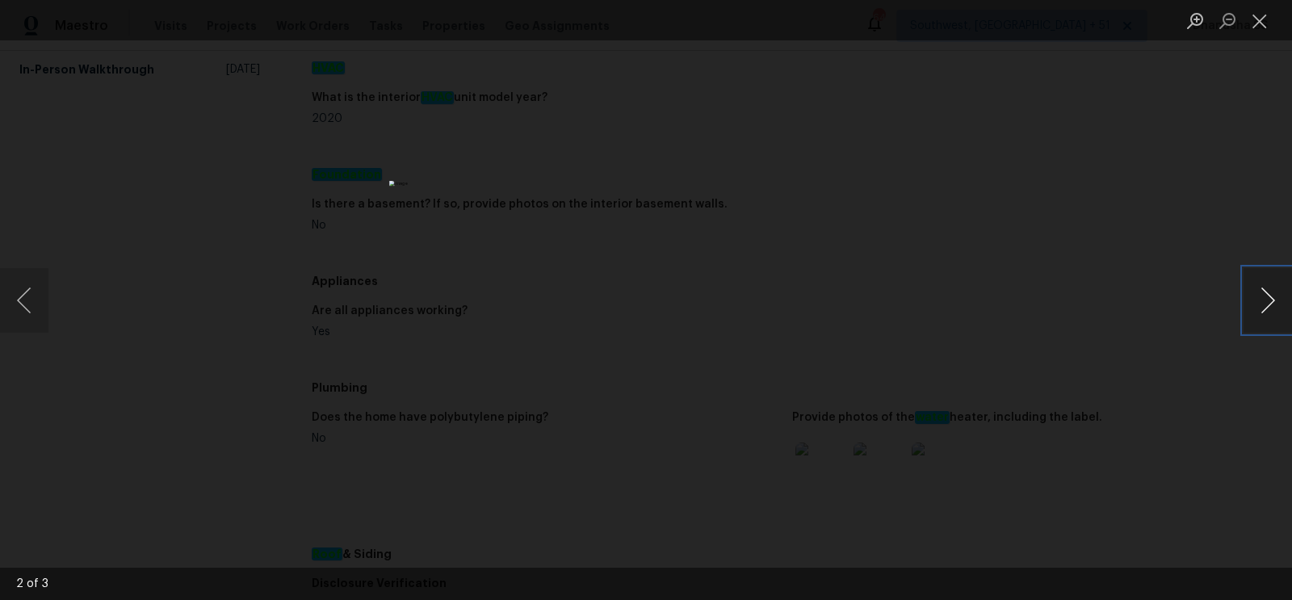
click at [1259, 310] on button "Next image" at bounding box center [1267, 300] width 48 height 65
click at [29, 312] on button "Previous image" at bounding box center [24, 300] width 48 height 65
click at [1234, 245] on div "Lightbox" at bounding box center [646, 300] width 1292 height 600
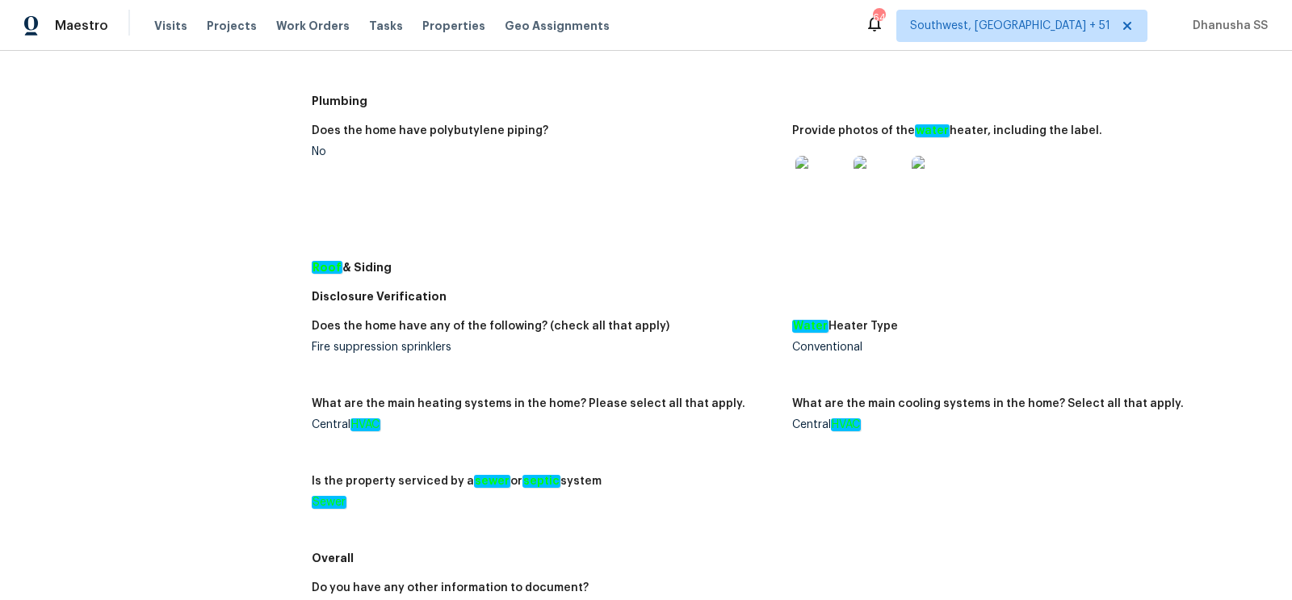
scroll to position [0, 0]
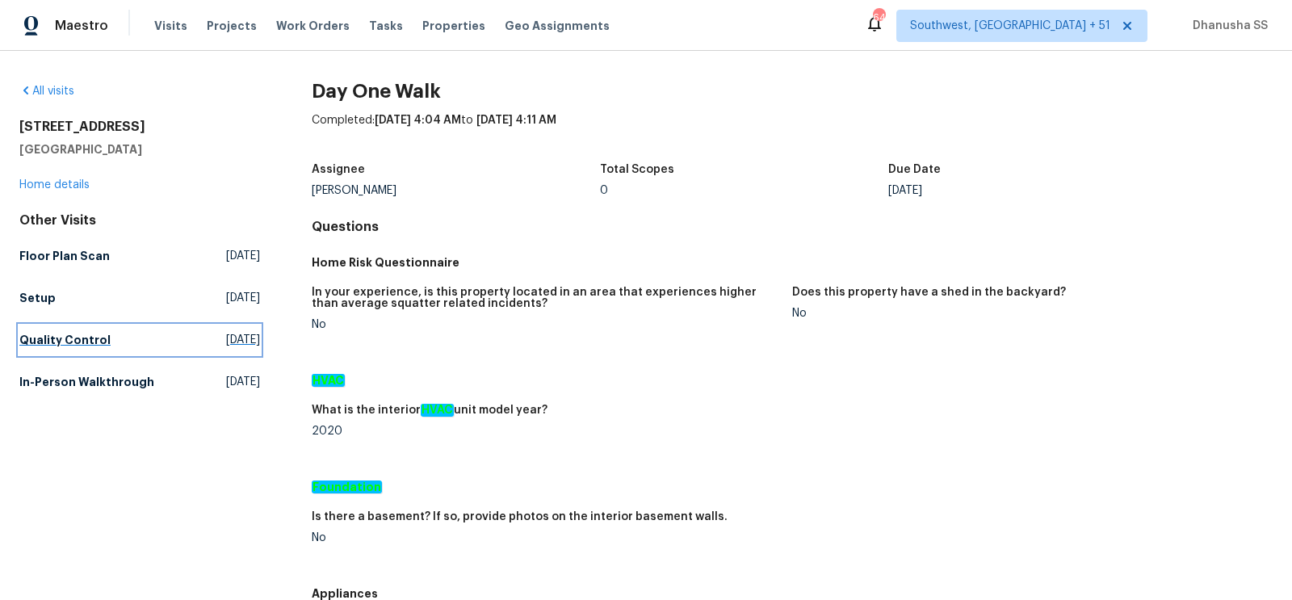
click at [103, 345] on link "Quality Control Tue, Sep 16 2025" at bounding box center [139, 339] width 241 height 29
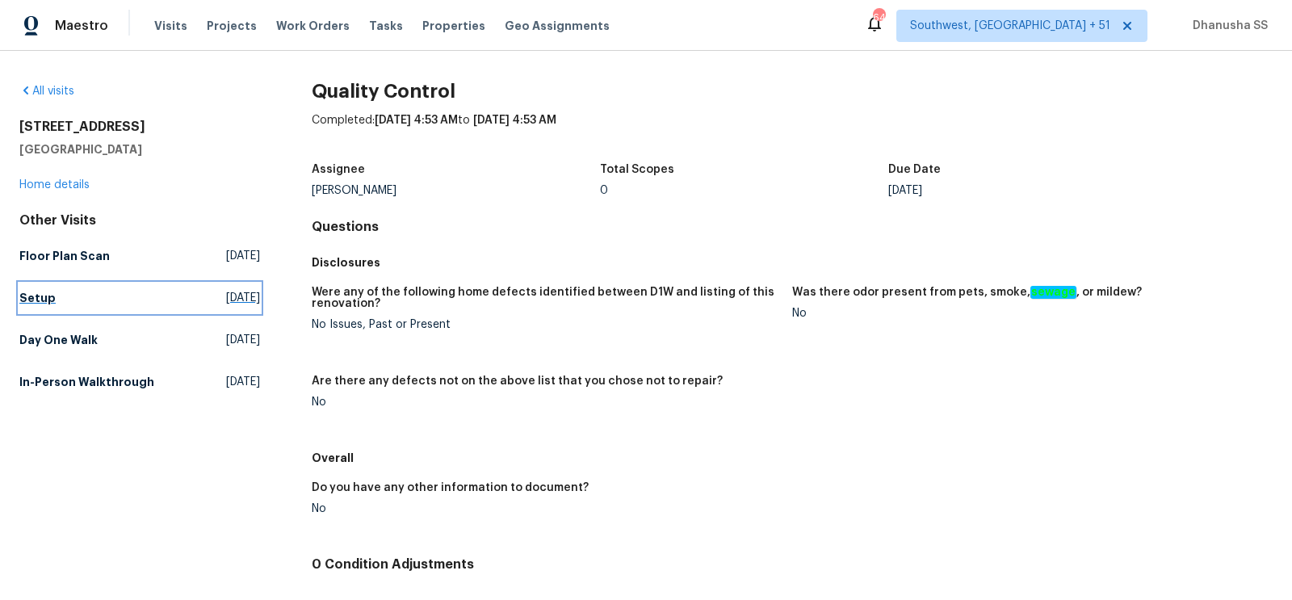
click at [50, 284] on link "Setup Tue, Sep 16 2025" at bounding box center [139, 297] width 241 height 29
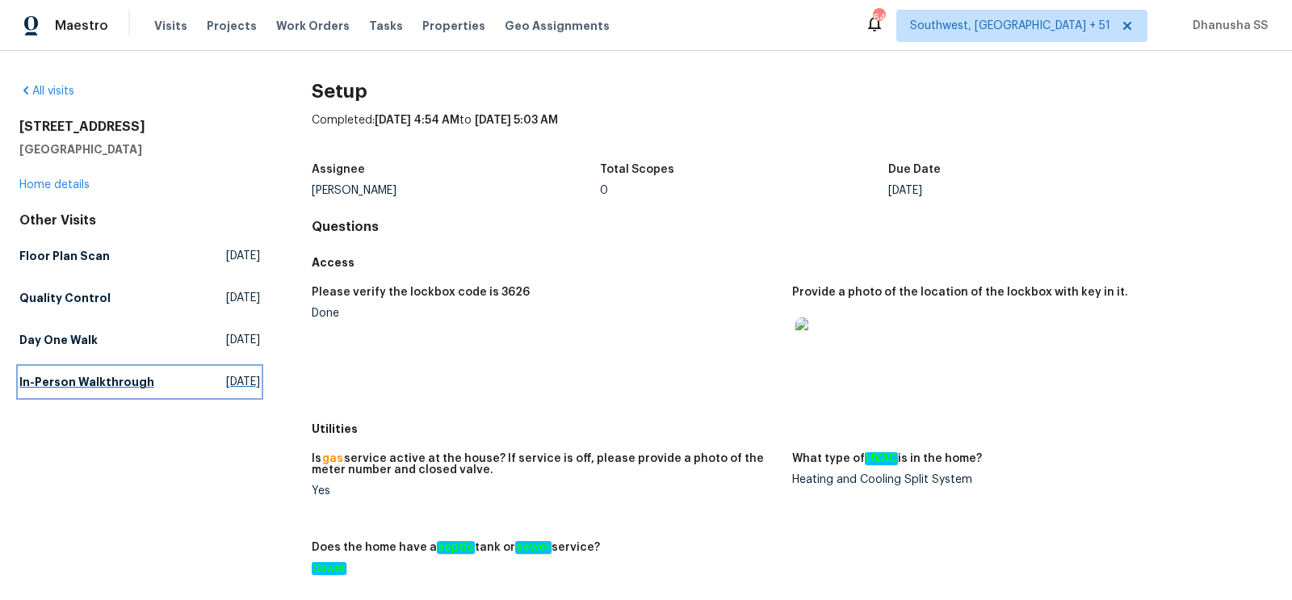
click at [75, 382] on h5 "In-Person Walkthrough" at bounding box center [86, 382] width 135 height 16
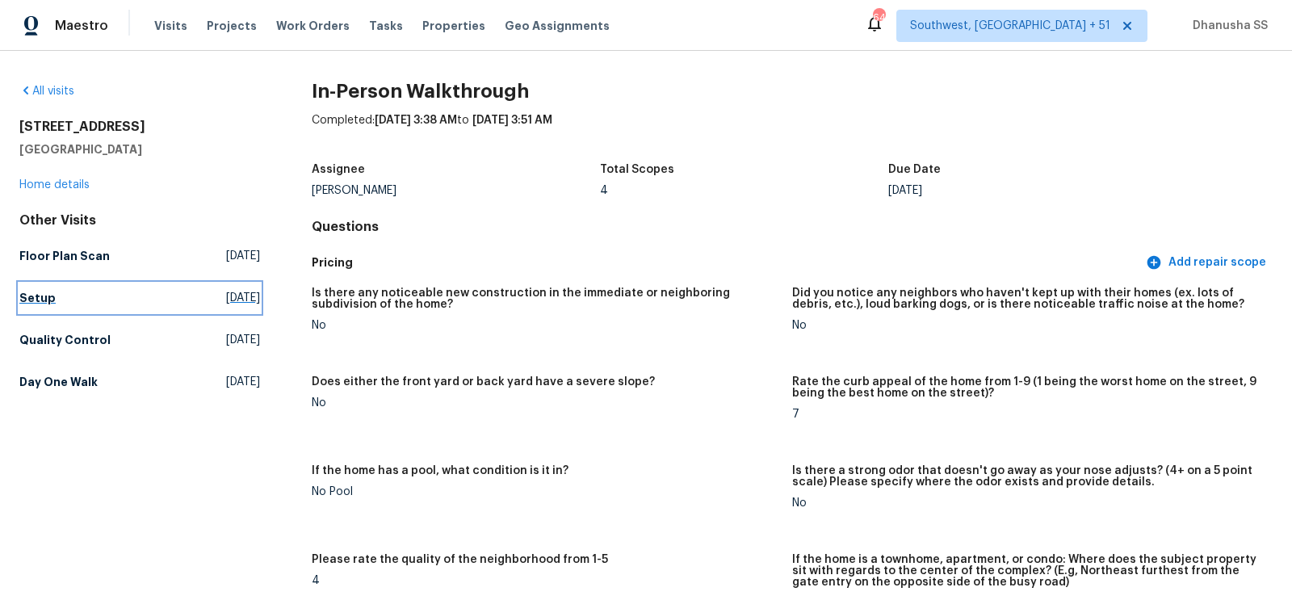
click at [39, 288] on link "Setup Tue, Sep 16 2025" at bounding box center [139, 297] width 241 height 29
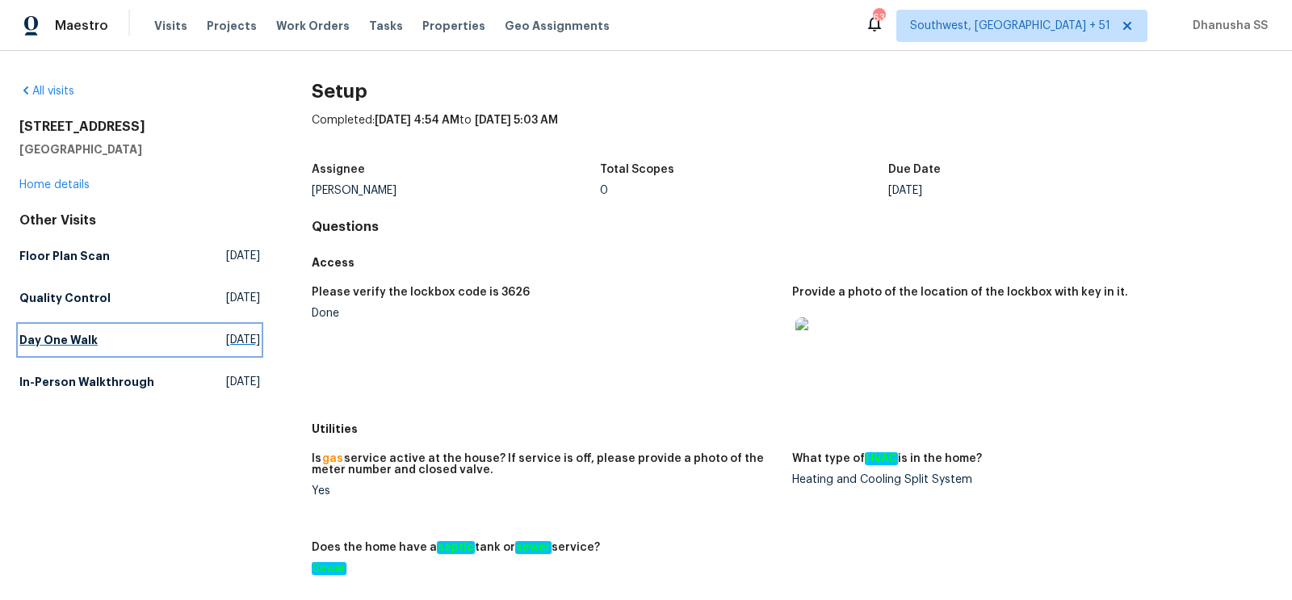
click at [94, 340] on h5 "Day One Walk" at bounding box center [58, 340] width 78 height 16
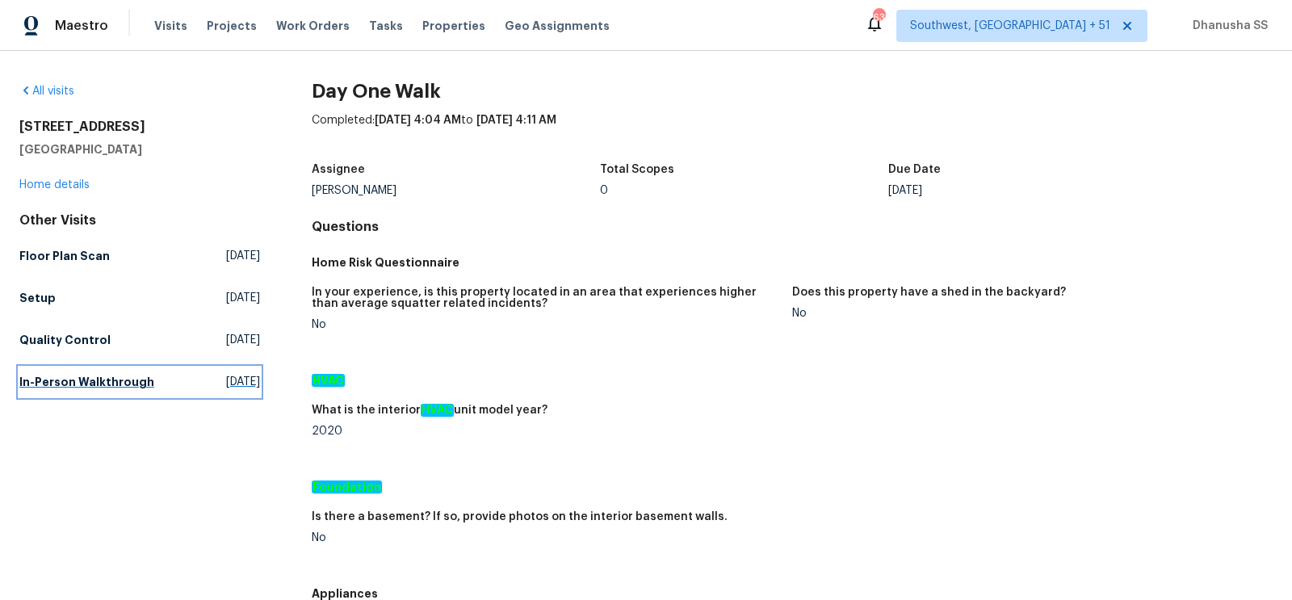
click at [81, 375] on h5 "In-Person Walkthrough" at bounding box center [86, 382] width 135 height 16
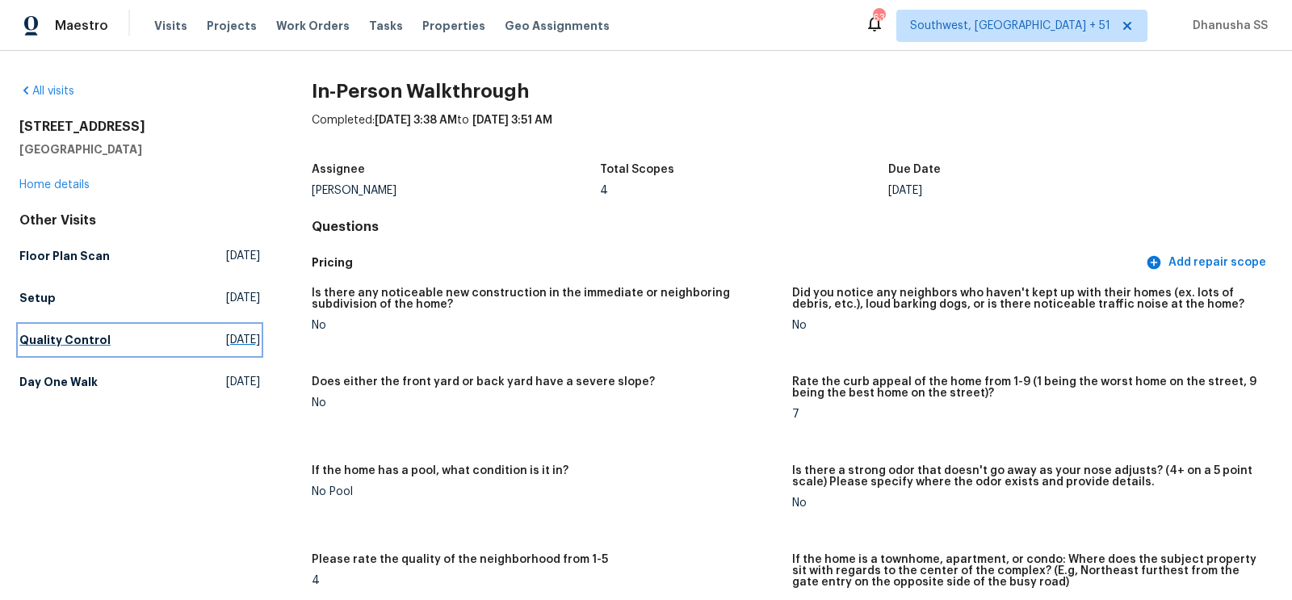
click at [54, 339] on h5 "Quality Control" at bounding box center [64, 340] width 91 height 16
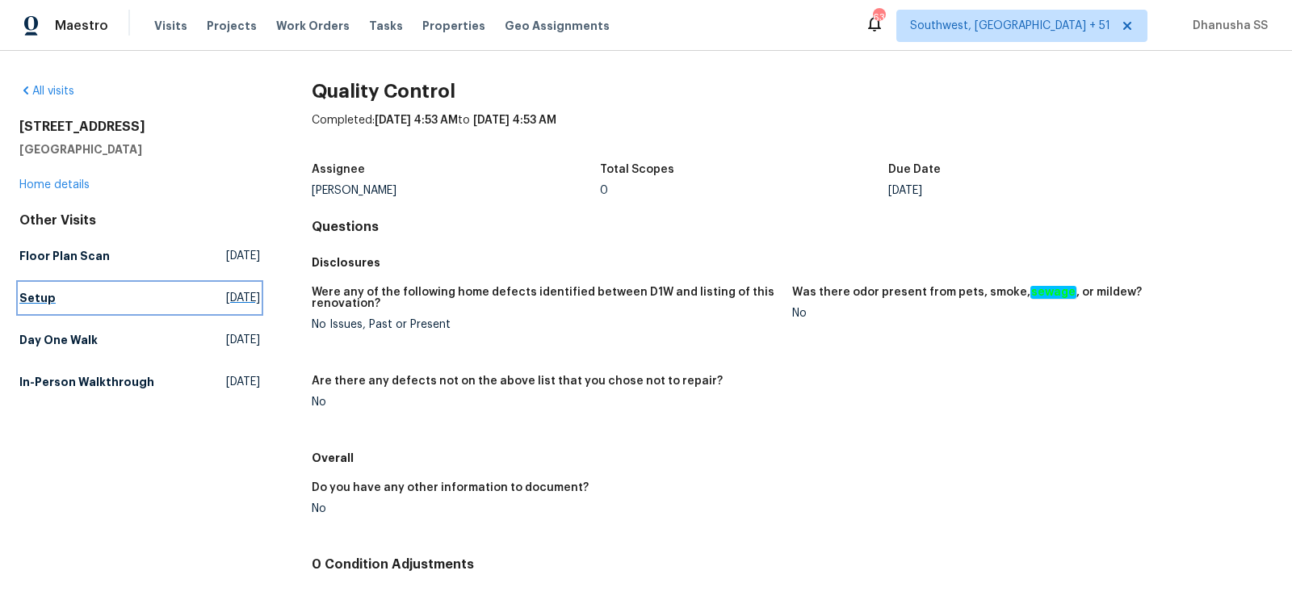
click at [28, 295] on h5 "Setup" at bounding box center [37, 298] width 36 height 16
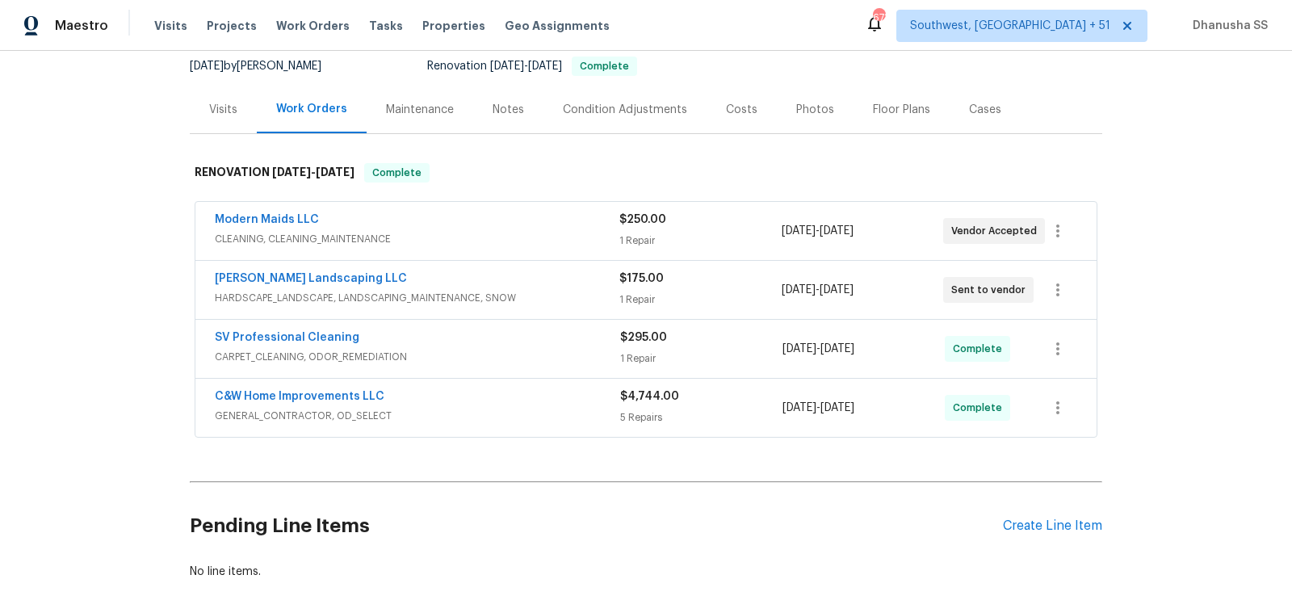
scroll to position [244, 0]
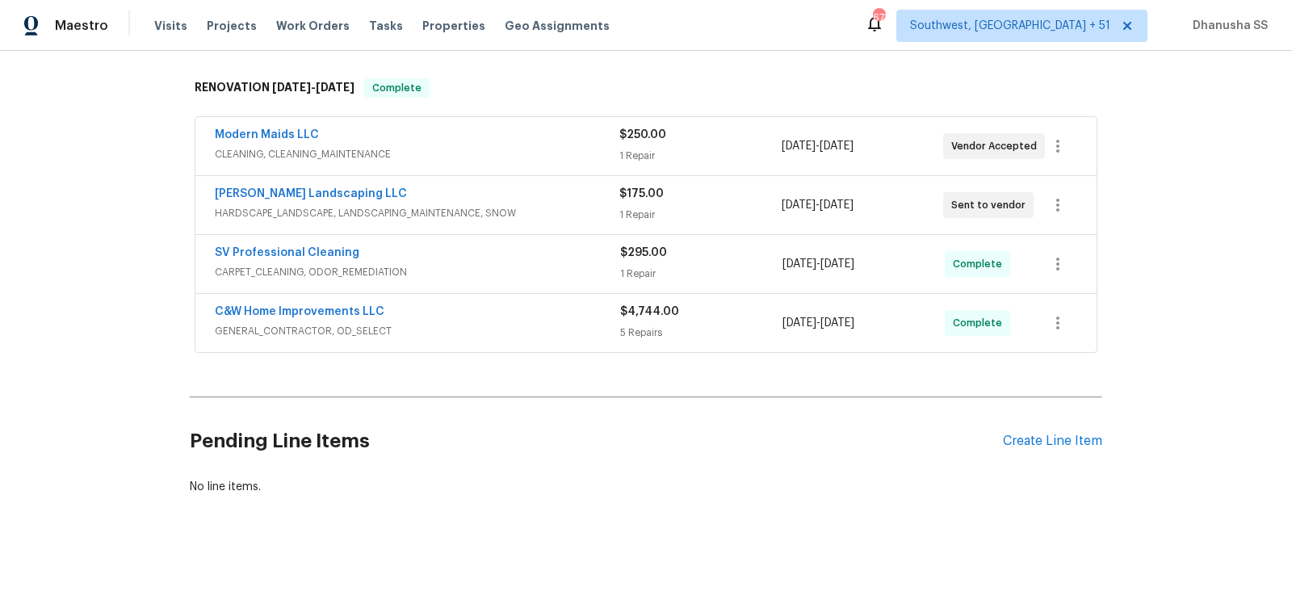
click at [588, 328] on span "GENERAL_CONTRACTOR, OD_SELECT" at bounding box center [417, 331] width 405 height 16
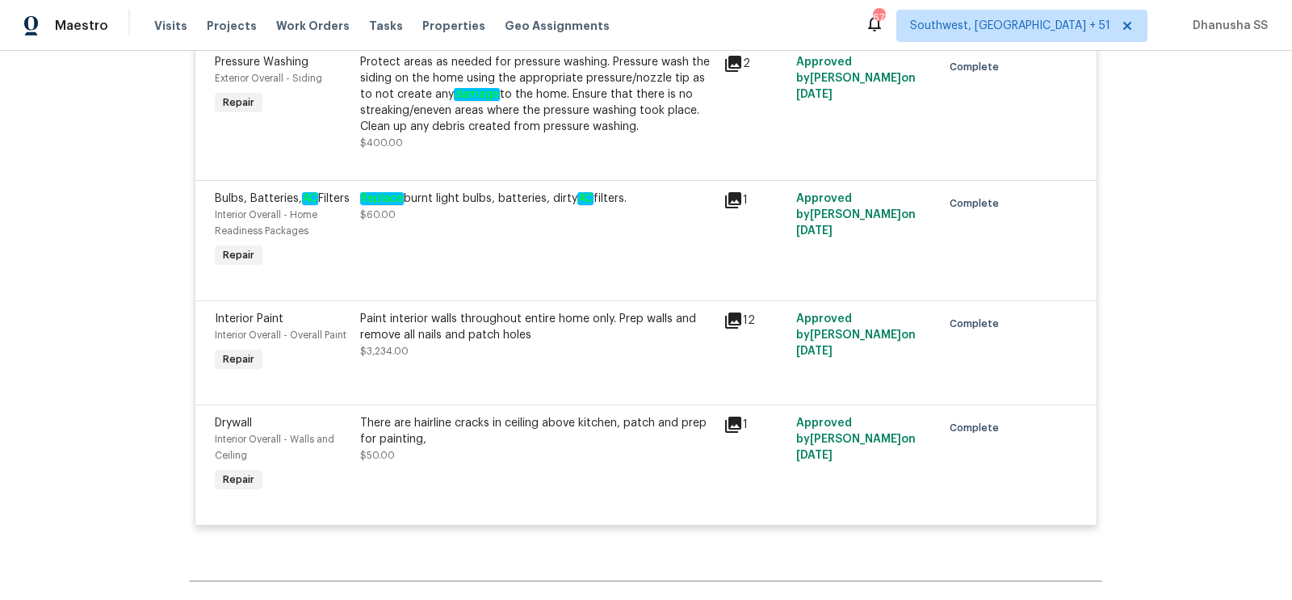
scroll to position [420, 0]
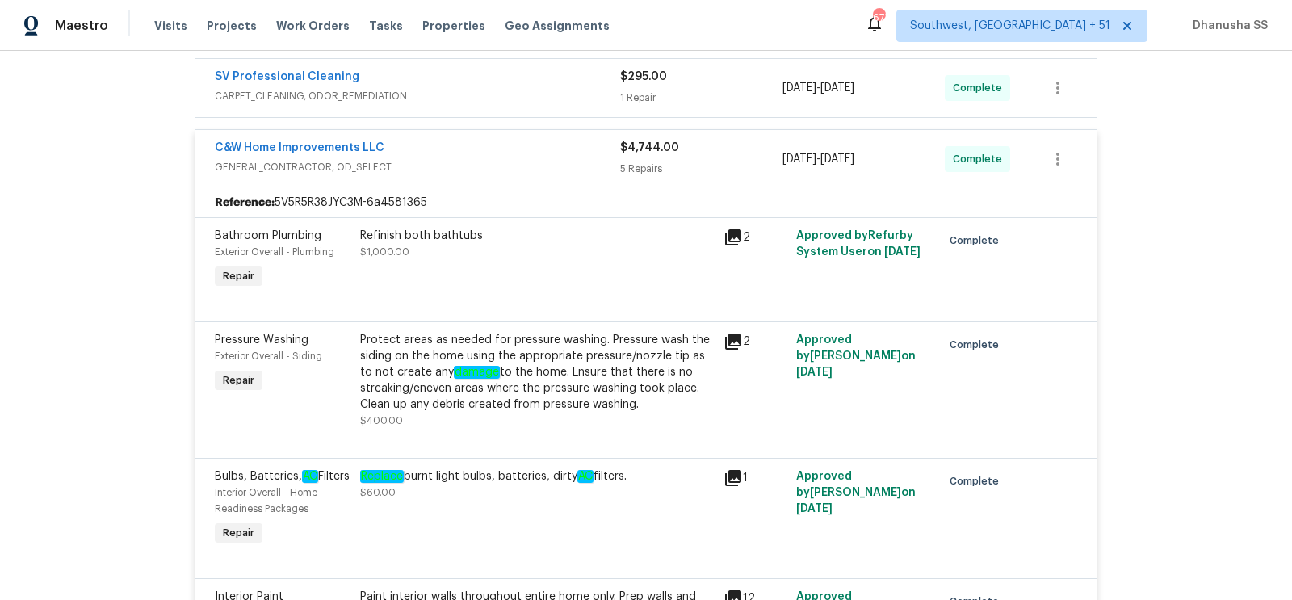
click at [529, 95] on span "CARPET_CLEANING, ODOR_REMEDIATION" at bounding box center [417, 96] width 405 height 16
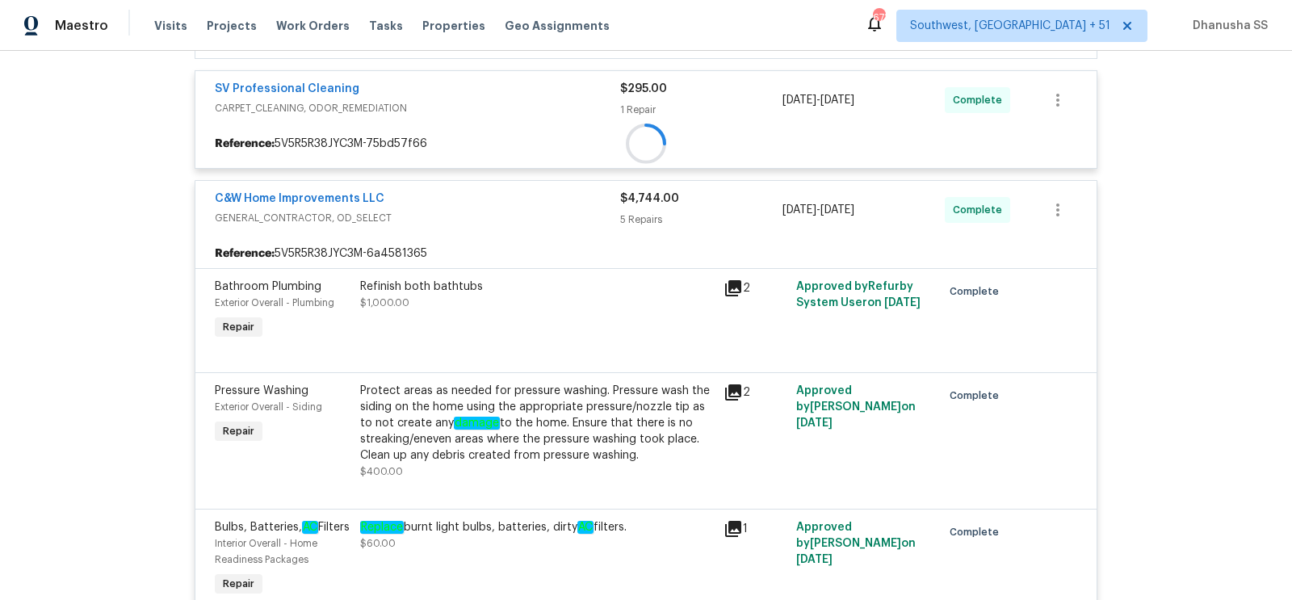
scroll to position [245, 0]
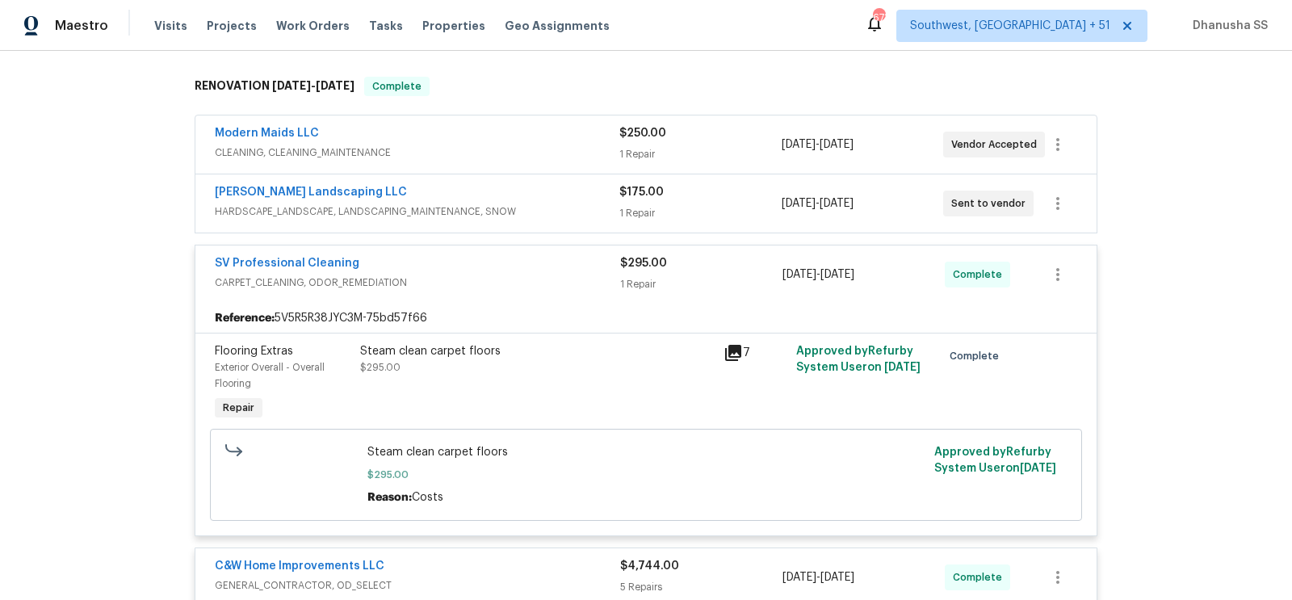
click at [555, 191] on div "Ruiz Landscaping LLC" at bounding box center [417, 193] width 404 height 19
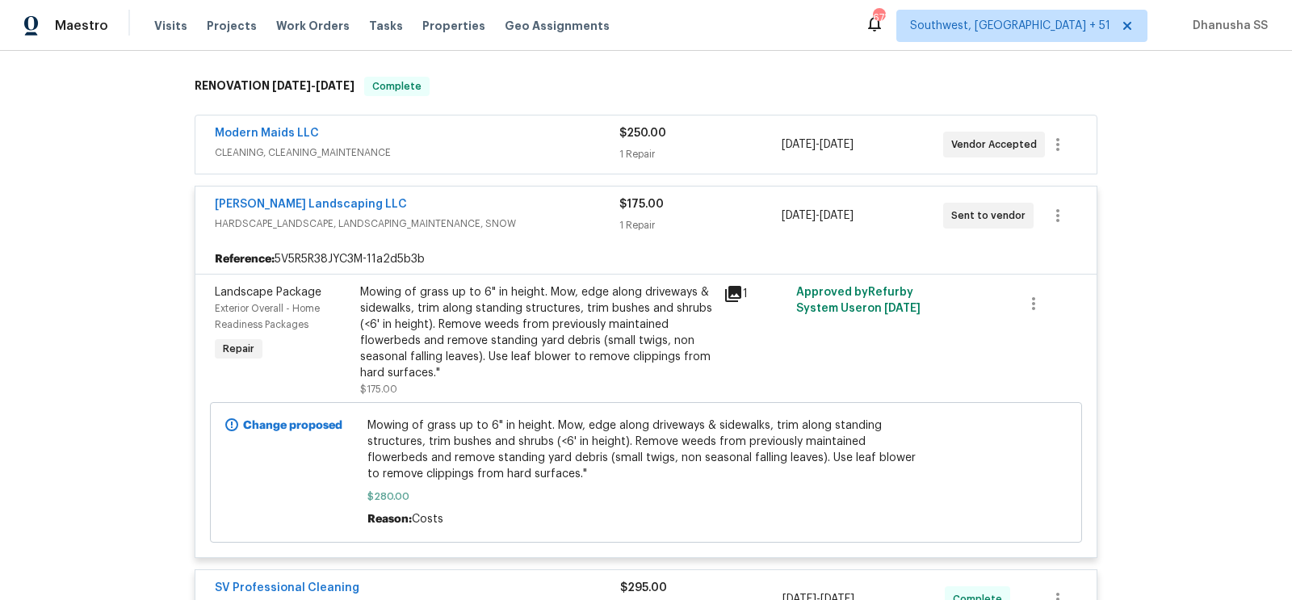
click at [583, 153] on span "CLEANING, CLEANING_MAINTENANCE" at bounding box center [417, 153] width 404 height 16
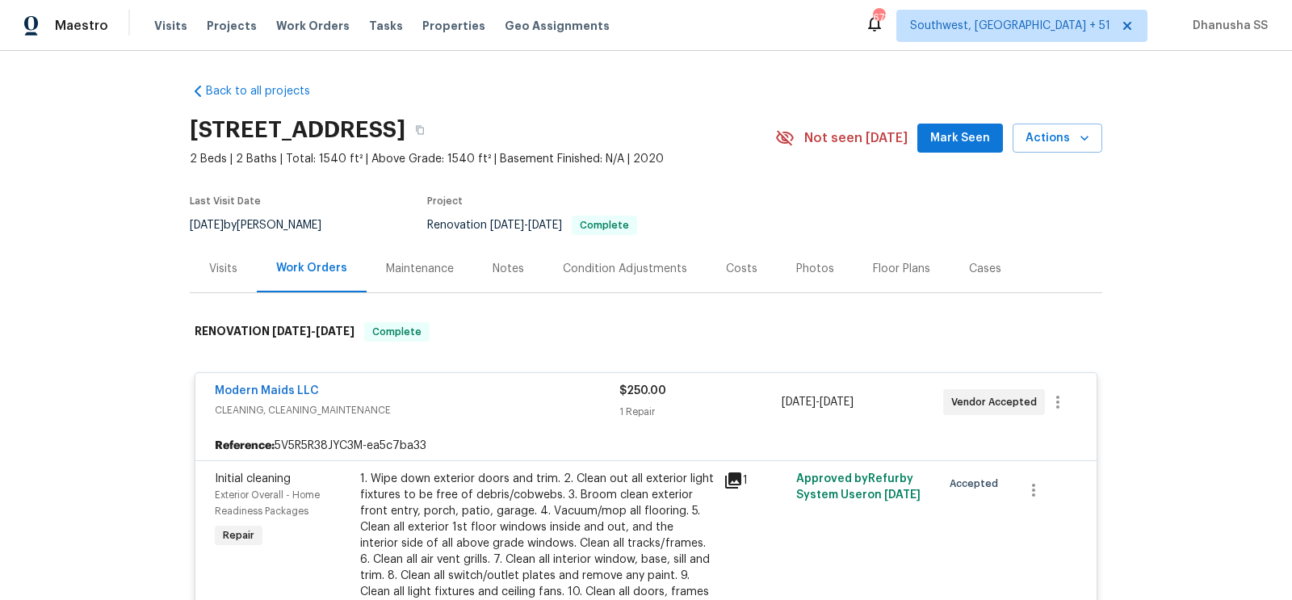
scroll to position [1029, 0]
